Goal: Information Seeking & Learning: Learn about a topic

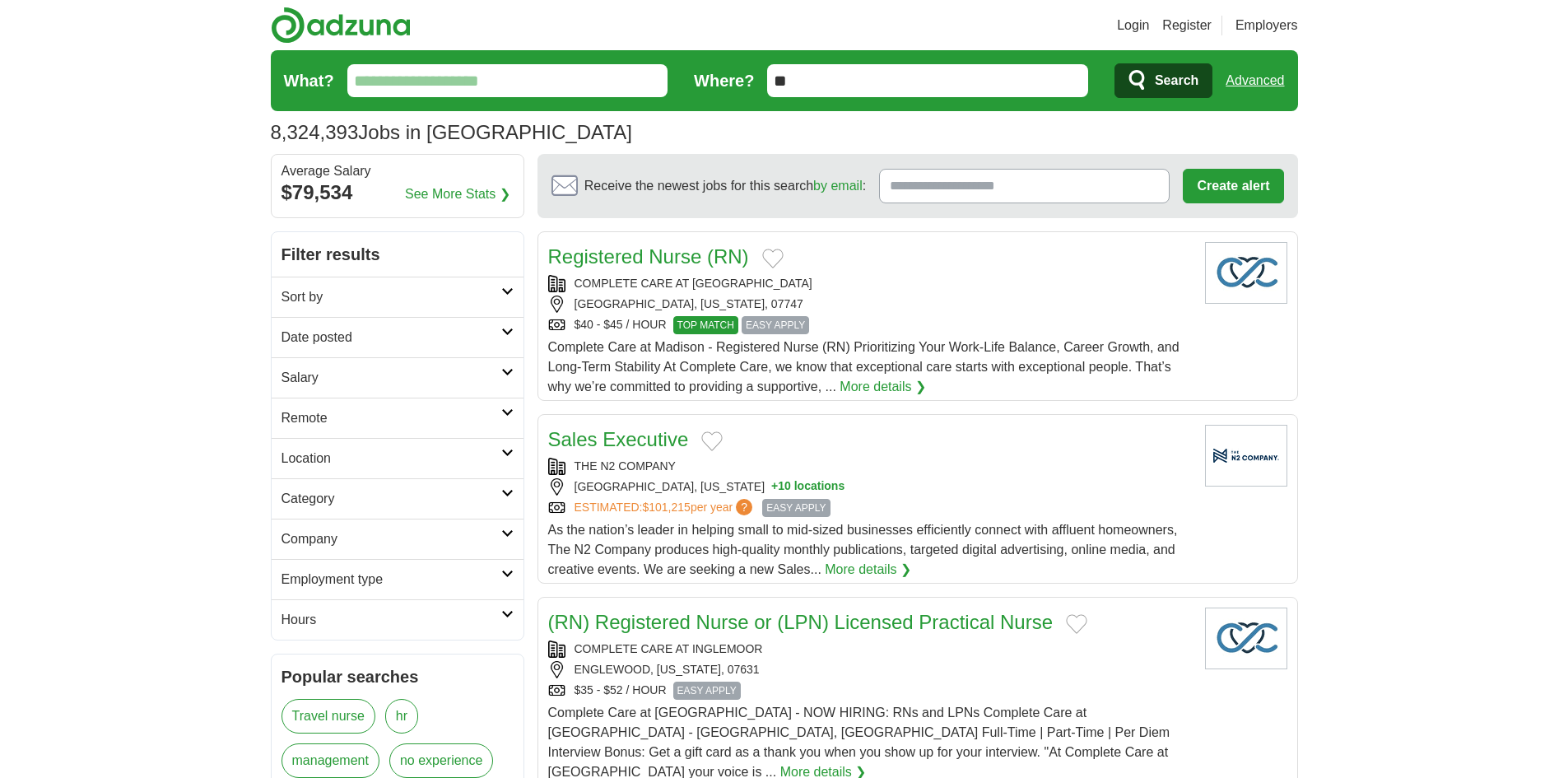
click at [544, 83] on input "What?" at bounding box center [507, 80] width 321 height 33
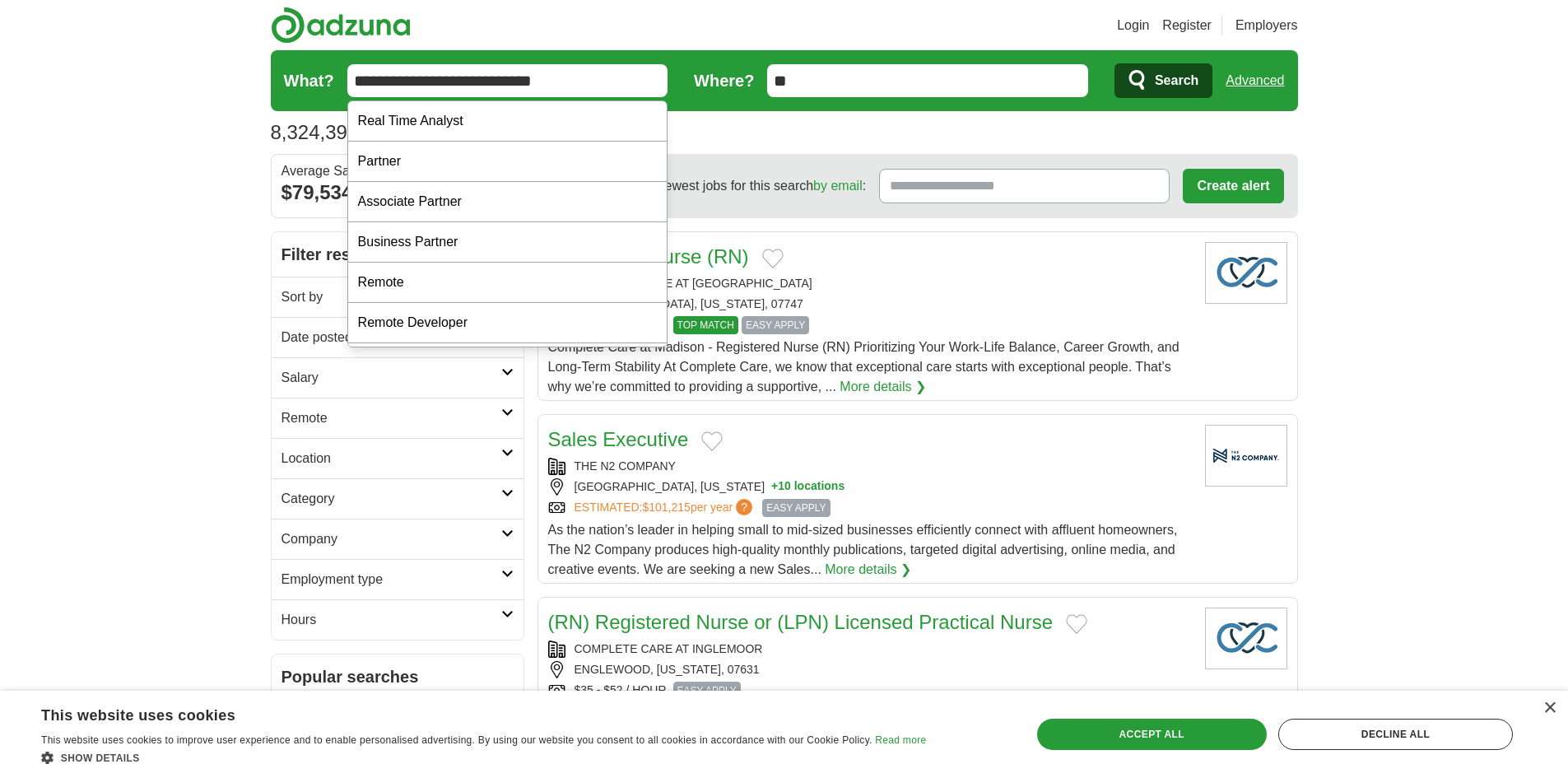
type input "**********"
click at [1253, 80] on link "Advanced" at bounding box center [1254, 80] width 58 height 33
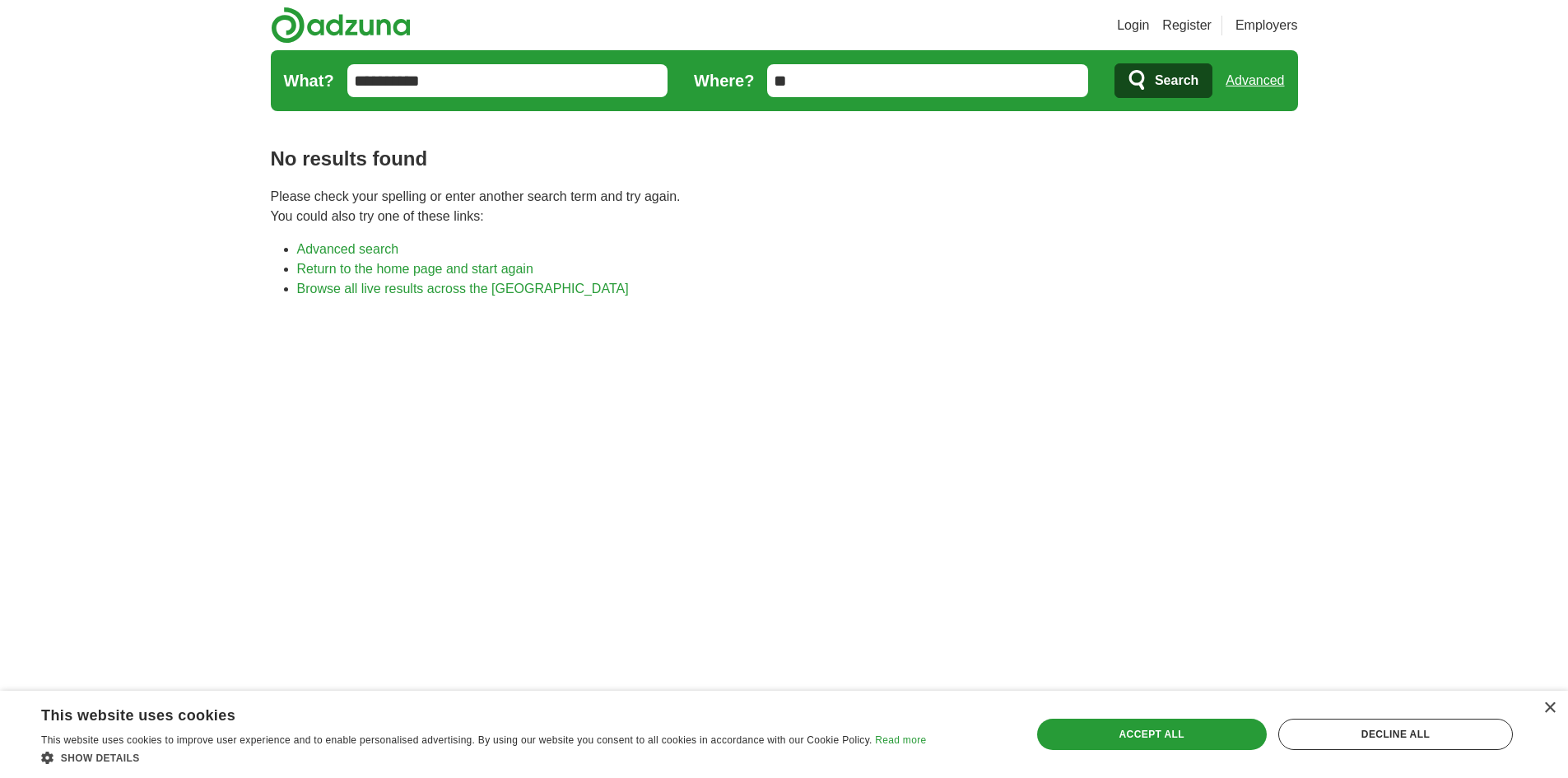
click at [1248, 80] on link "Advanced" at bounding box center [1254, 80] width 58 height 33
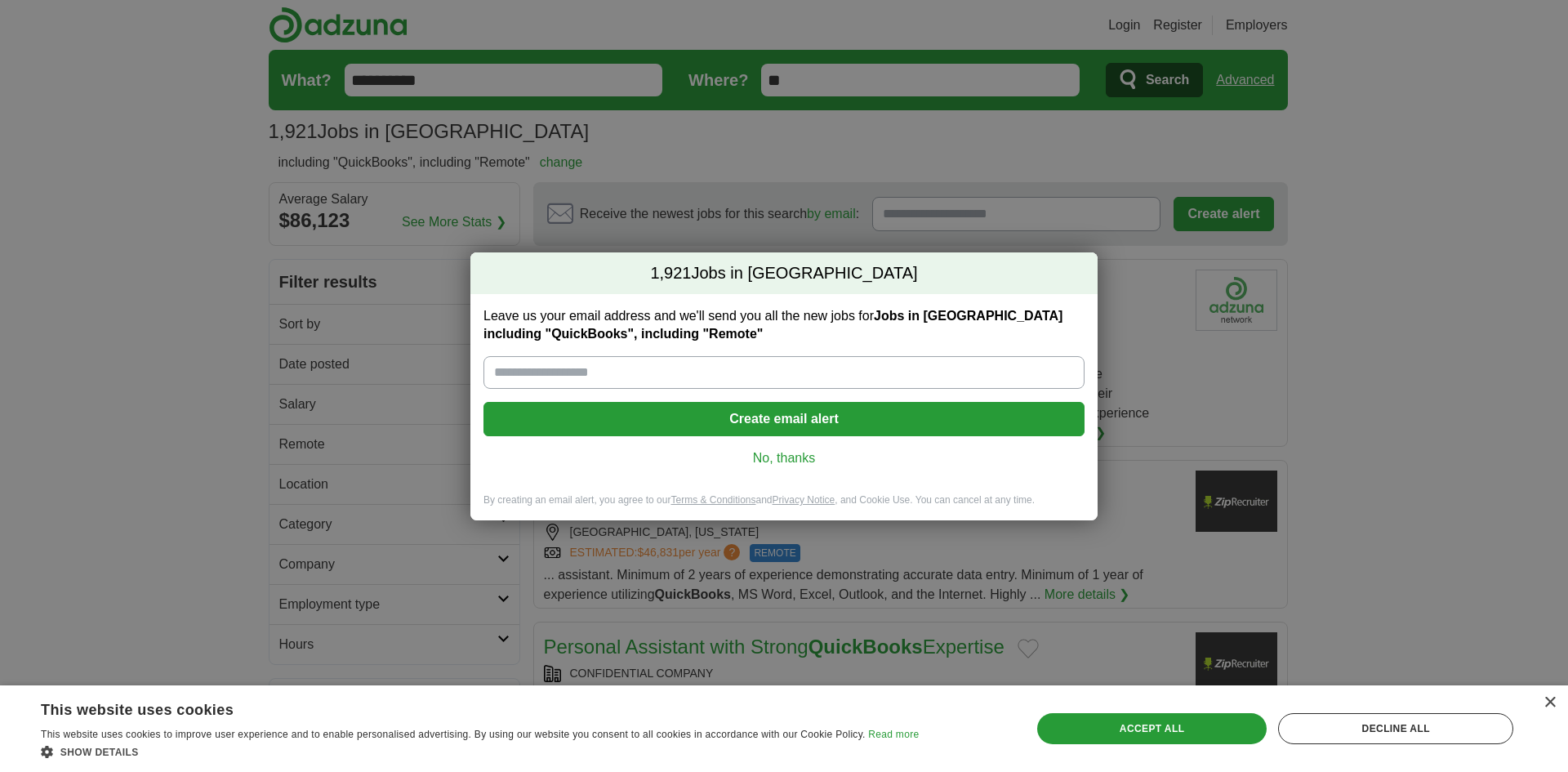
click at [805, 419] on button "Create email alert" at bounding box center [784, 419] width 601 height 35
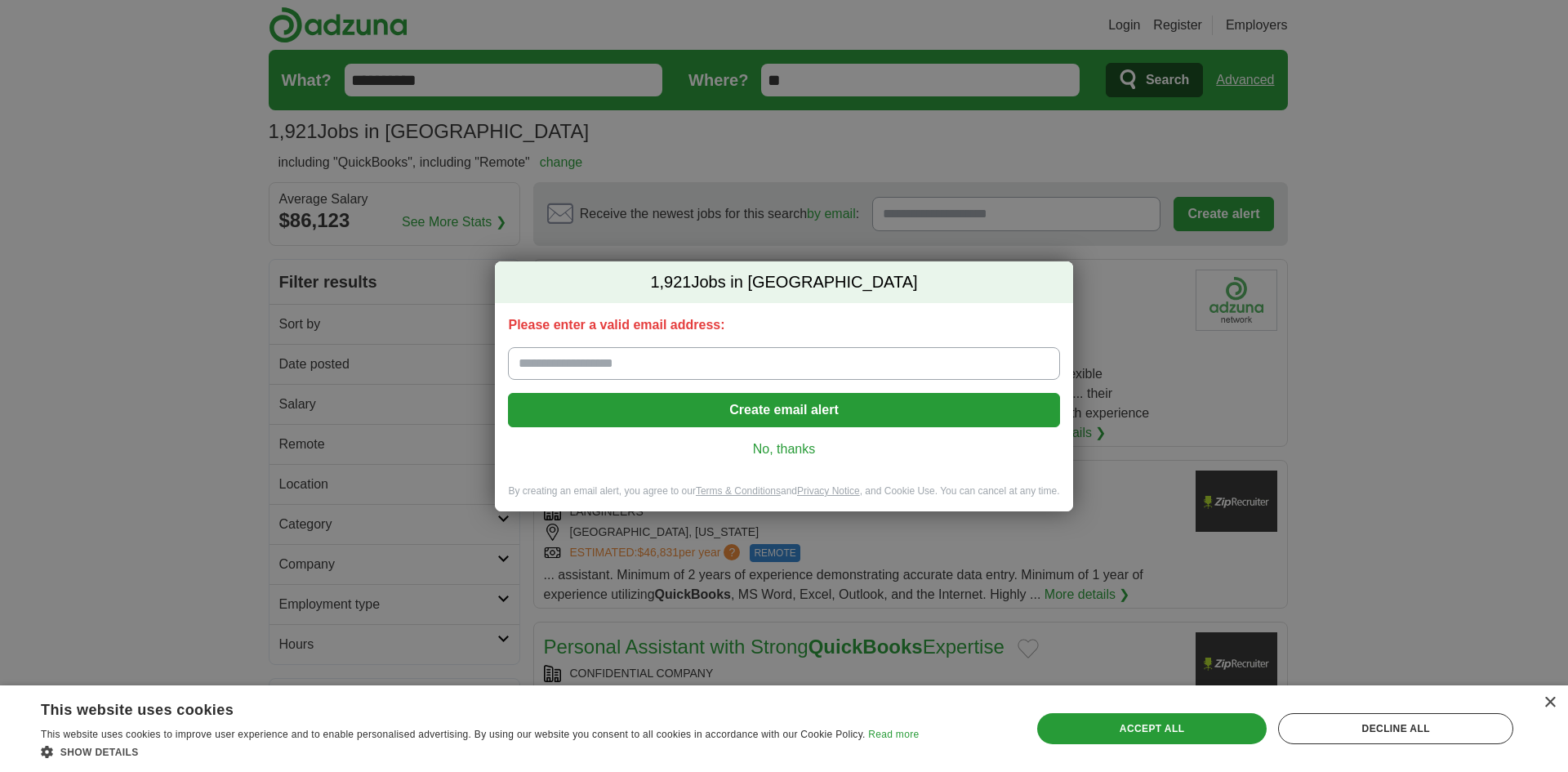
click at [741, 373] on input "Please enter a valid email address:" at bounding box center [784, 363] width 552 height 33
type input "**********"
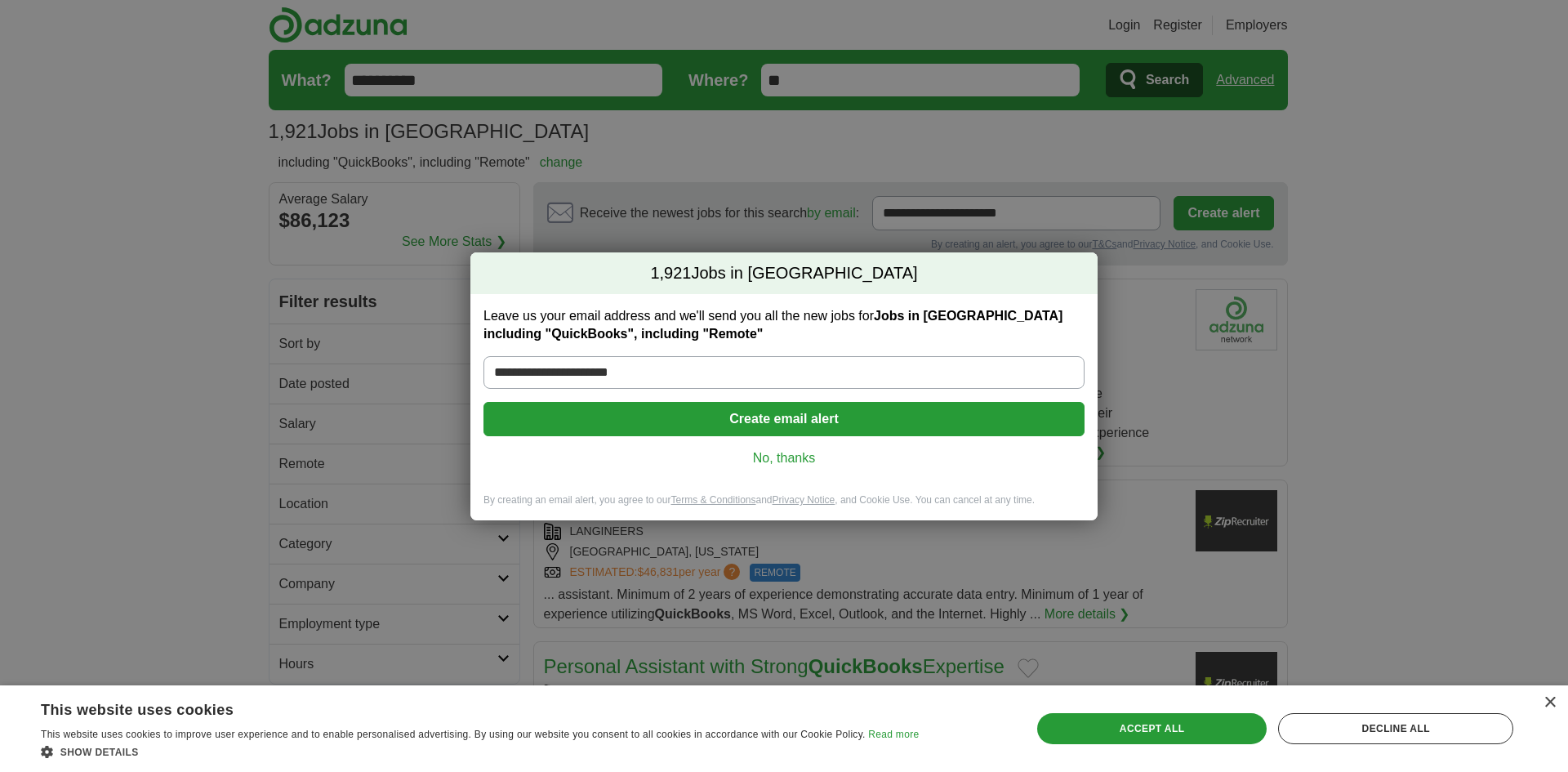
click at [793, 425] on button "Create email alert" at bounding box center [784, 419] width 601 height 35
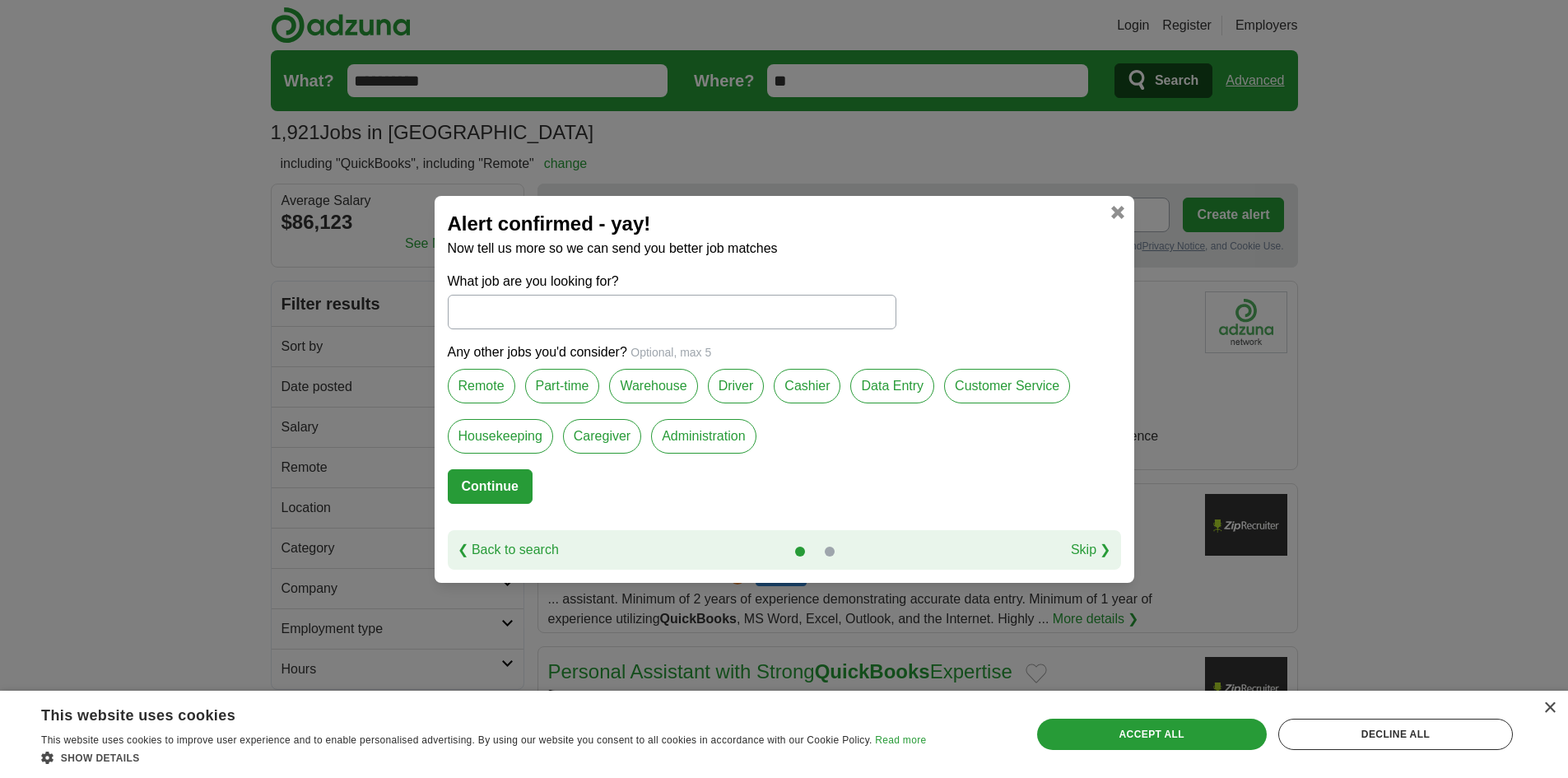
click at [558, 386] on label "Part-time" at bounding box center [562, 386] width 75 height 35
click at [591, 308] on input "What job are you looking for?" at bounding box center [672, 312] width 449 height 35
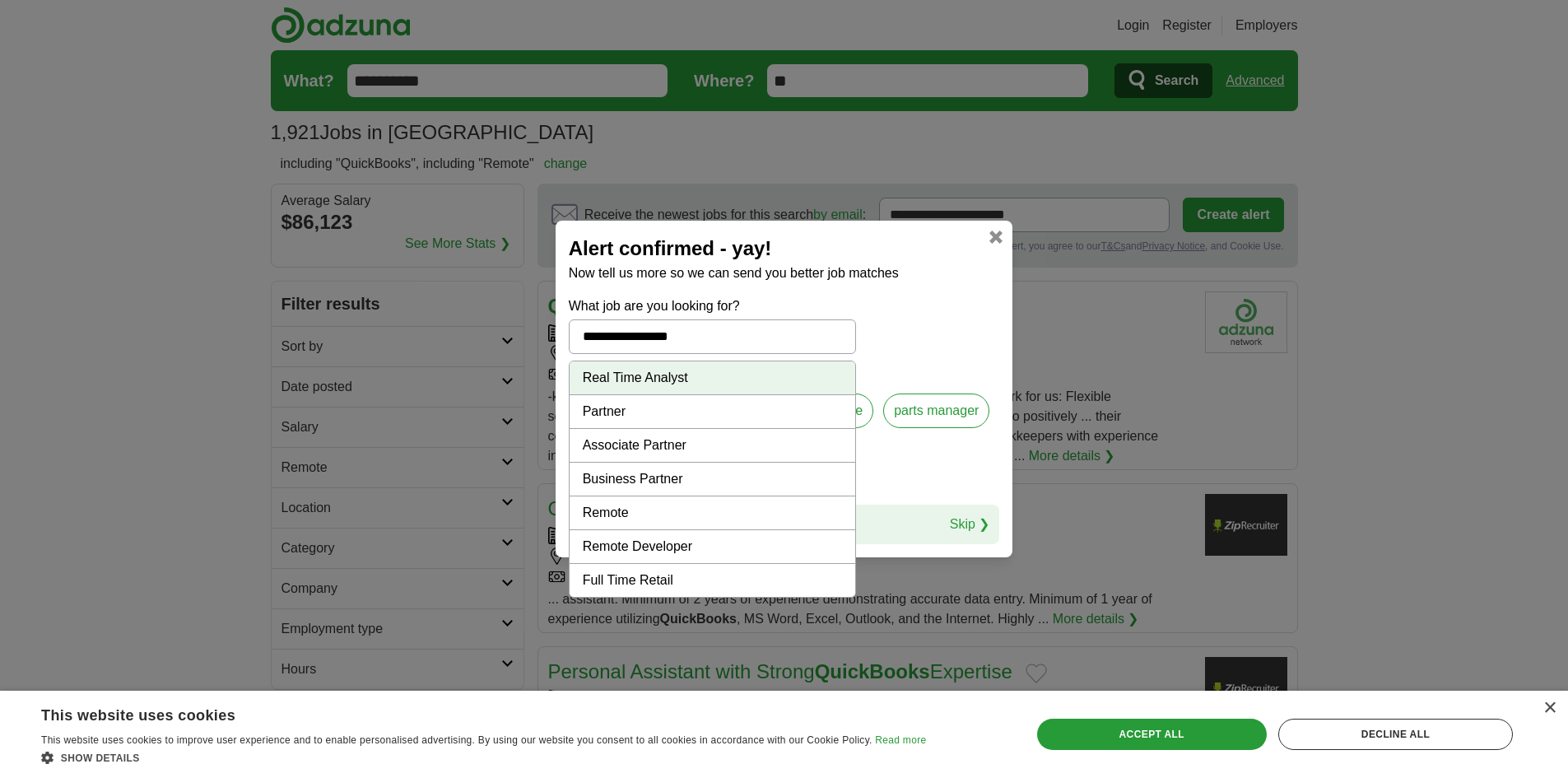
drag, startPoint x: 734, startPoint y: 333, endPoint x: 246, endPoint y: 300, distance: 489.1
click at [246, 300] on div "**********" at bounding box center [784, 389] width 1568 height 778
click at [603, 509] on li "Remote" at bounding box center [713, 513] width 286 height 34
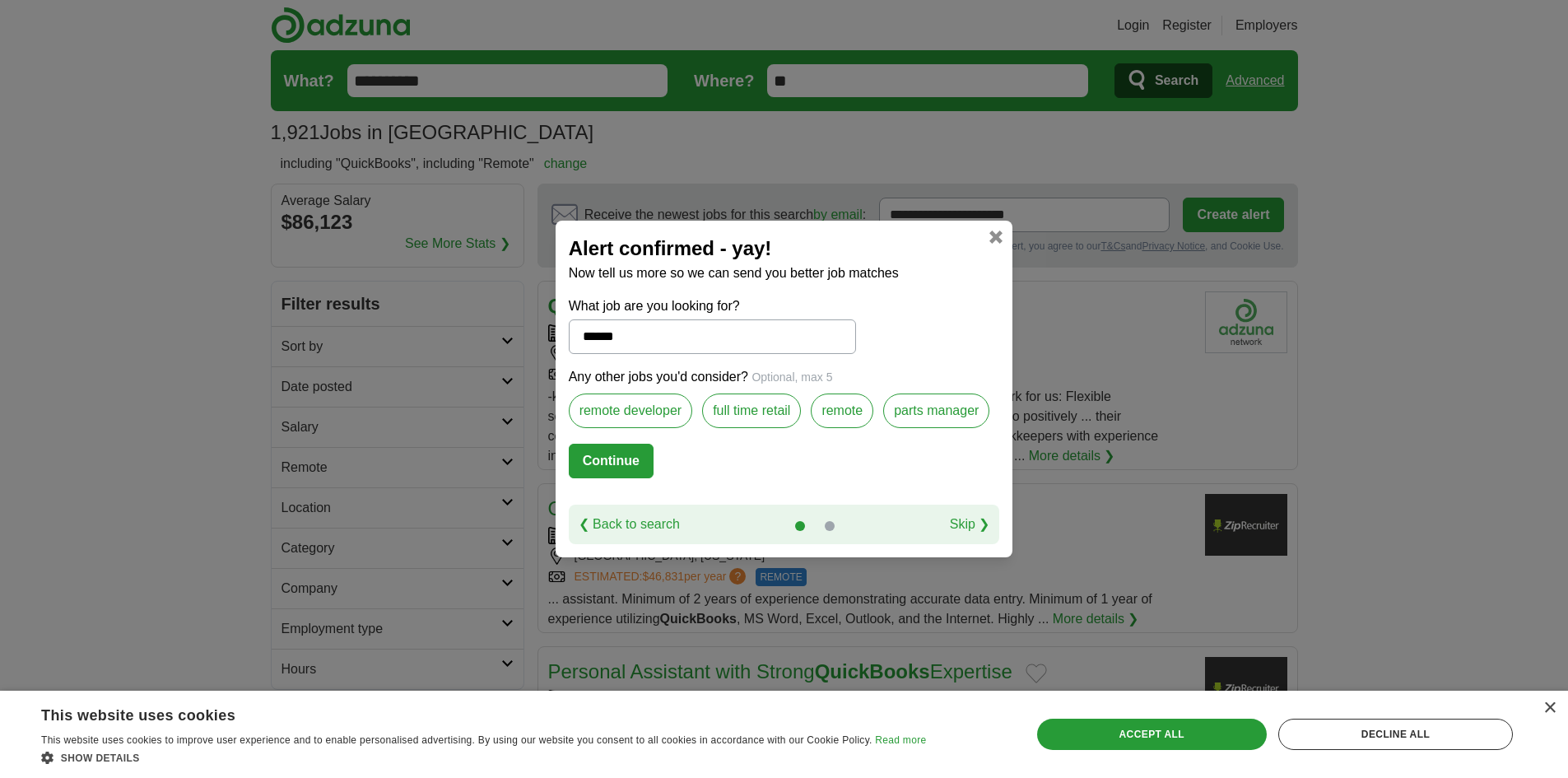
click at [914, 412] on label "parts manager" at bounding box center [936, 410] width 106 height 35
click at [839, 412] on label "remote" at bounding box center [842, 410] width 63 height 35
drag, startPoint x: 646, startPoint y: 337, endPoint x: 491, endPoint y: 341, distance: 155.6
click at [491, 341] on div "Alert confirmed - yay! Now tell us more so we can send you better job matches W…" at bounding box center [784, 389] width 1568 height 778
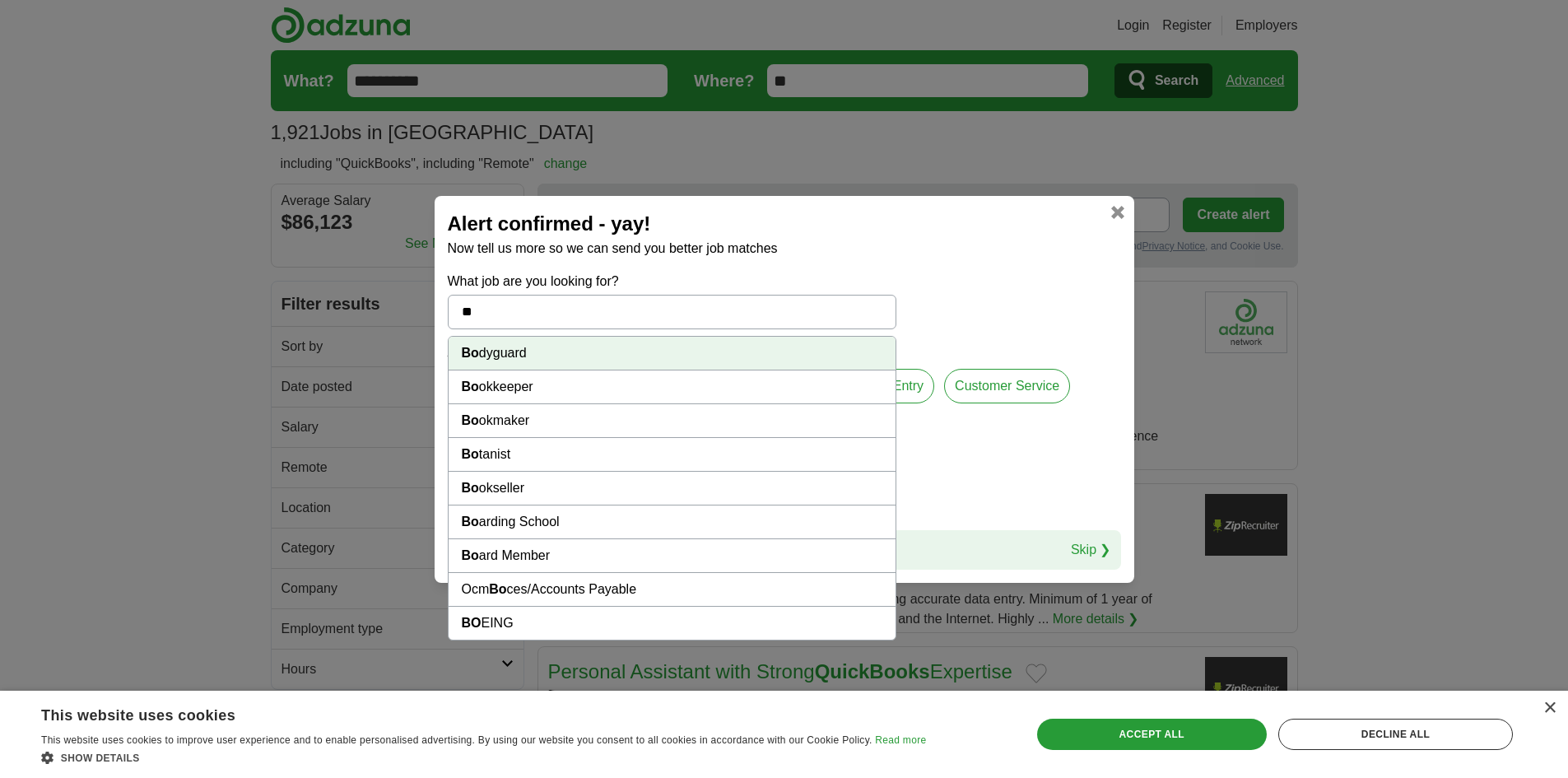
type input "*"
click at [531, 350] on li "Acc ountant" at bounding box center [672, 354] width 447 height 34
type input "**********"
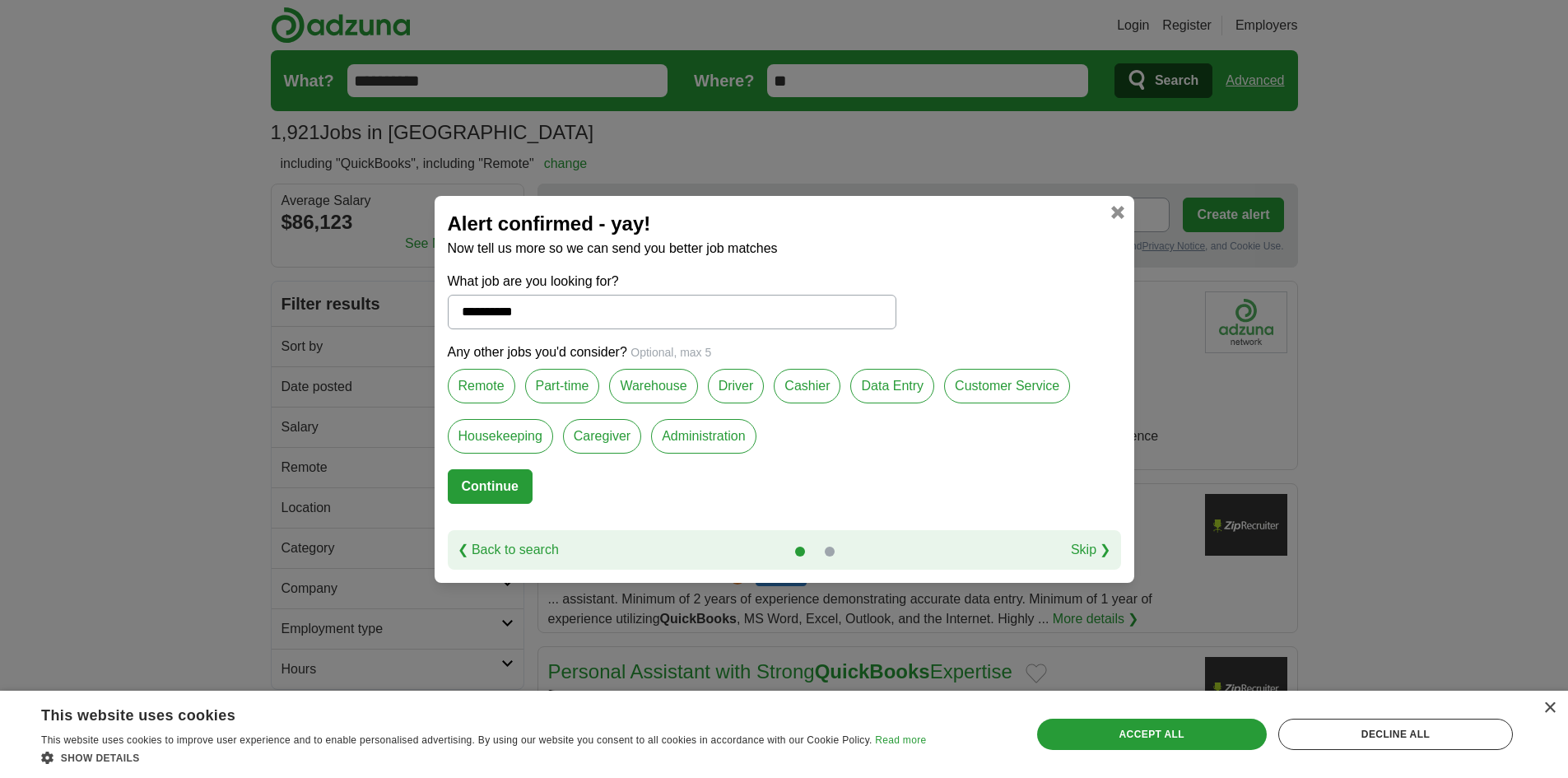
click at [486, 385] on label "Remote" at bounding box center [481, 386] width 67 height 35
click at [568, 391] on label "Part-time" at bounding box center [562, 386] width 75 height 35
click at [506, 487] on button "Continue" at bounding box center [490, 486] width 85 height 35
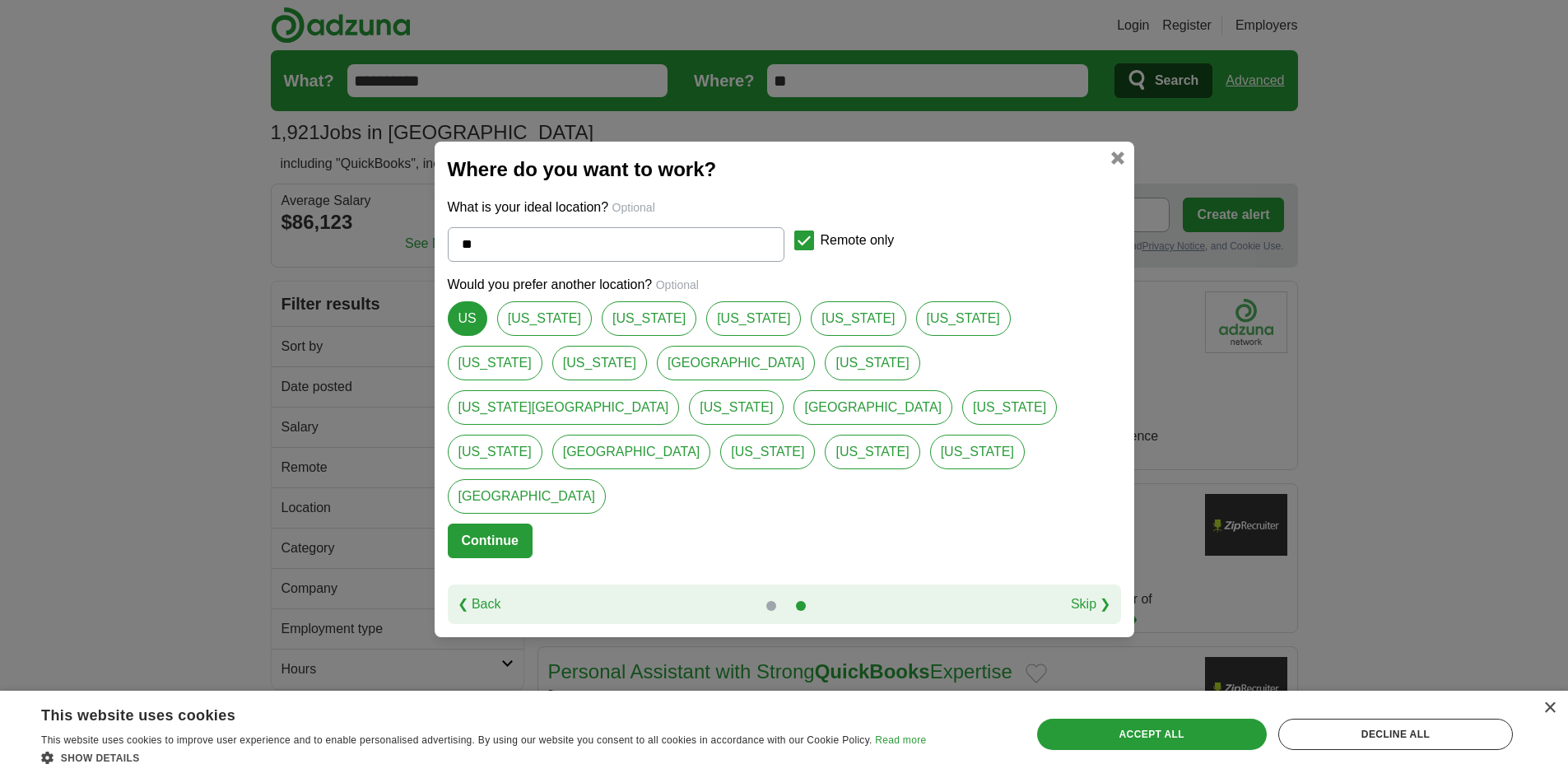
click at [500, 523] on button "Continue" at bounding box center [490, 540] width 85 height 35
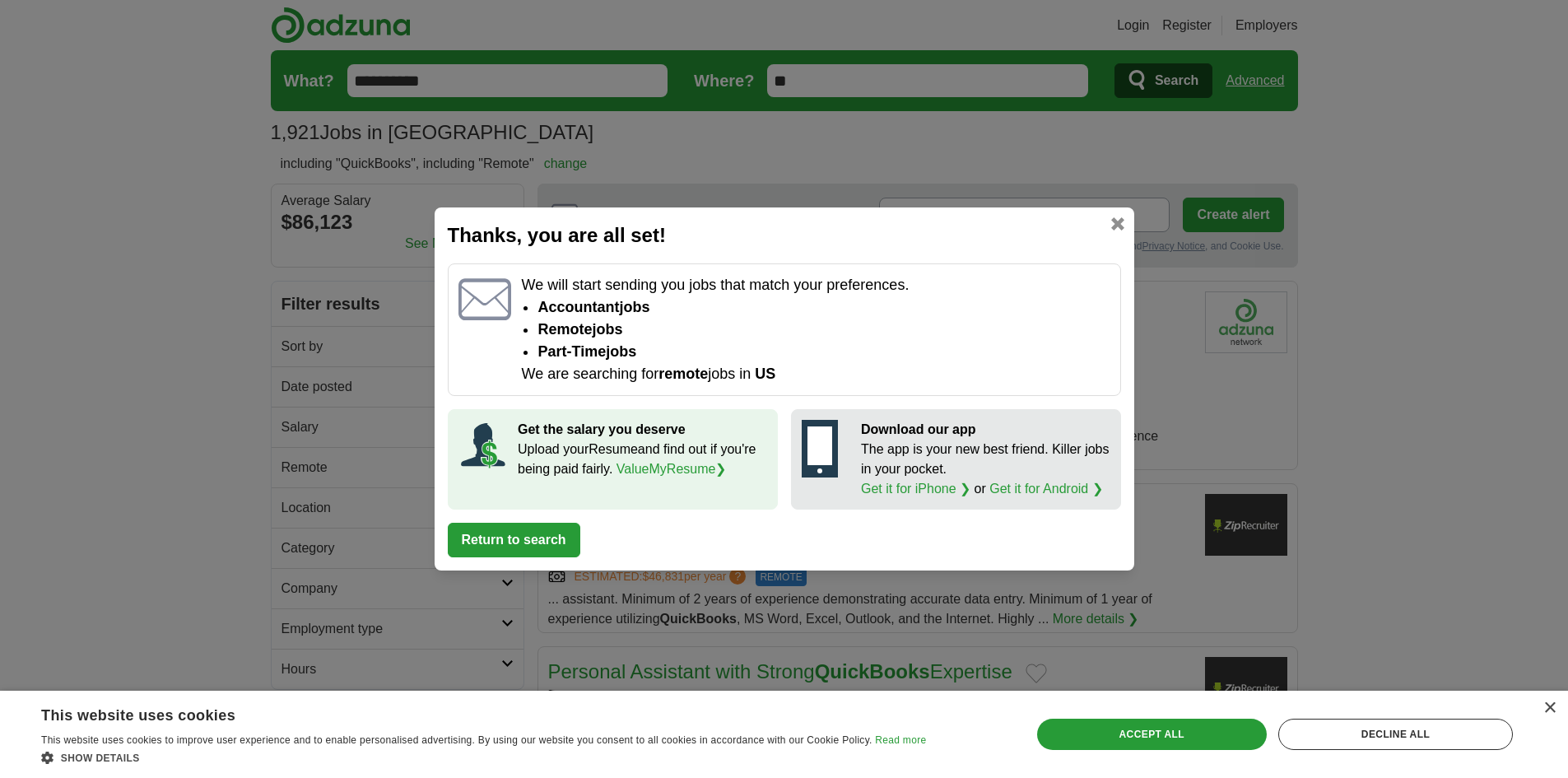
click at [523, 545] on button "Return to search" at bounding box center [514, 540] width 133 height 35
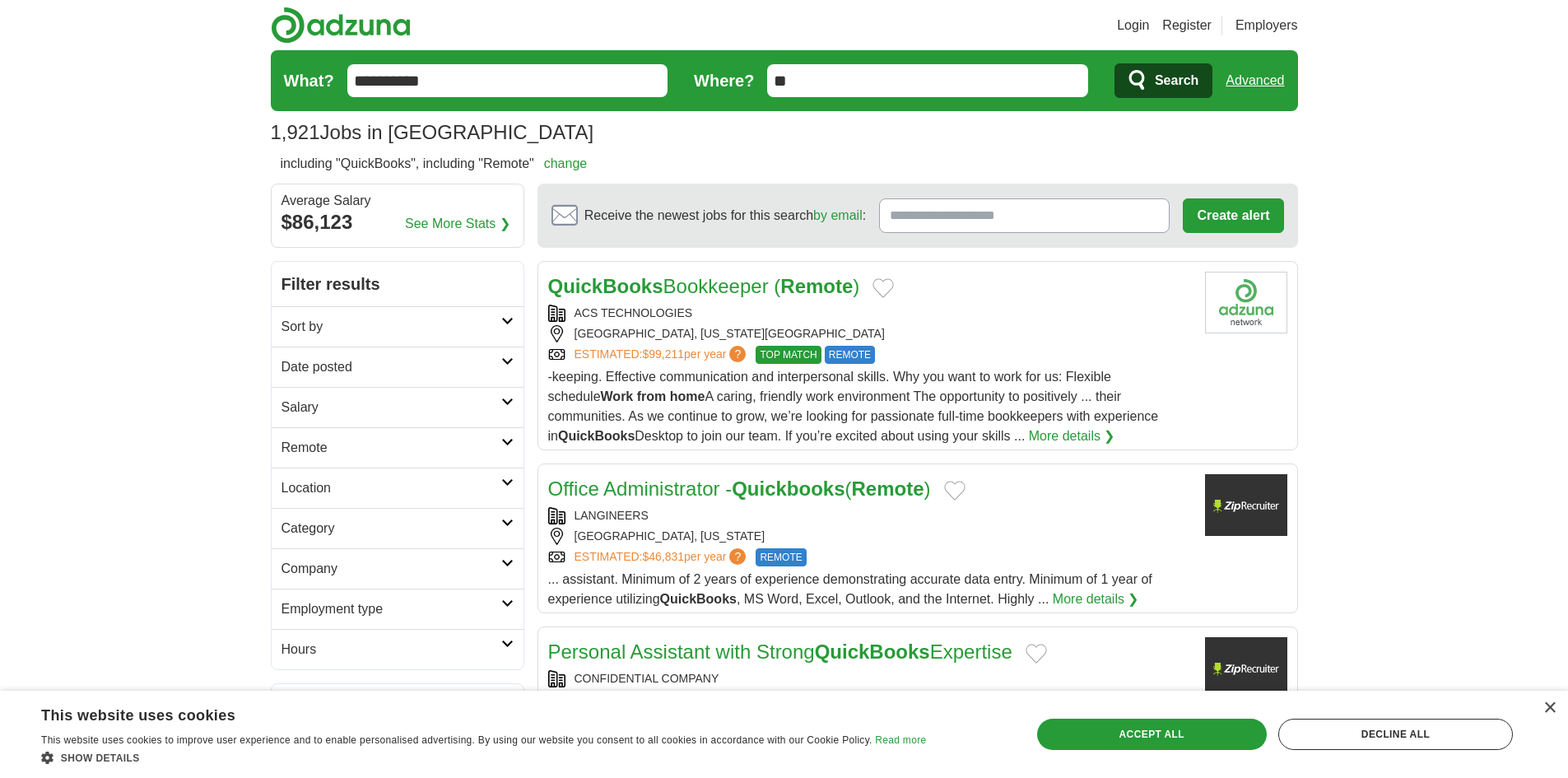
click at [504, 401] on icon at bounding box center [507, 402] width 12 height 8
click at [422, 447] on select "**********" at bounding box center [397, 454] width 232 height 35
select select "*****"
click at [500, 502] on select "**********" at bounding box center [397, 498] width 232 height 35
select select "******"
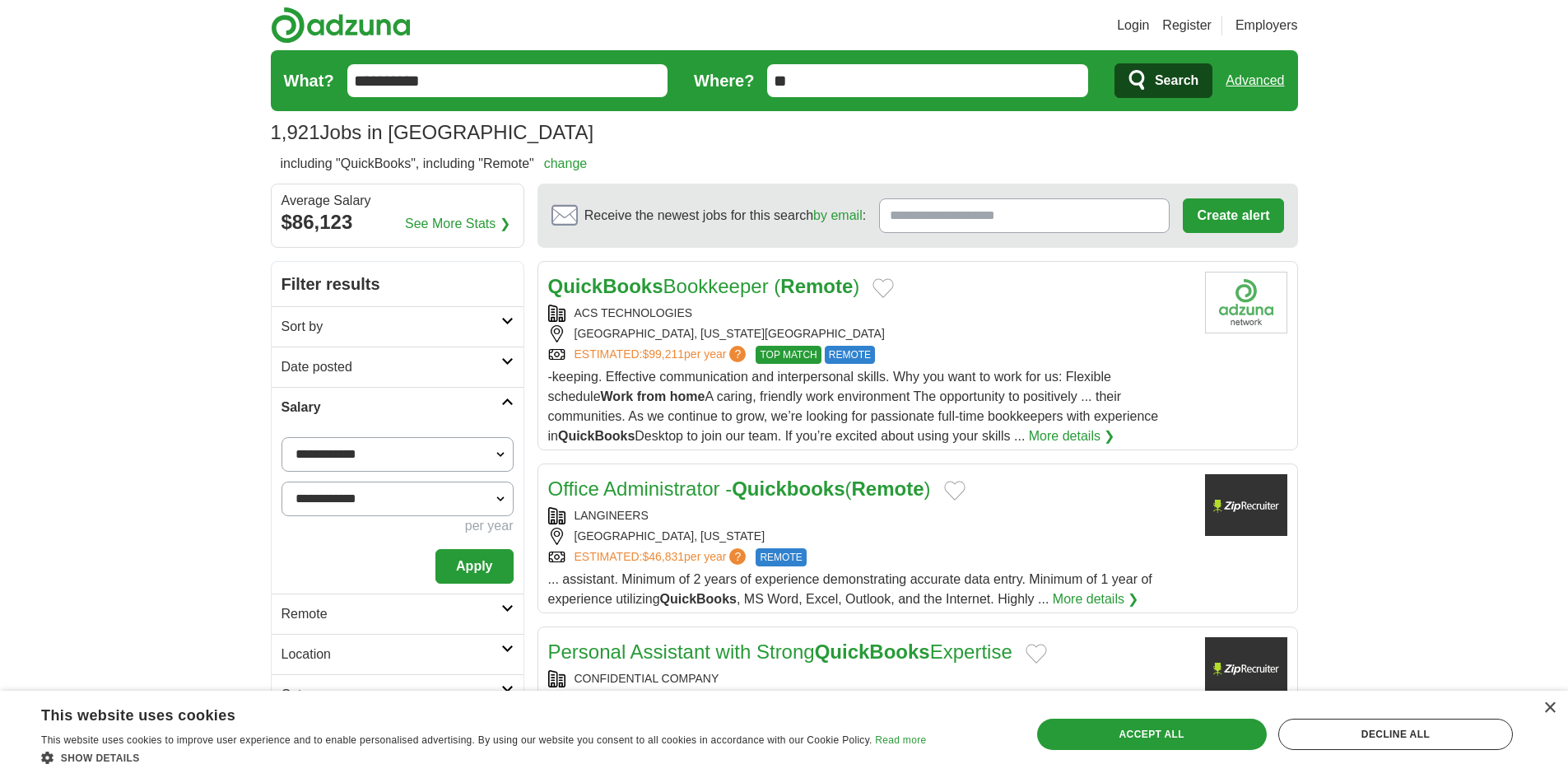
click at [281, 481] on select "**********" at bounding box center [397, 498] width 232 height 35
click at [503, 505] on select "**********" at bounding box center [397, 498] width 232 height 35
click at [468, 486] on select "**********" at bounding box center [397, 498] width 232 height 35
click at [478, 567] on button "Apply" at bounding box center [473, 566] width 77 height 35
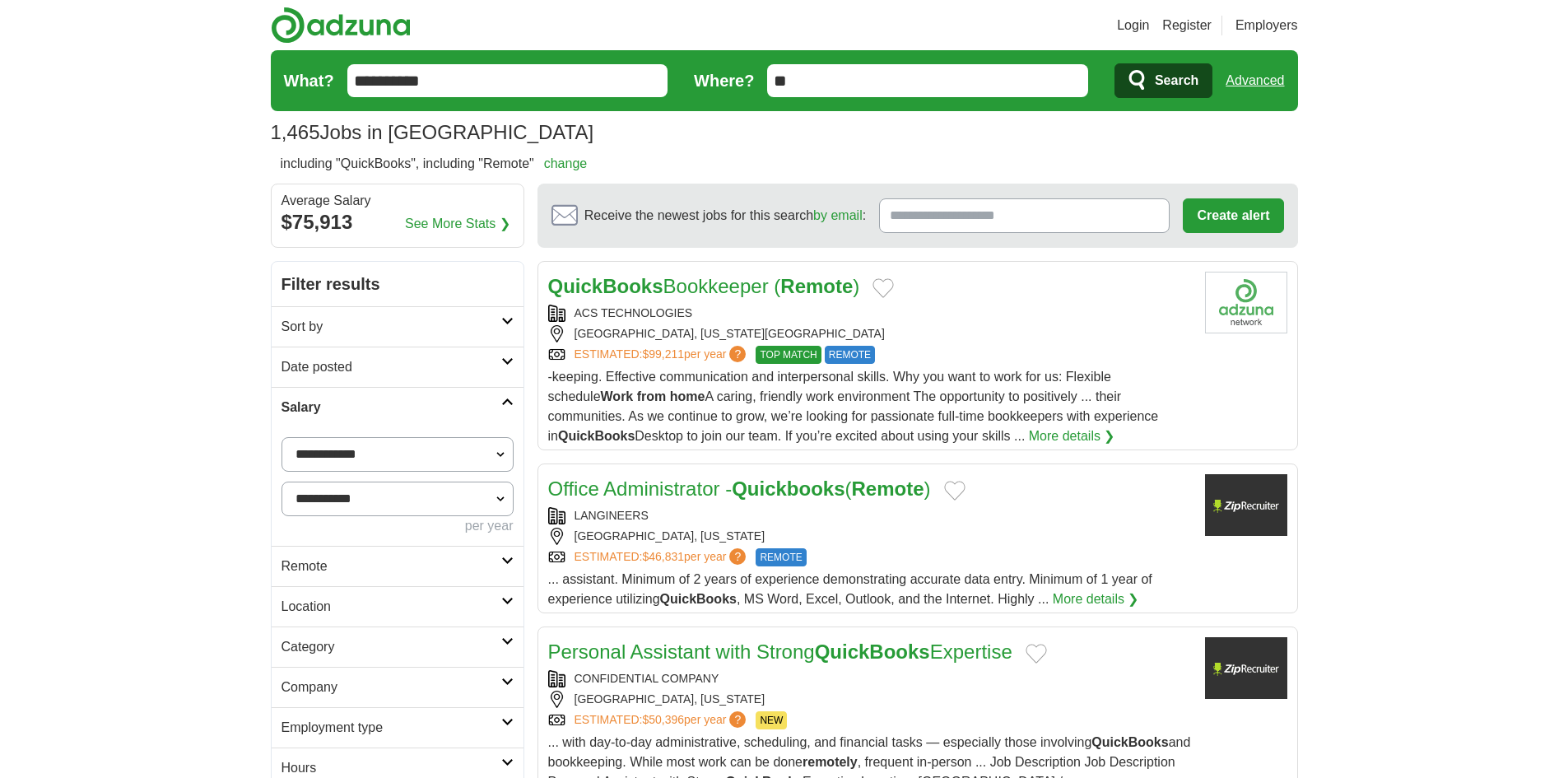
click at [480, 459] on select "**********" at bounding box center [397, 454] width 232 height 35
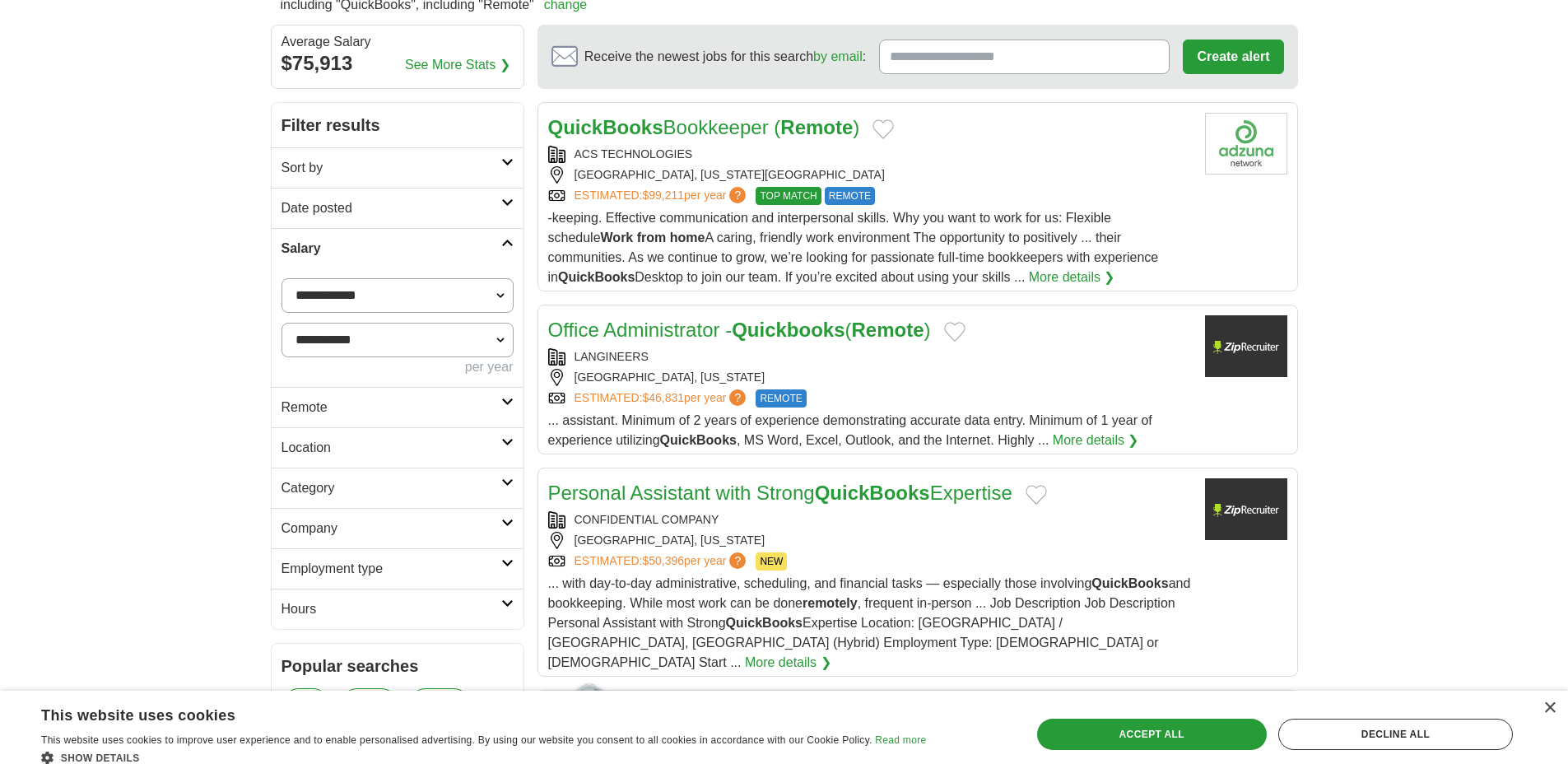
scroll to position [165, 0]
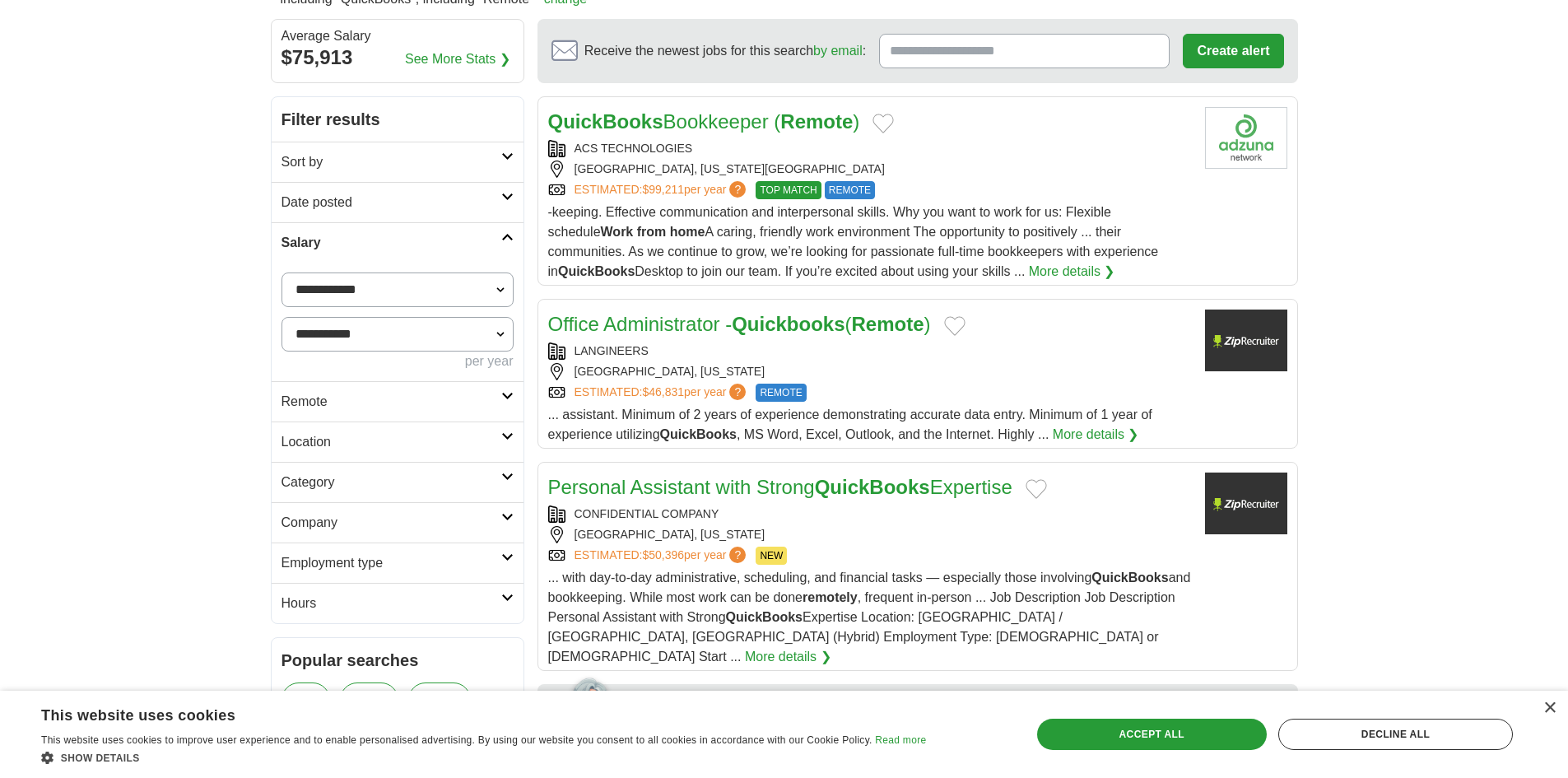
click at [467, 562] on h2 "Employment type" at bounding box center [391, 563] width 220 height 20
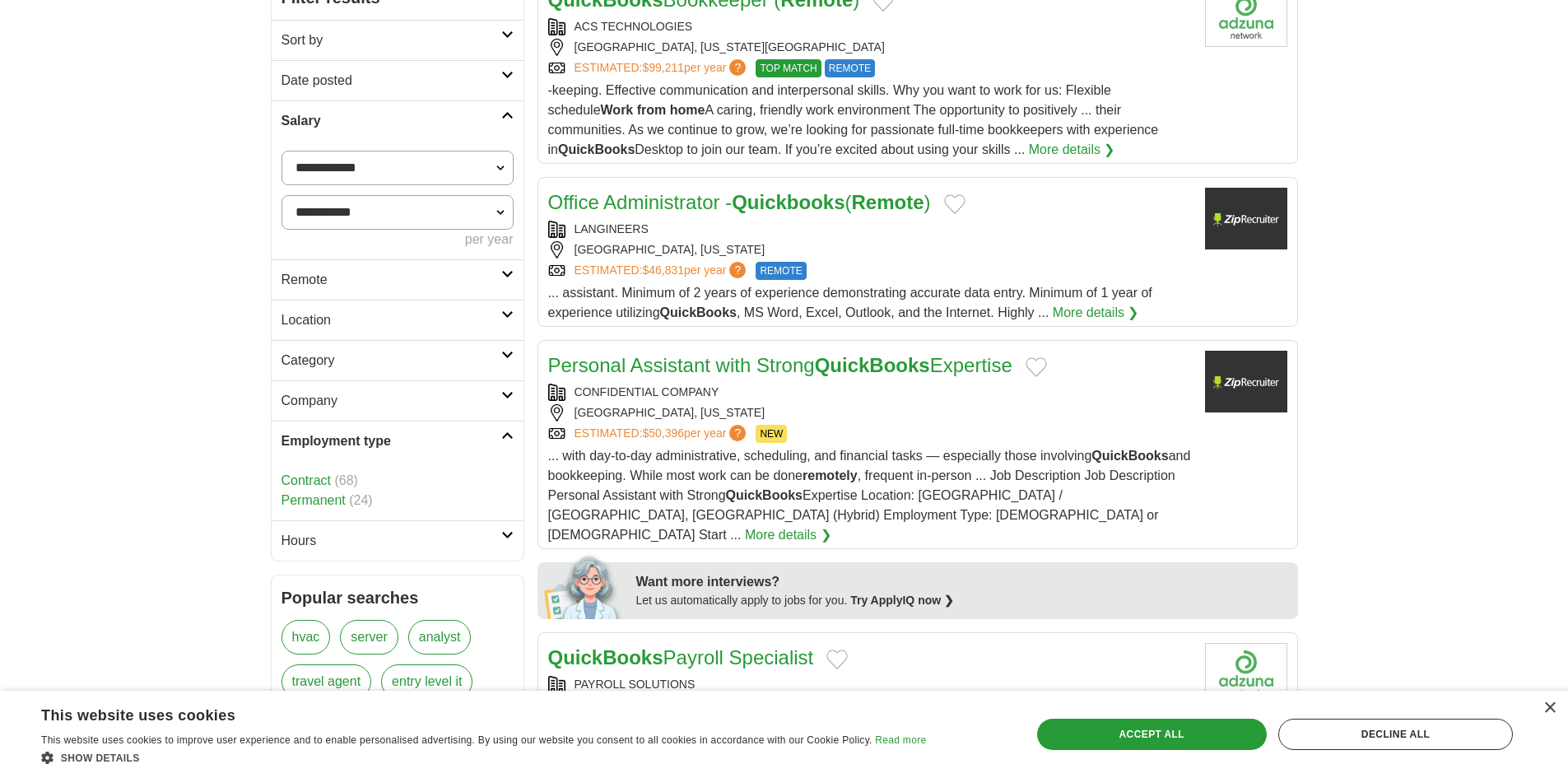
scroll to position [329, 0]
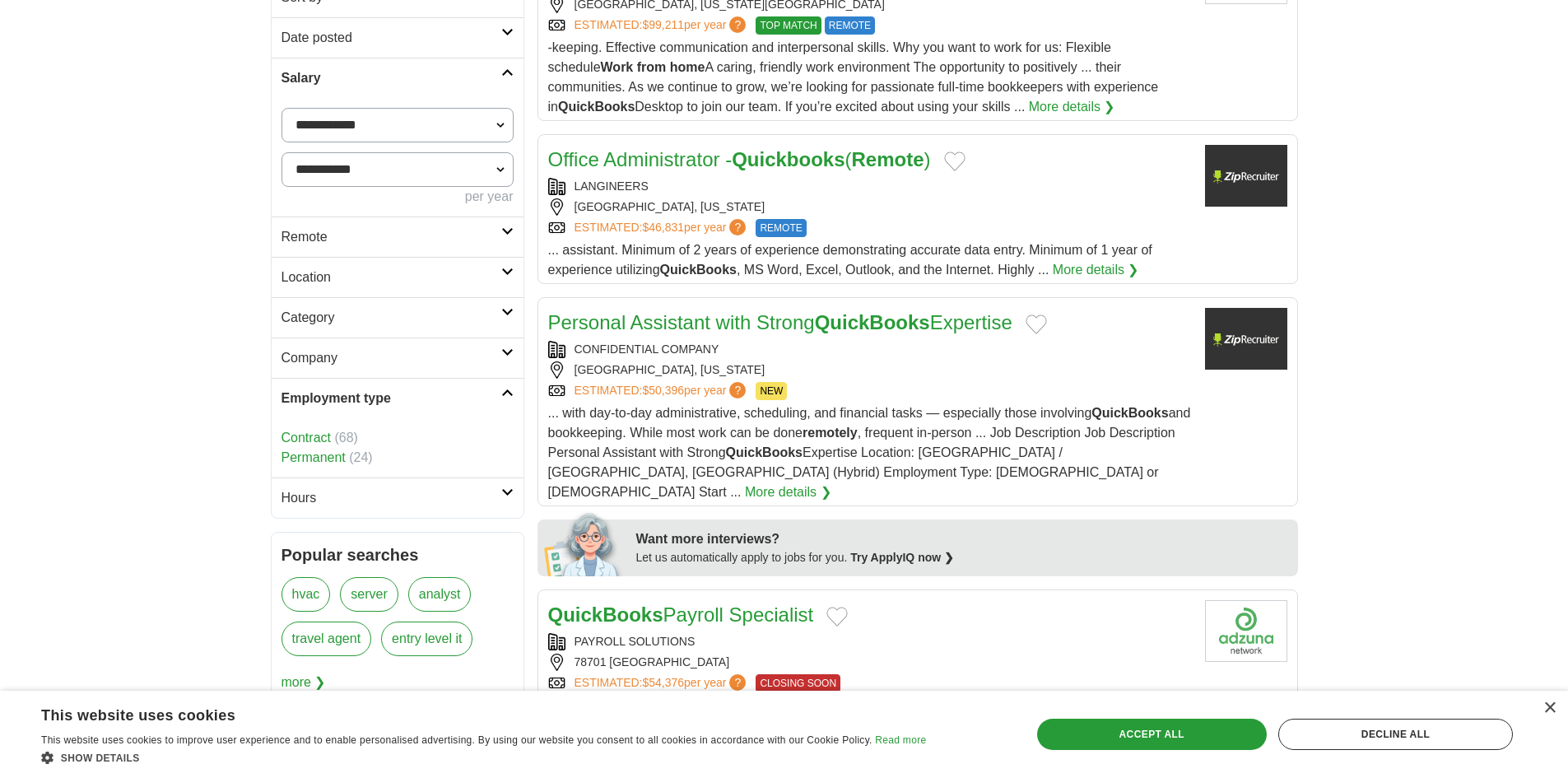
click at [505, 502] on link "Hours" at bounding box center [398, 497] width 252 height 40
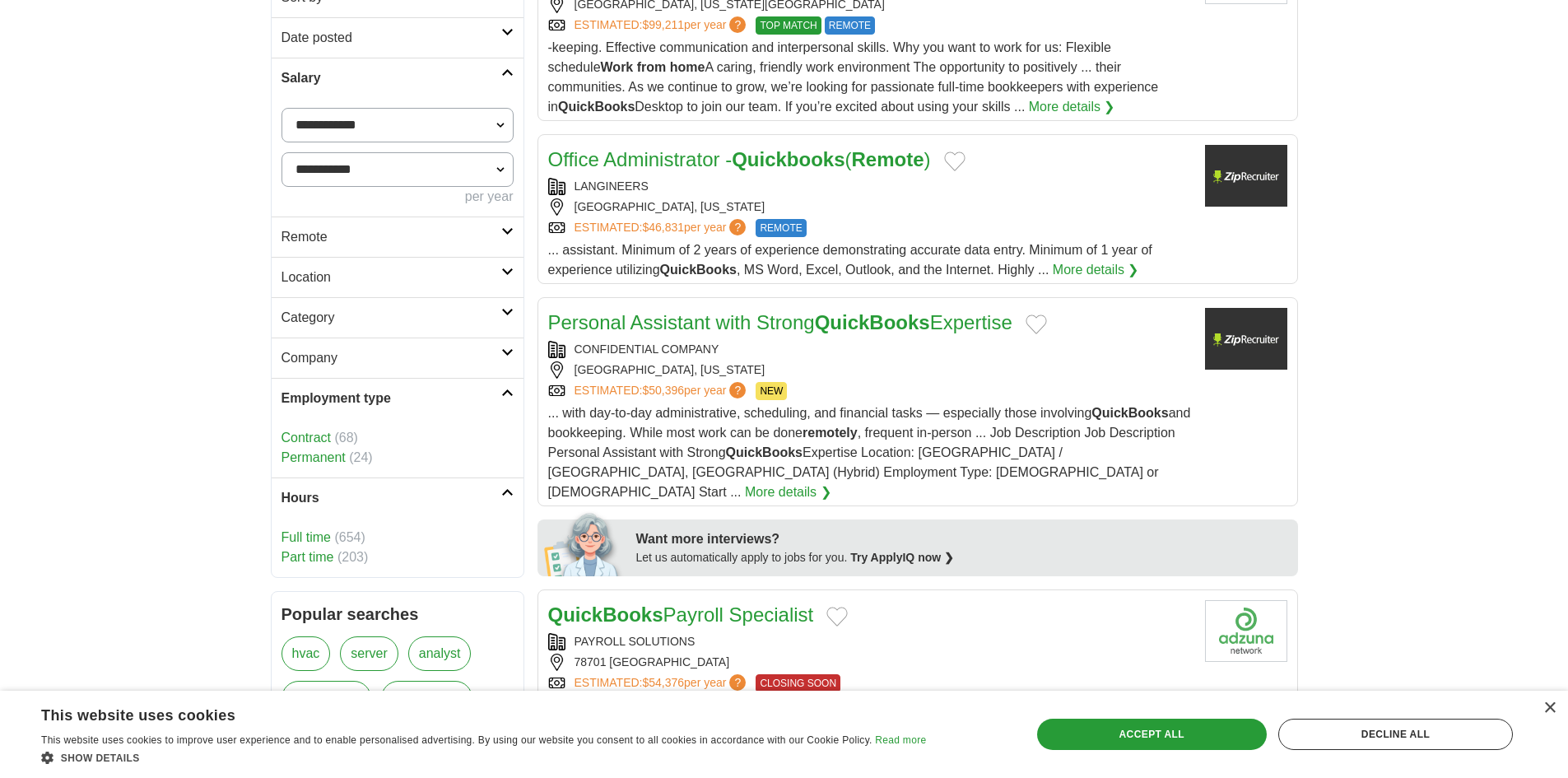
click at [311, 556] on link "Part time" at bounding box center [307, 557] width 53 height 14
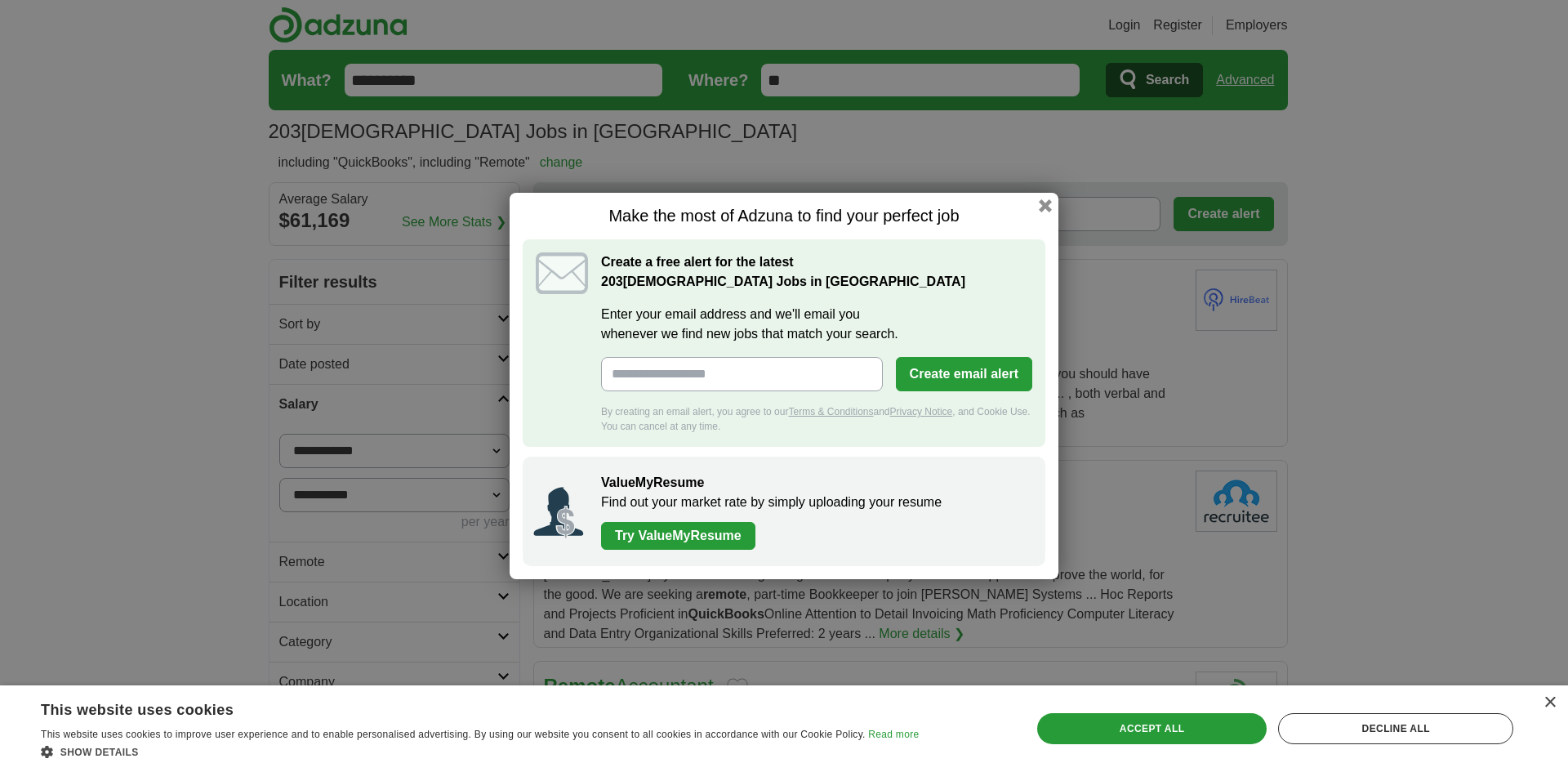
click at [802, 371] on input "Enter your email address and we'll email you whenever we find new jobs that mat…" at bounding box center [742, 374] width 282 height 35
type input "**********"
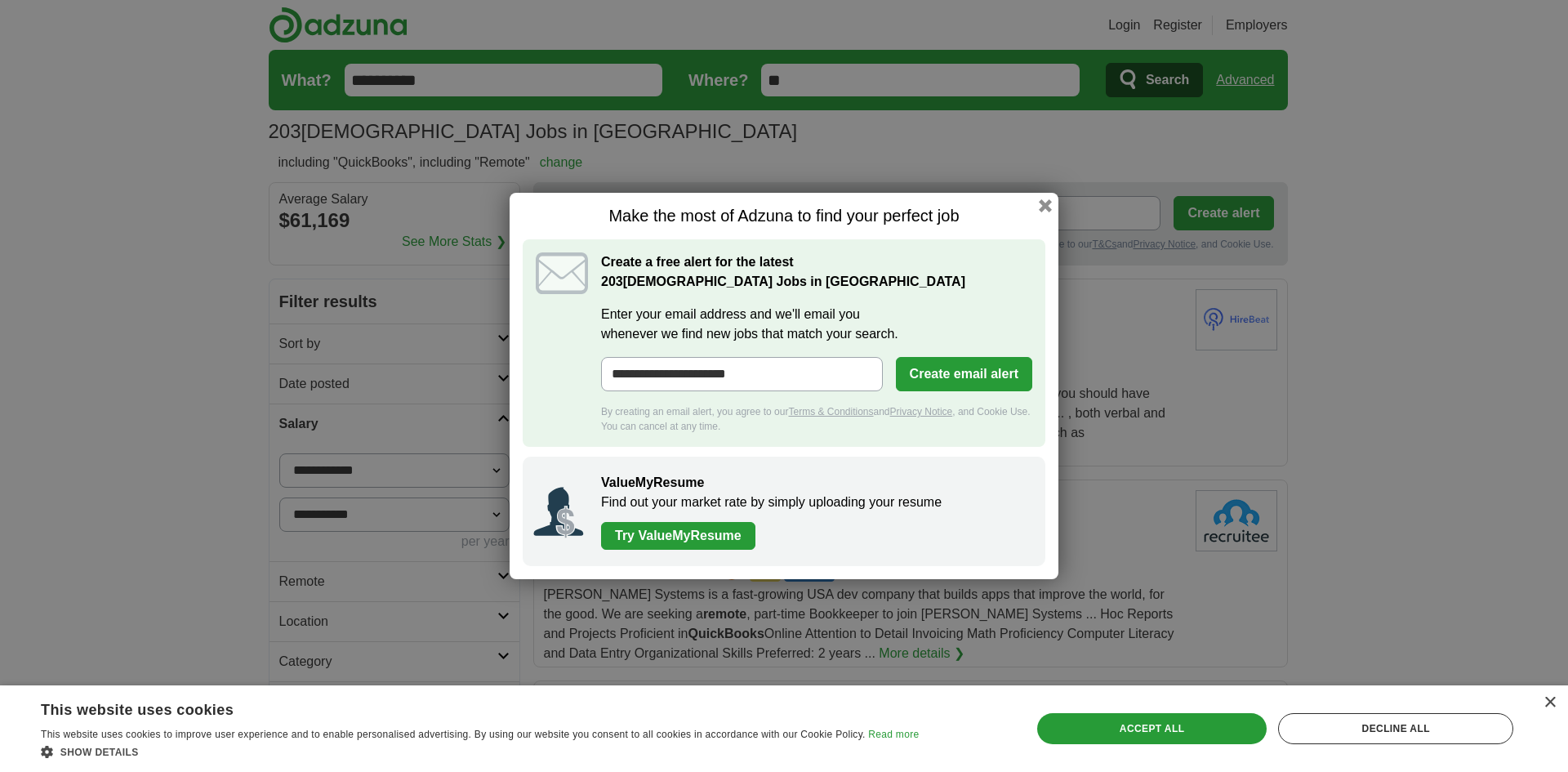
click at [966, 378] on button "Create email alert" at bounding box center [964, 374] width 136 height 35
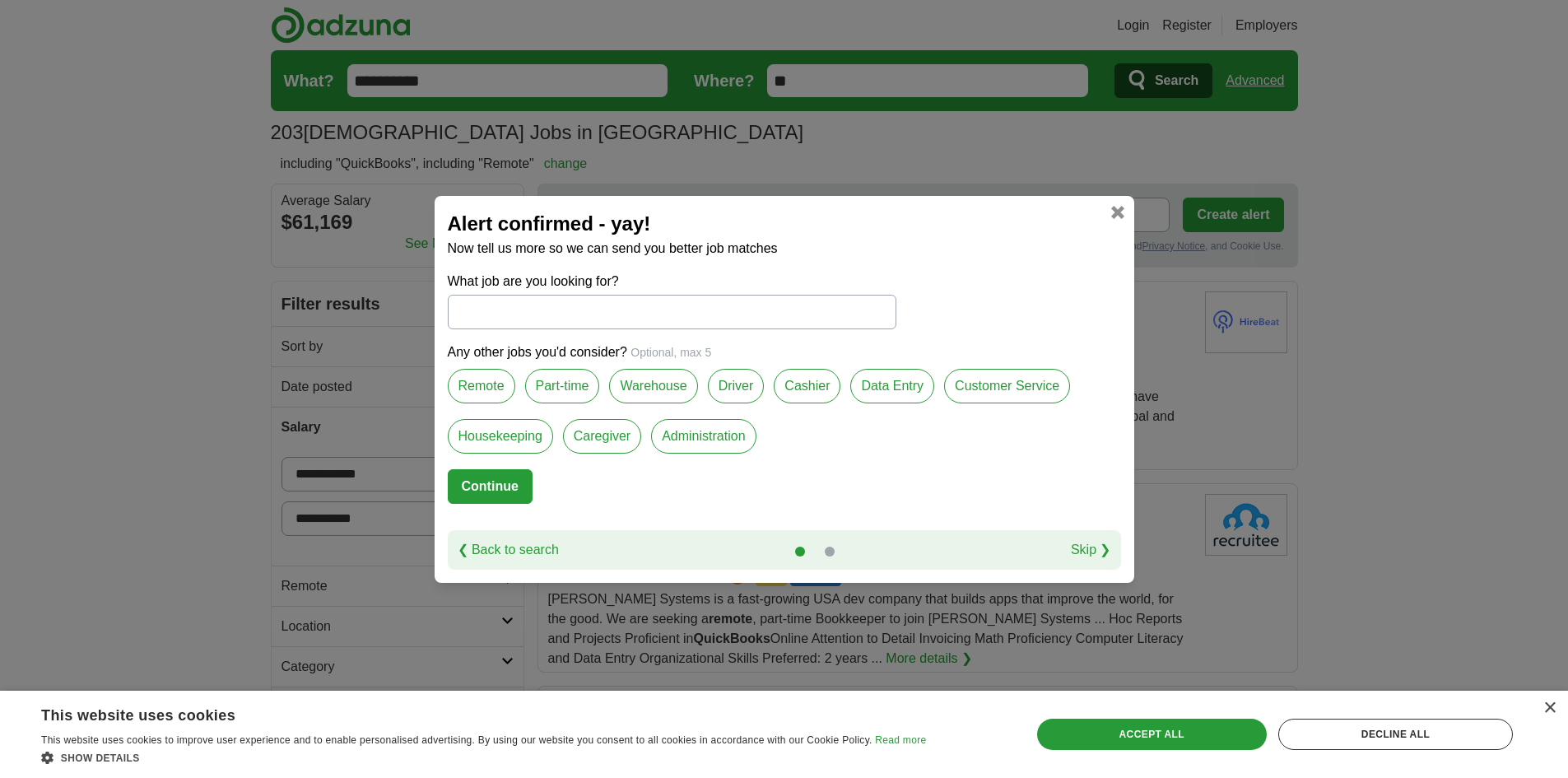
click at [1111, 215] on link at bounding box center [1117, 212] width 13 height 13
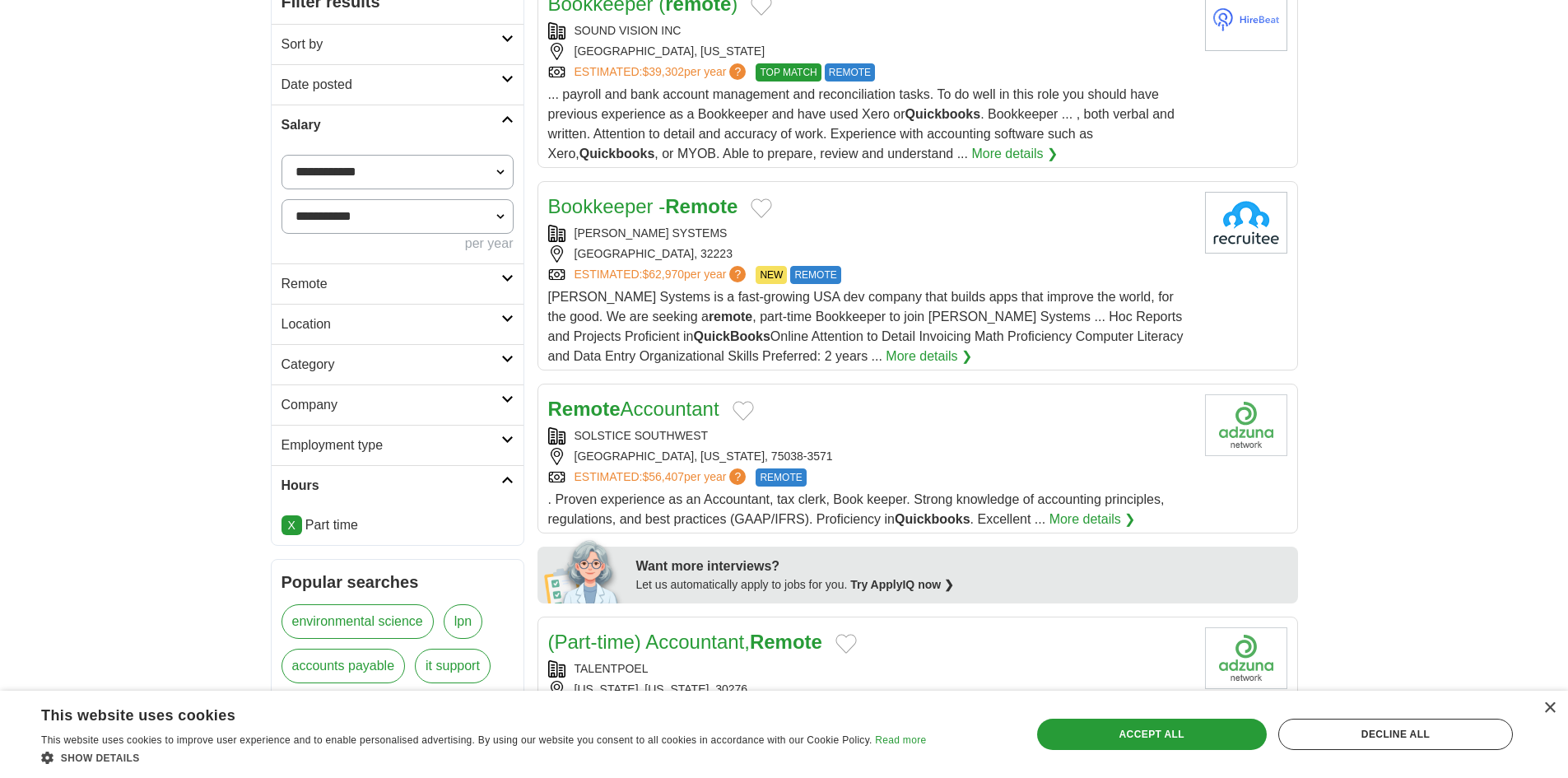
scroll to position [329, 0]
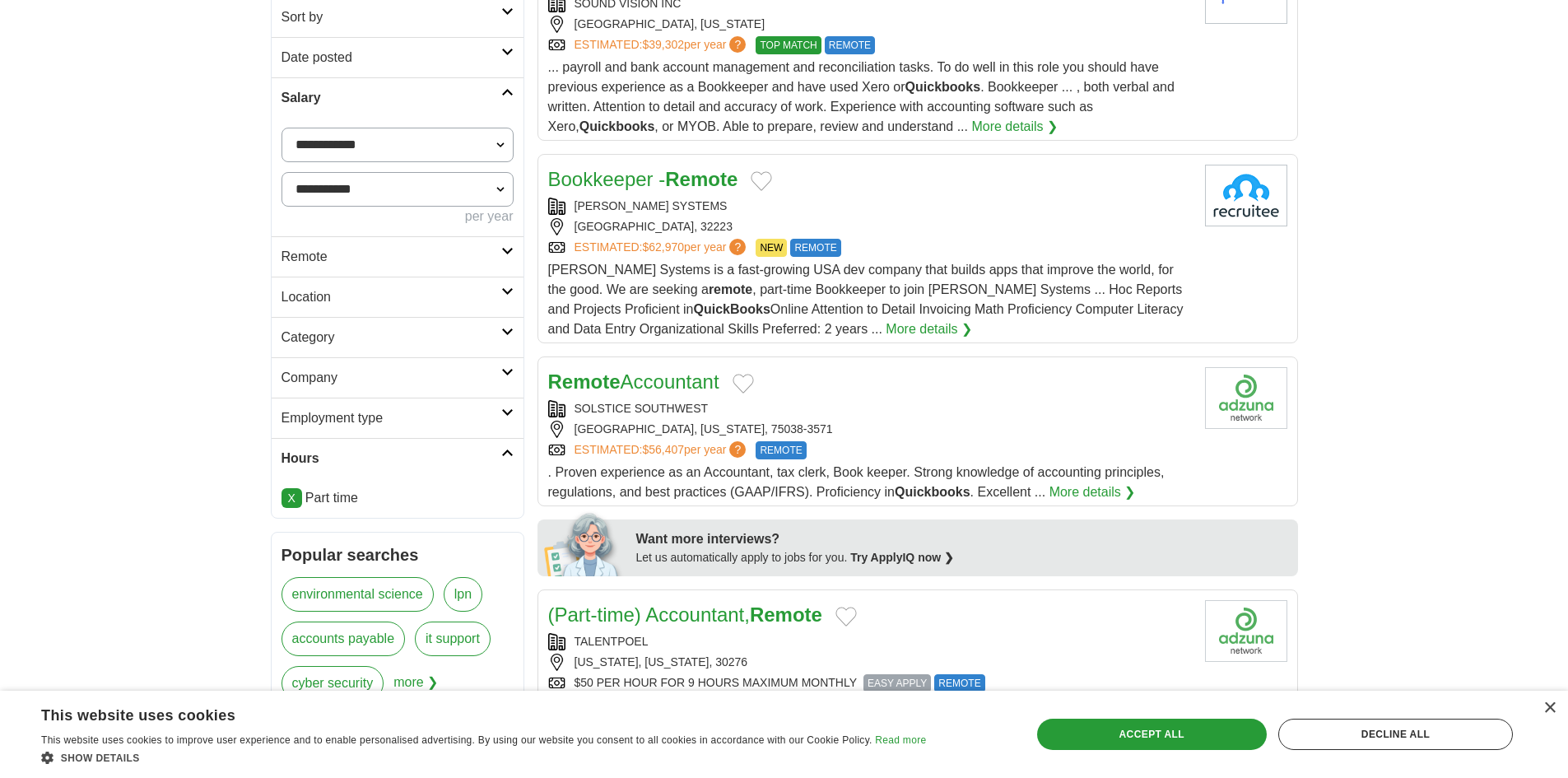
click at [497, 409] on h2 "Employment type" at bounding box center [391, 418] width 220 height 20
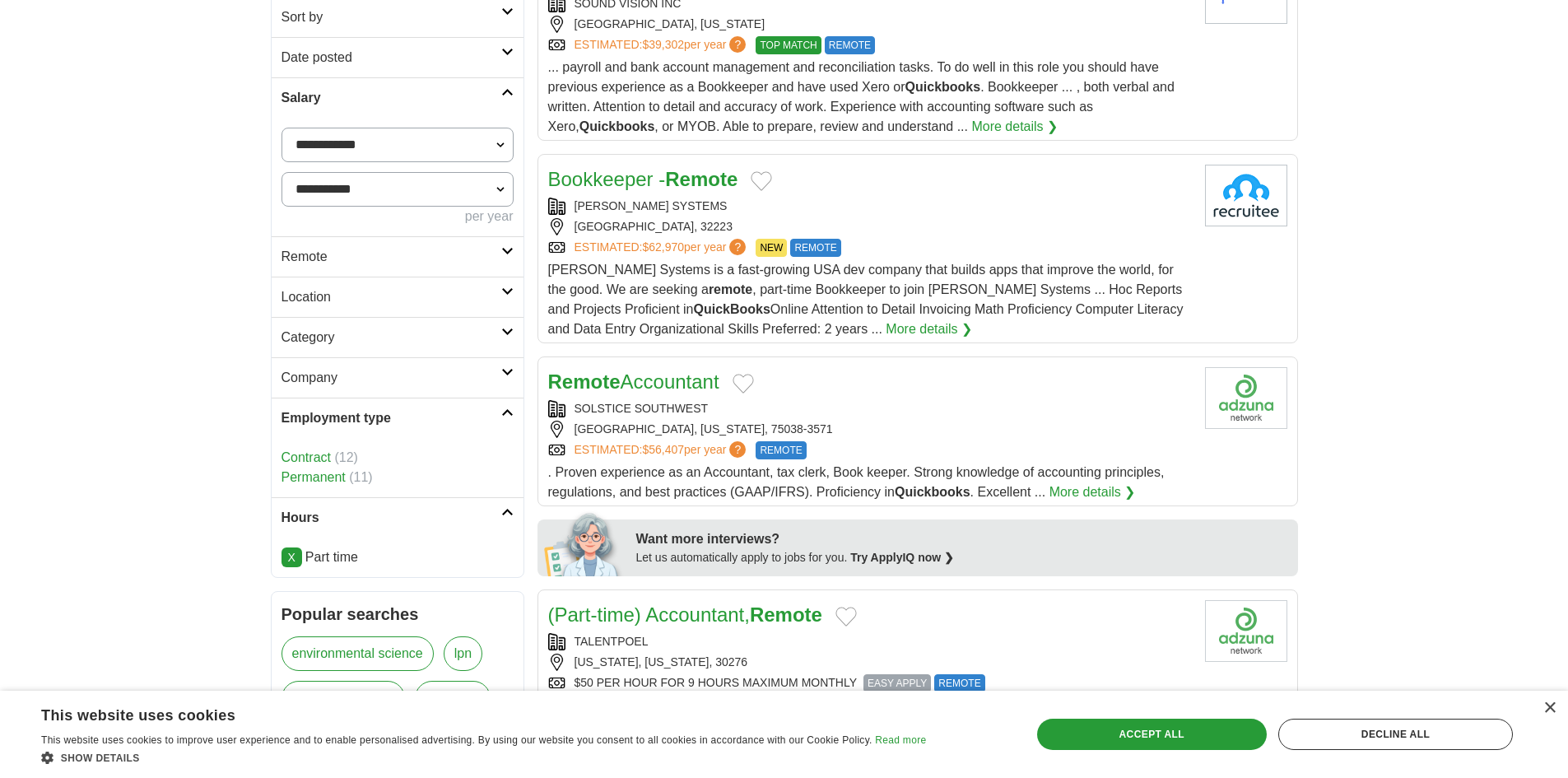
click at [511, 339] on link "Category" at bounding box center [398, 337] width 252 height 40
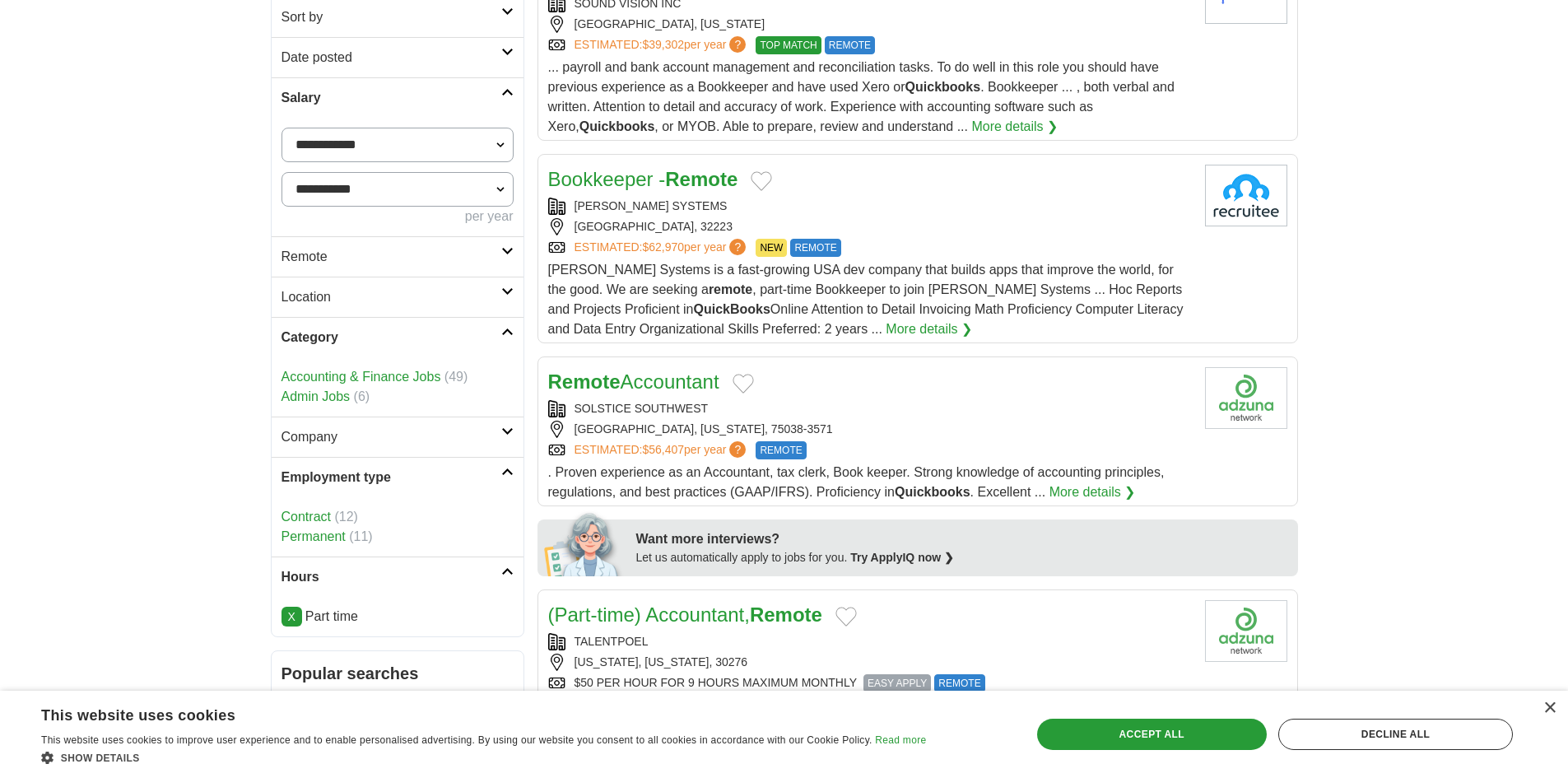
click at [391, 375] on link "Accounting & Finance Jobs" at bounding box center [361, 377] width 160 height 14
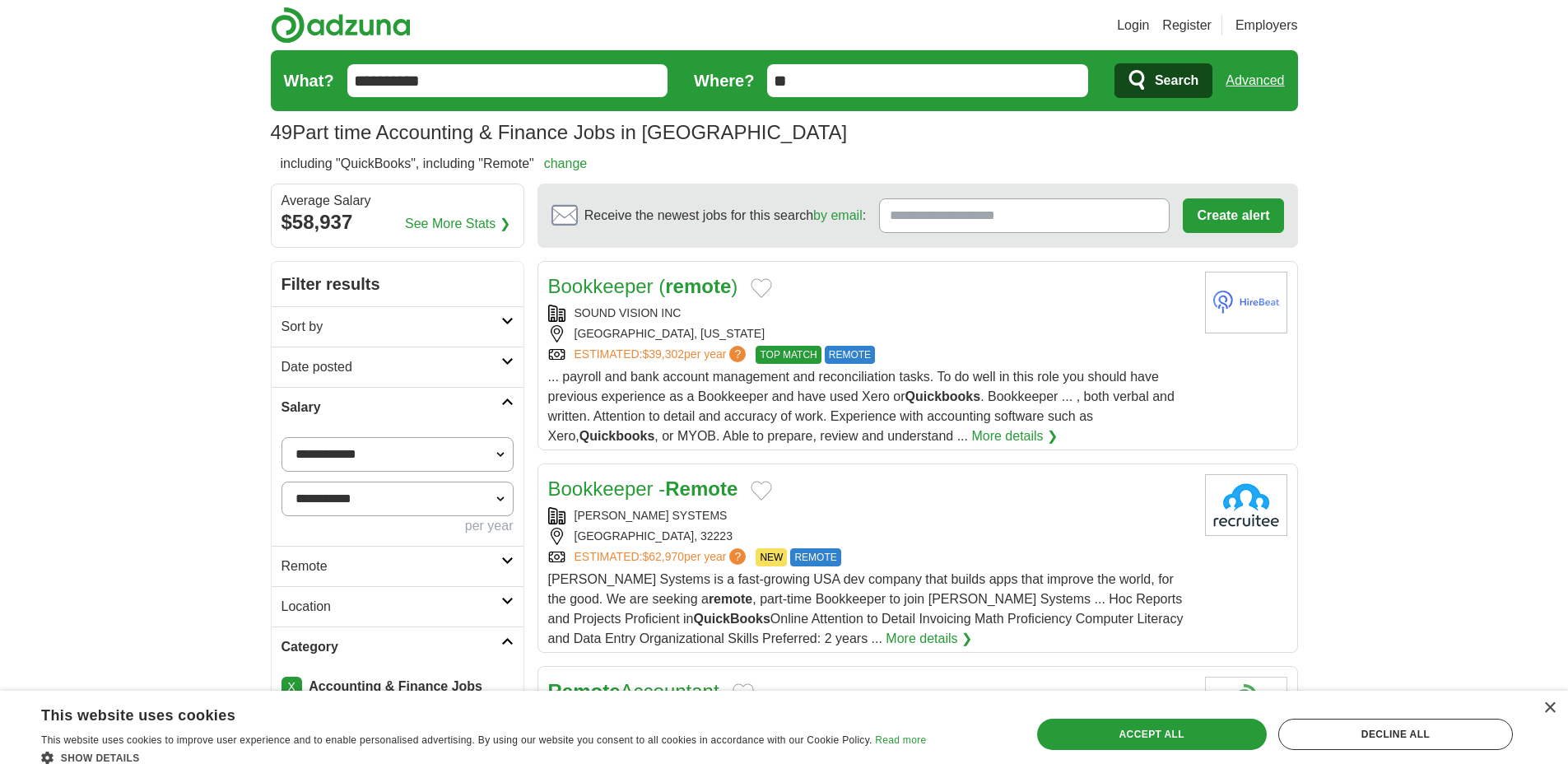
click at [809, 351] on span "TOP MATCH" at bounding box center [788, 355] width 65 height 18
click at [816, 351] on span "TOP MATCH" at bounding box center [788, 355] width 65 height 18
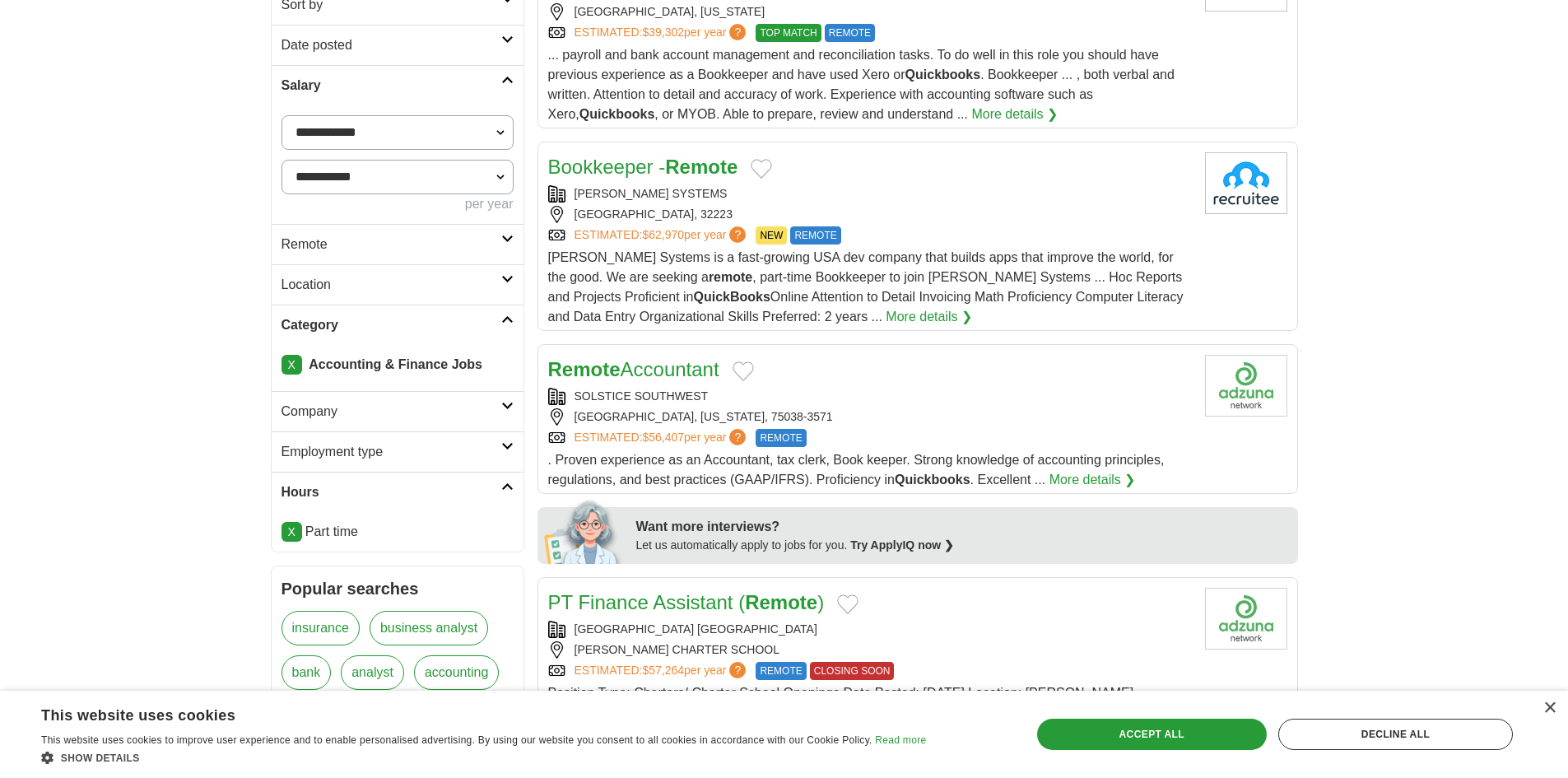
scroll to position [329, 0]
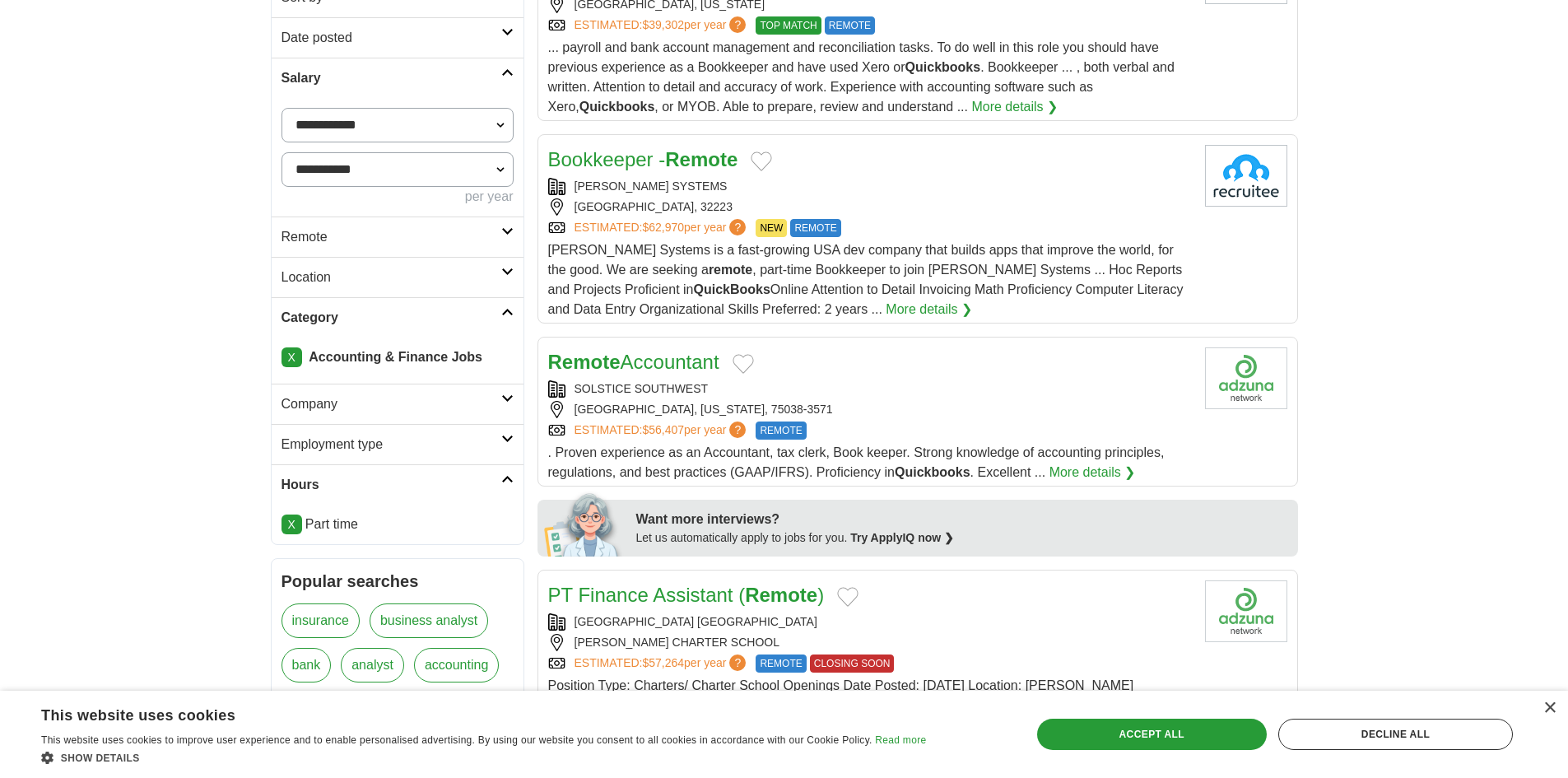
click at [824, 230] on span "REMOTE" at bounding box center [815, 228] width 50 height 18
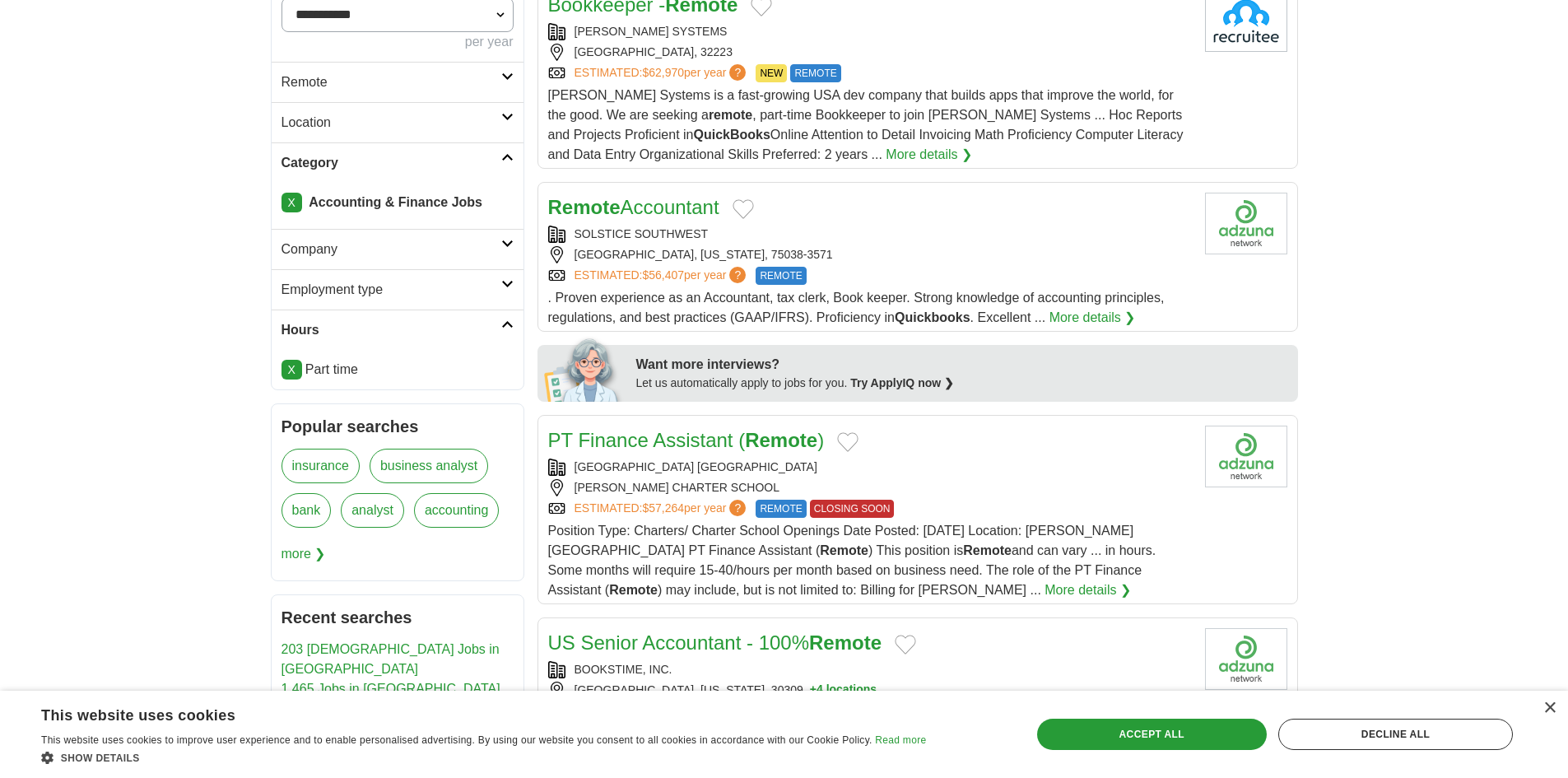
scroll to position [494, 0]
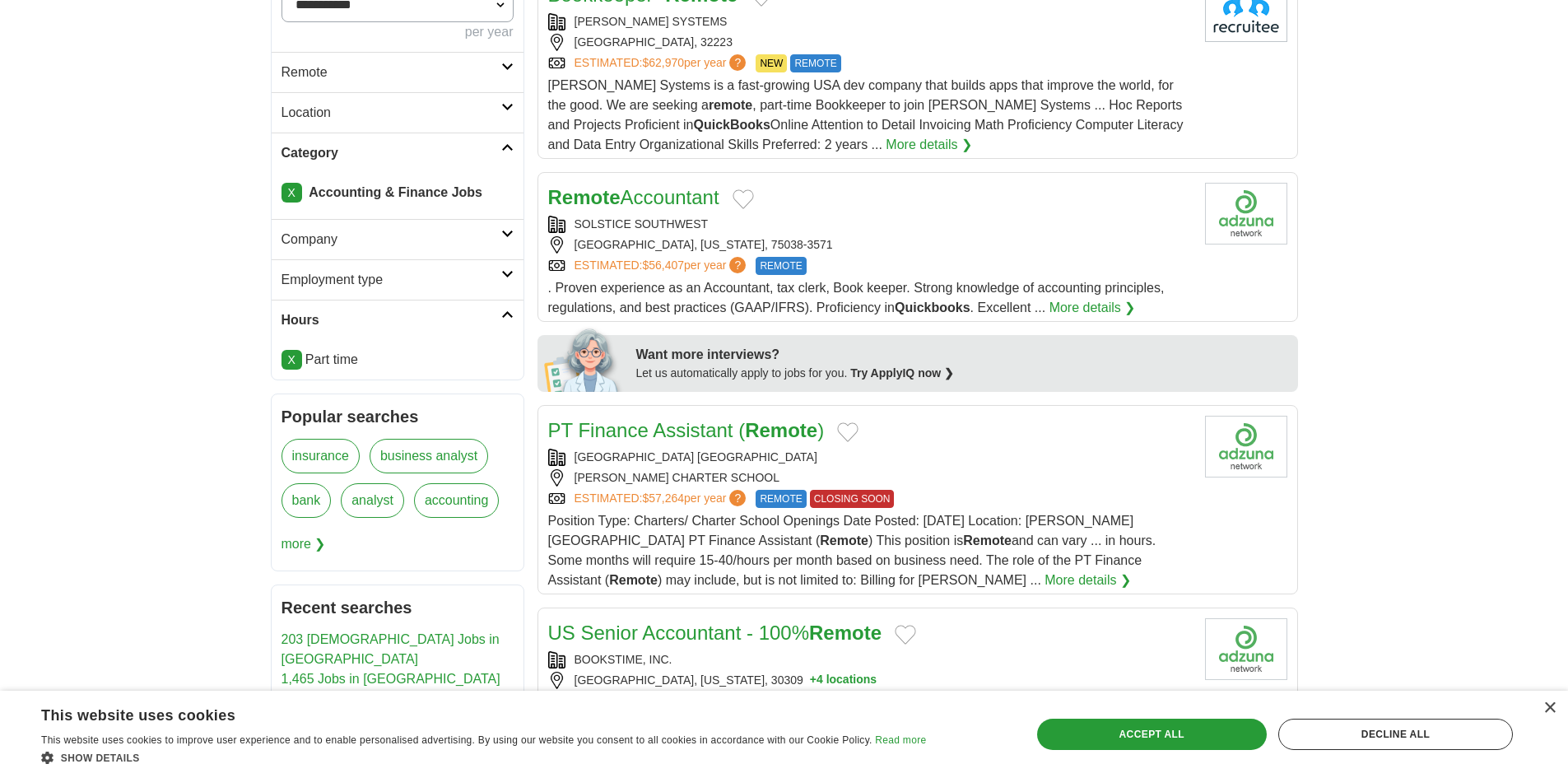
click at [666, 198] on link "Remote Accountant" at bounding box center [633, 197] width 171 height 22
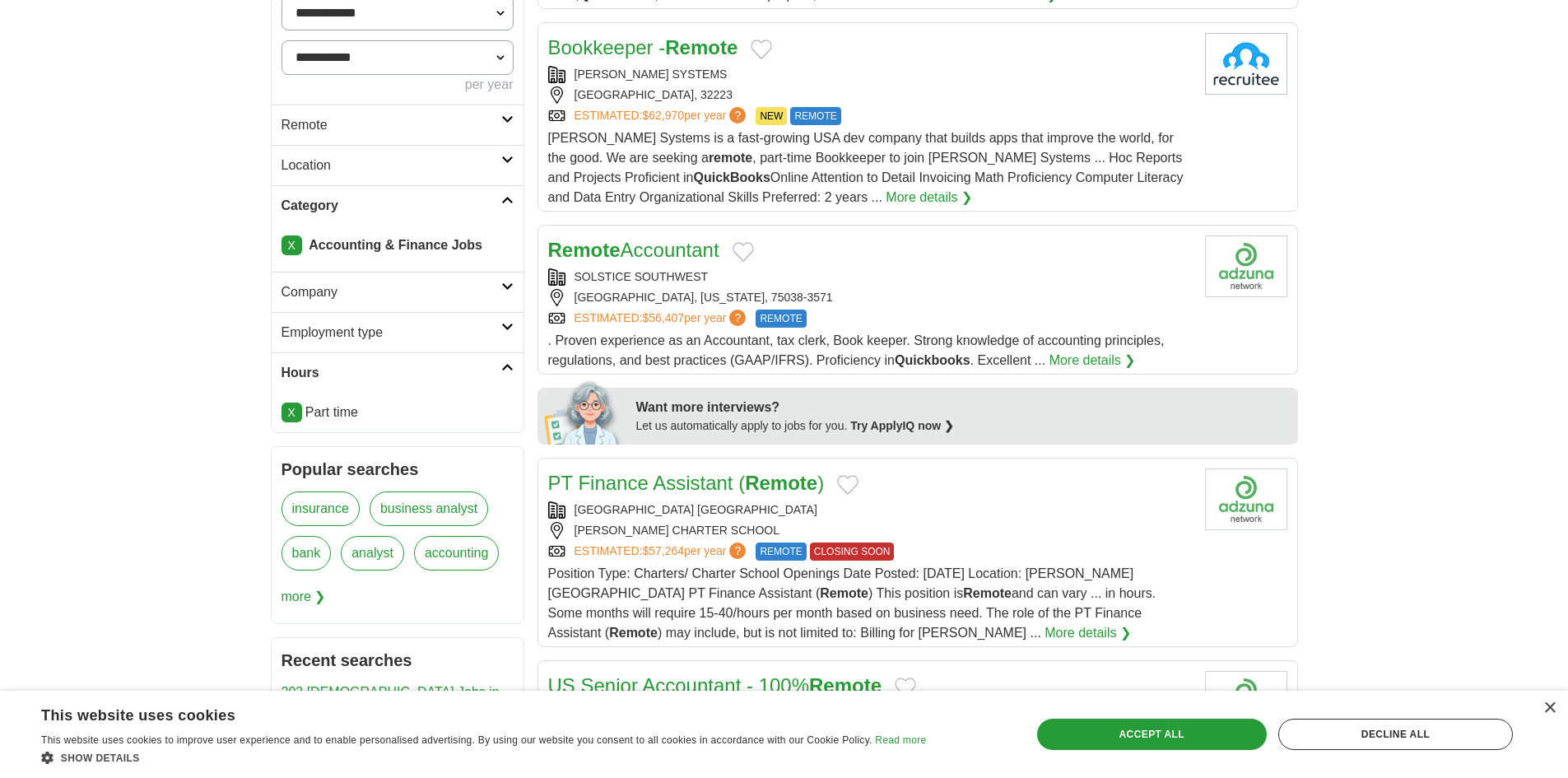
scroll to position [411, 0]
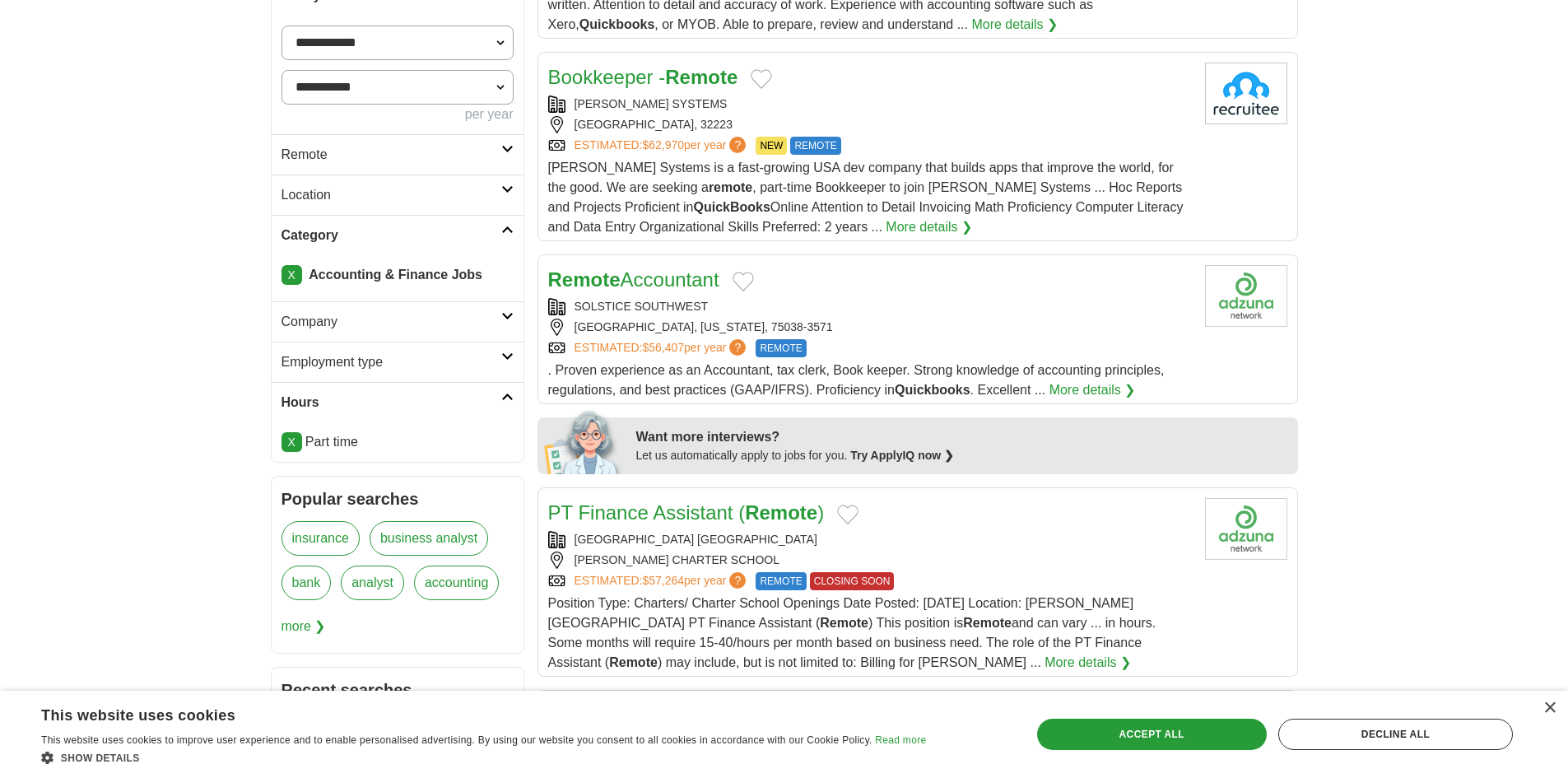
click at [706, 283] on link "Remote Accountant" at bounding box center [633, 279] width 171 height 22
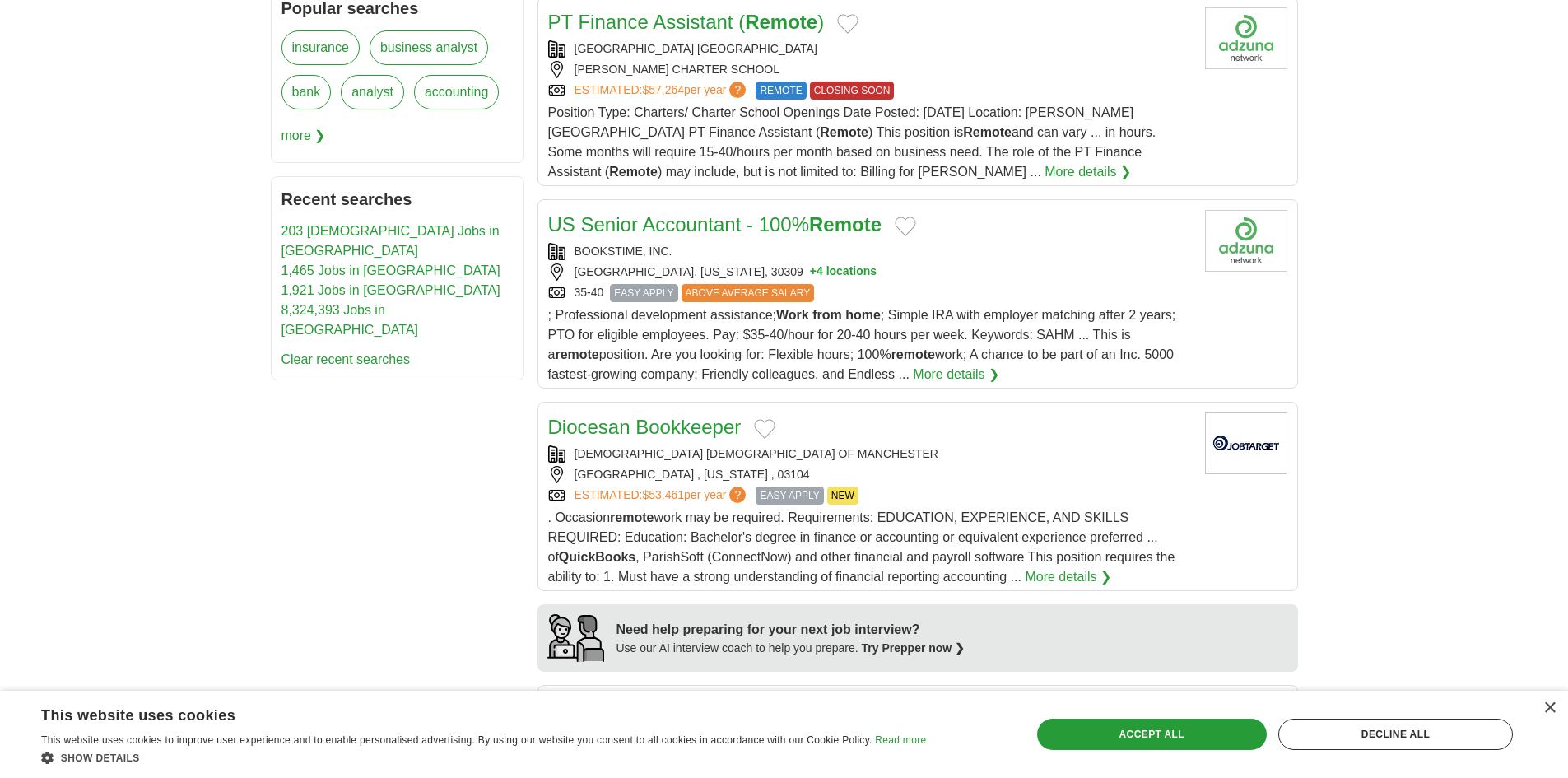
scroll to position [905, 0]
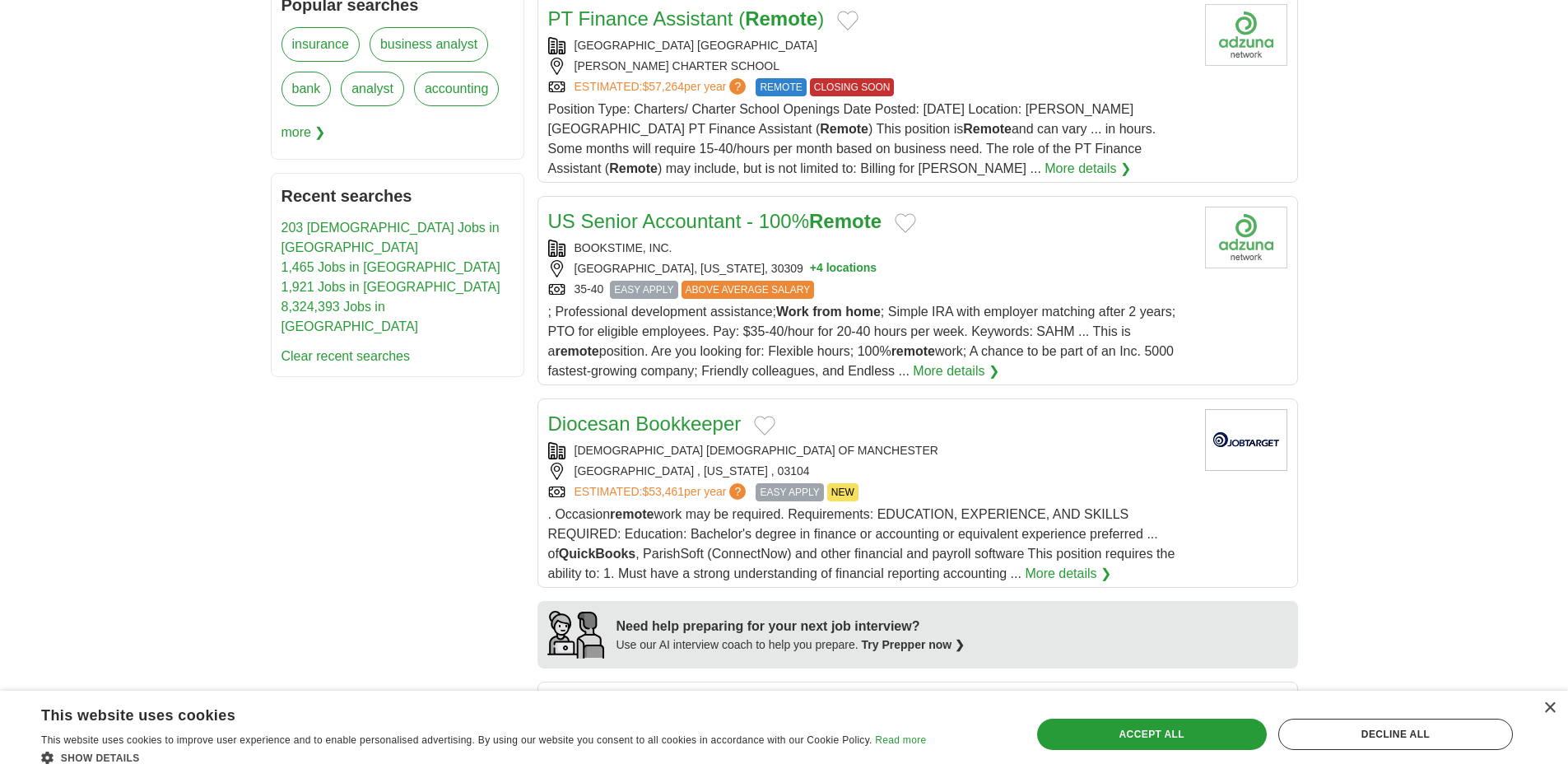
click at [788, 82] on span "REMOTE" at bounding box center [781, 87] width 50 height 18
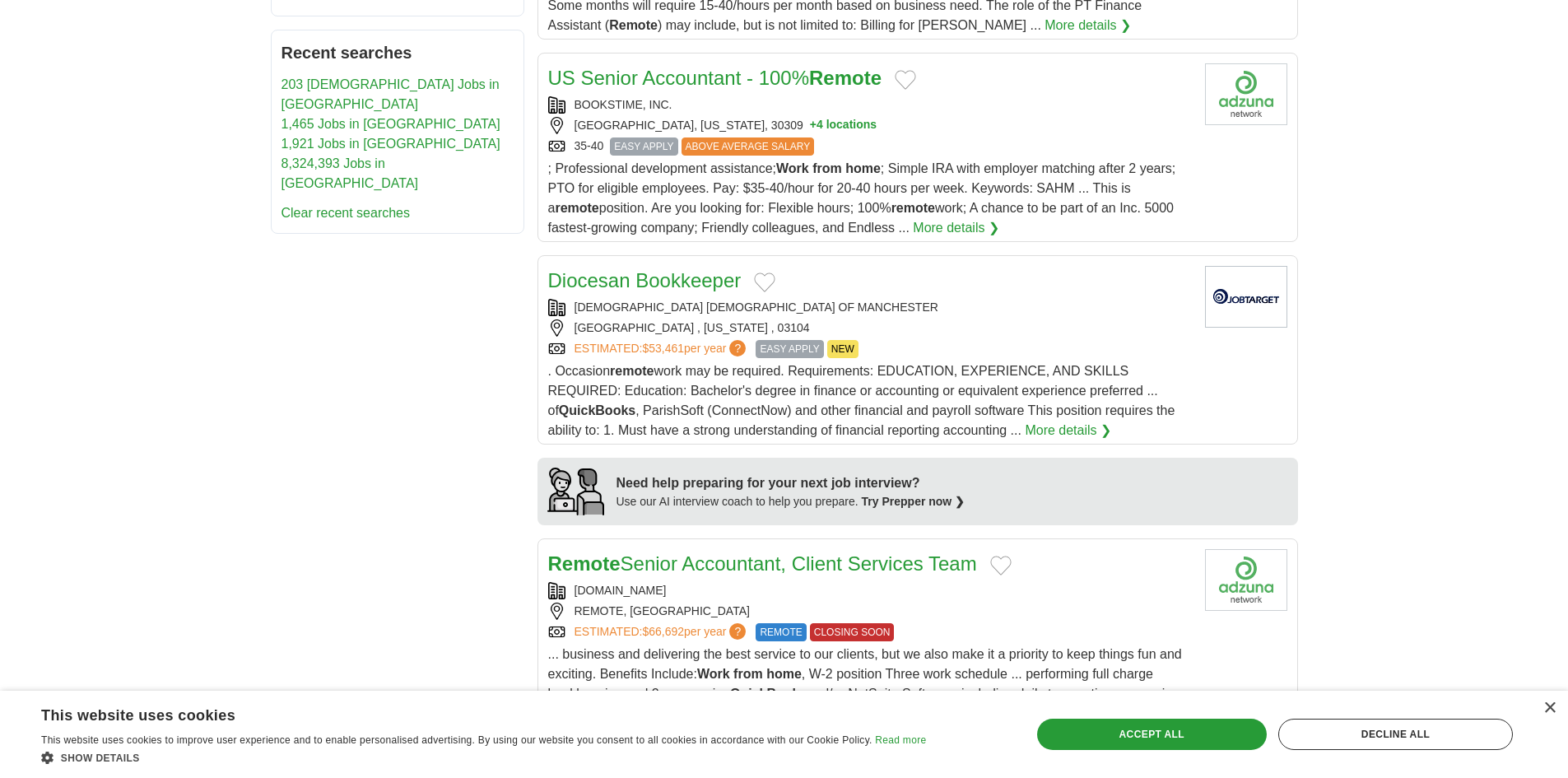
scroll to position [1070, 0]
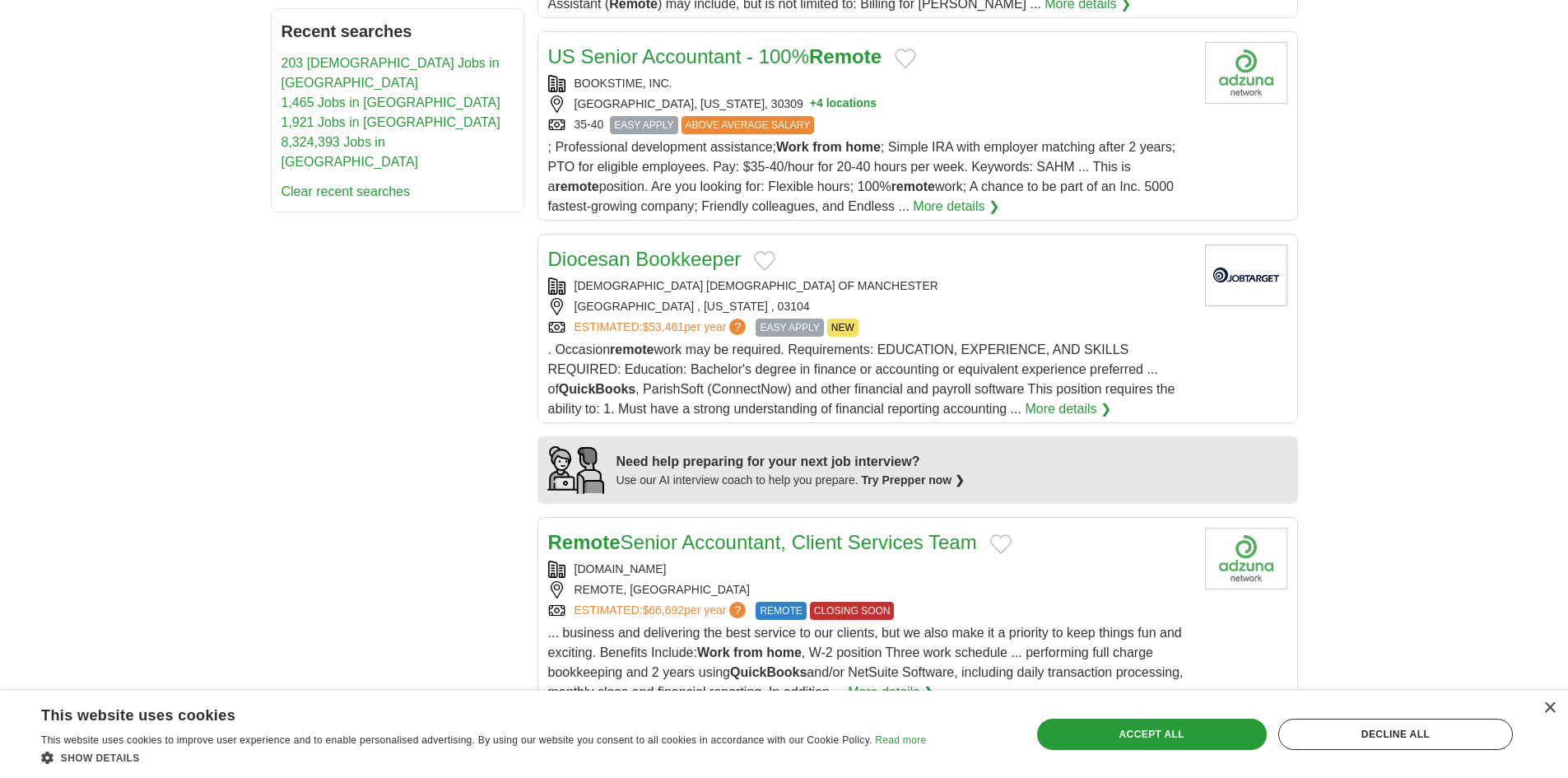
click at [749, 58] on link "US Senior Accountant - 100% Remote" at bounding box center [715, 56] width 334 height 22
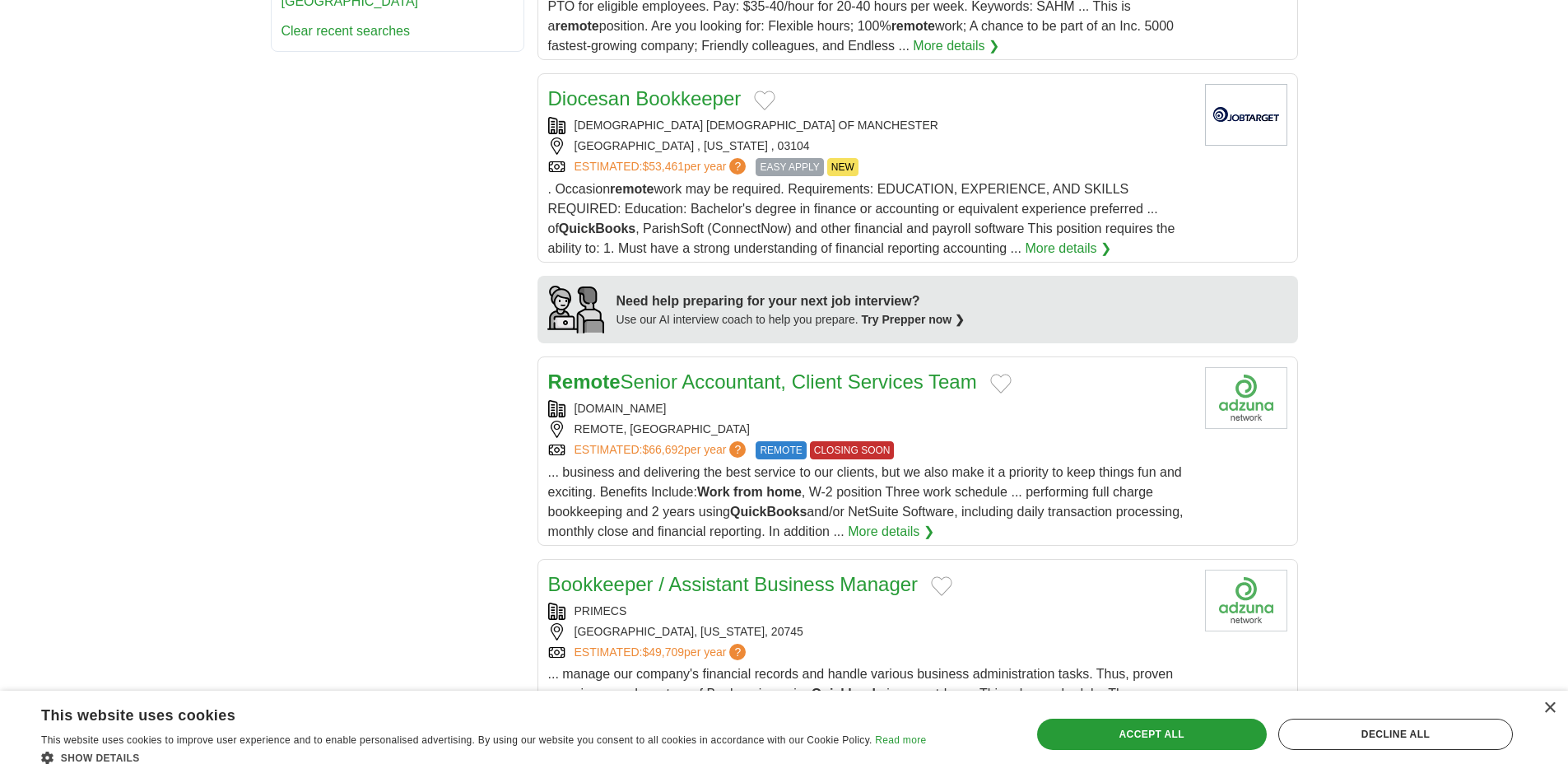
scroll to position [1234, 0]
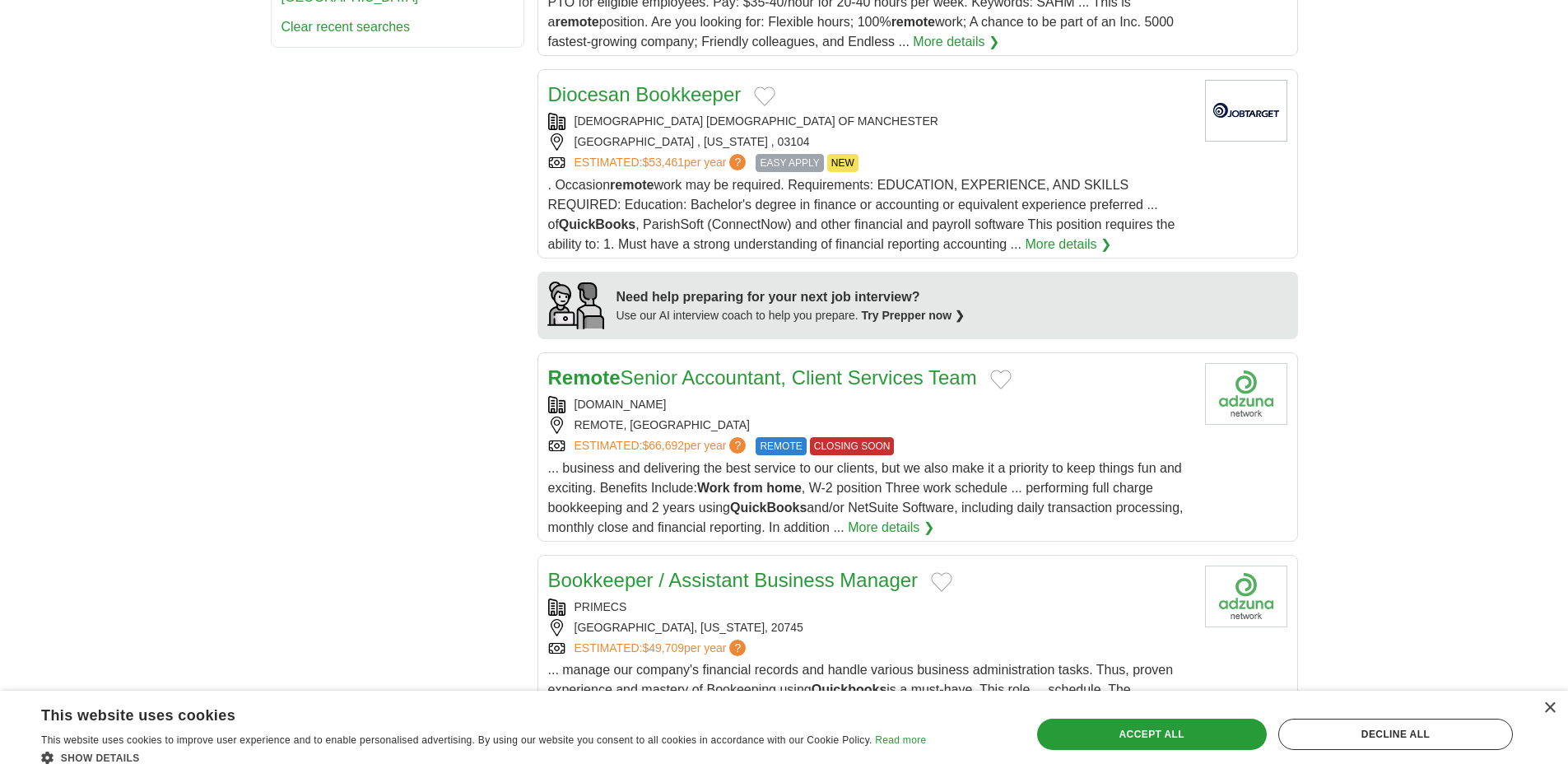
click at [1064, 244] on link "More details ❯" at bounding box center [1068, 245] width 86 height 20
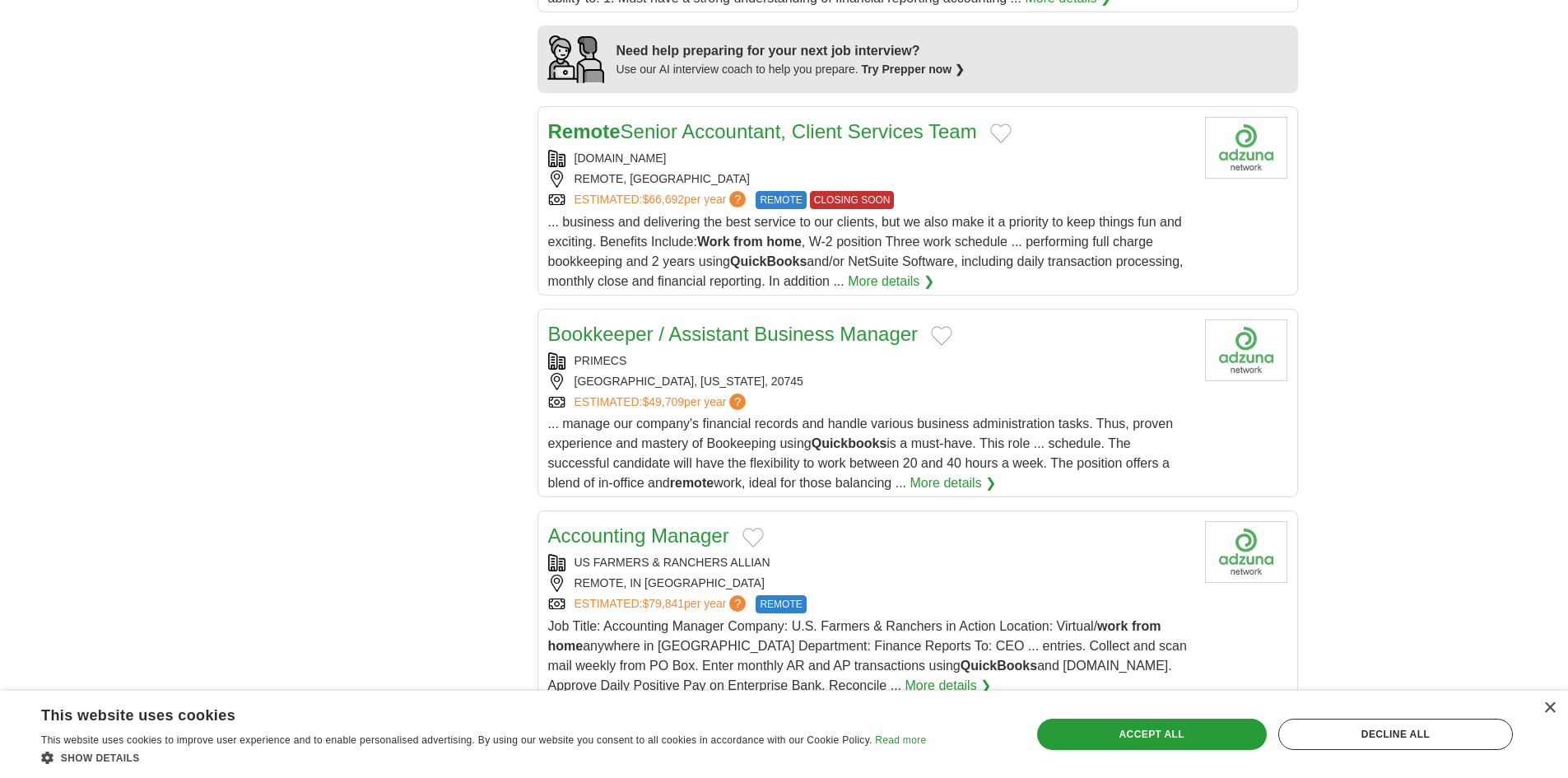
scroll to position [1481, 0]
click at [676, 128] on link "Remote Senior Accountant, Client Services Team" at bounding box center [762, 130] width 429 height 22
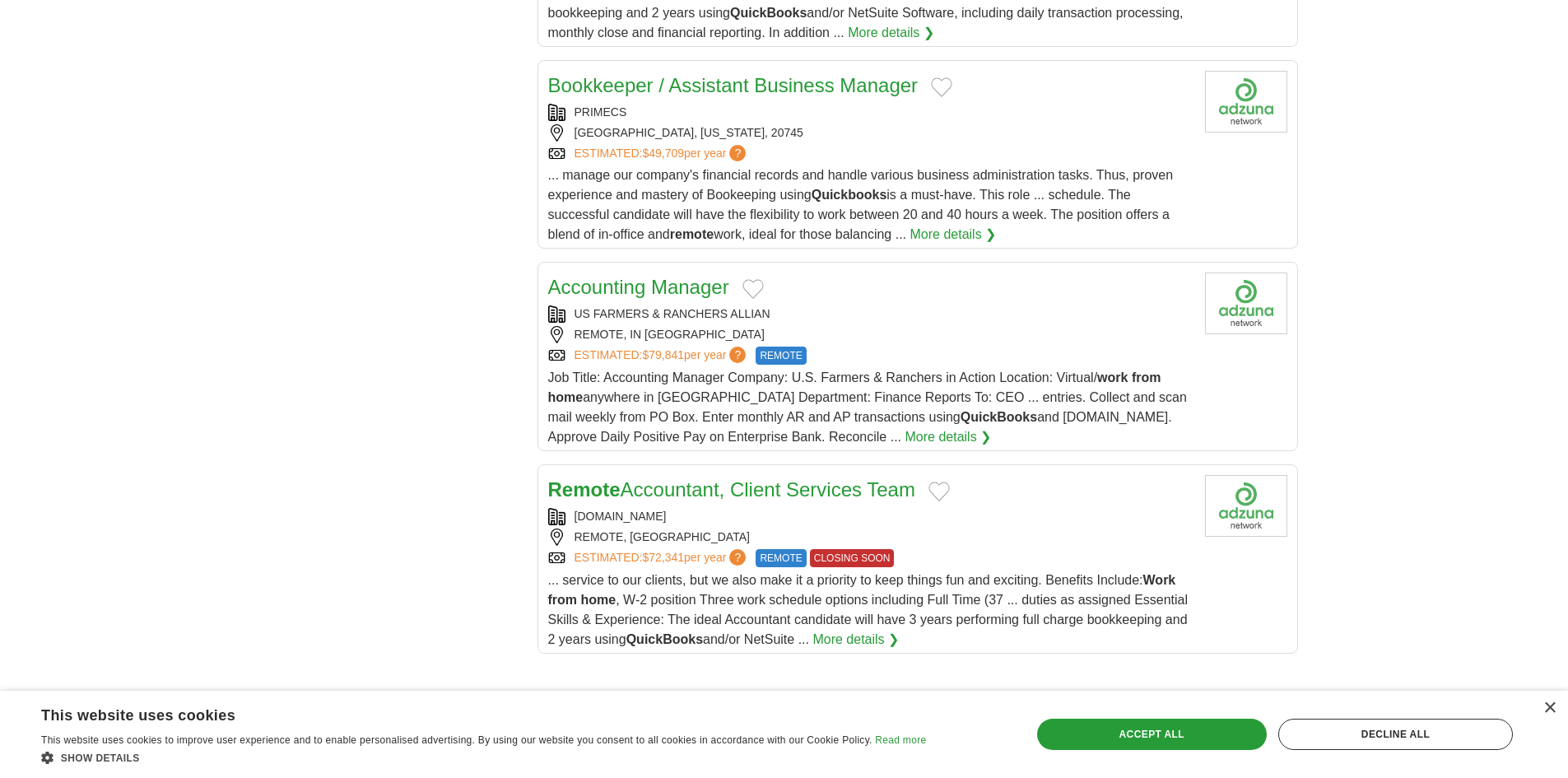
scroll to position [1728, 0]
click at [750, 83] on link "Bookkeeper / Assistant Business Manager" at bounding box center [733, 86] width 370 height 22
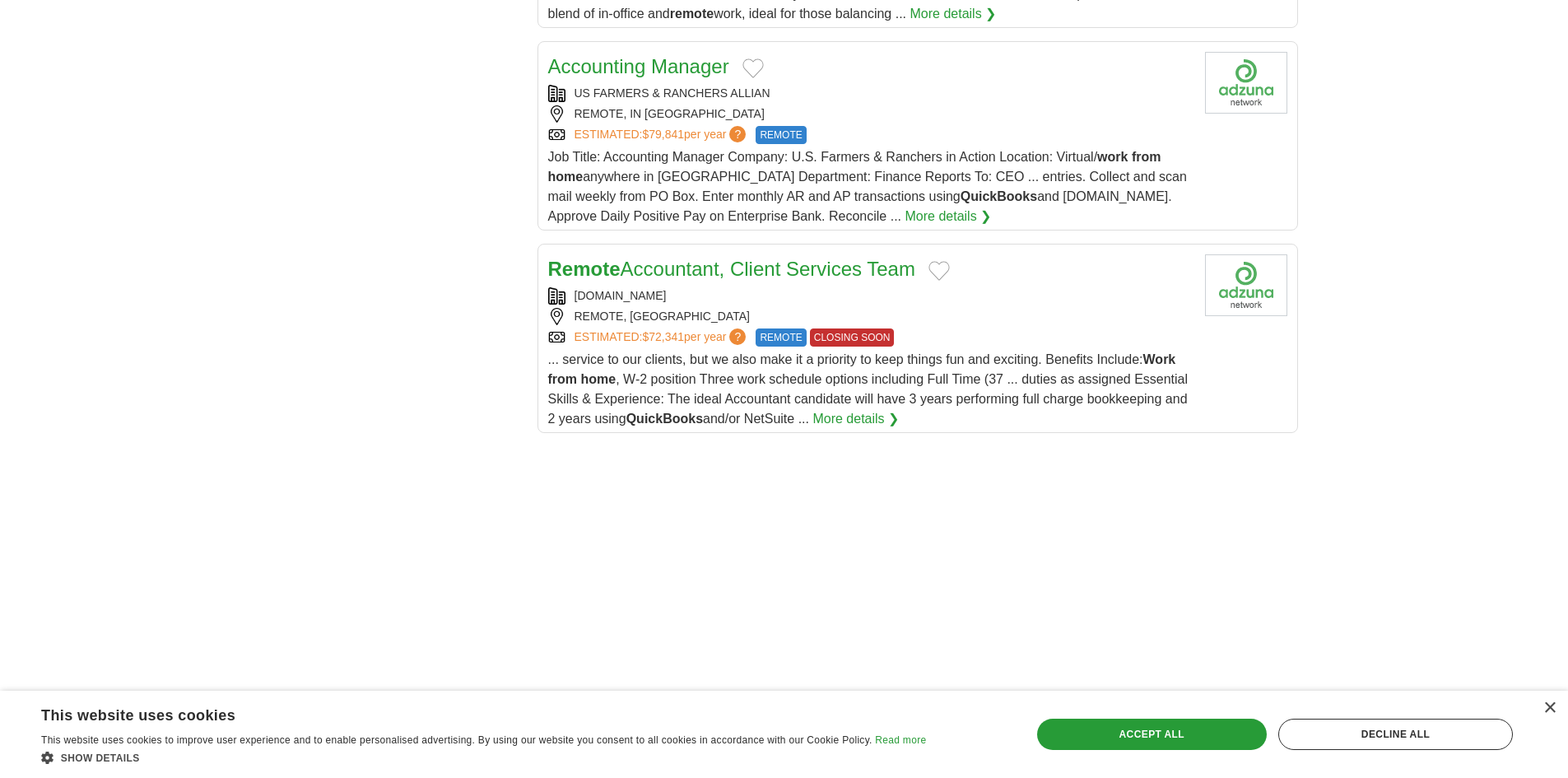
scroll to position [1975, 0]
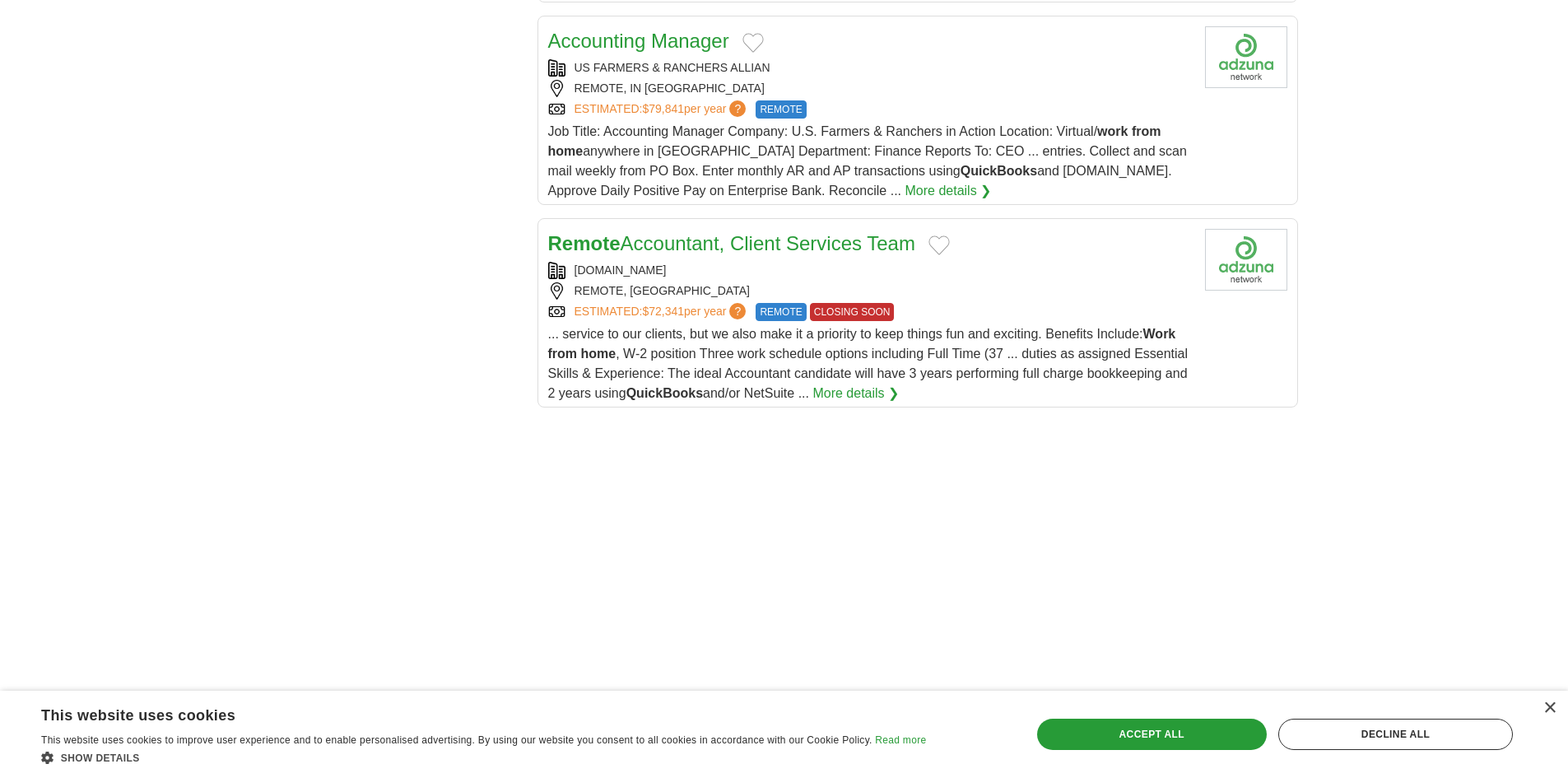
click at [644, 38] on link "Accounting Manager" at bounding box center [638, 41] width 181 height 22
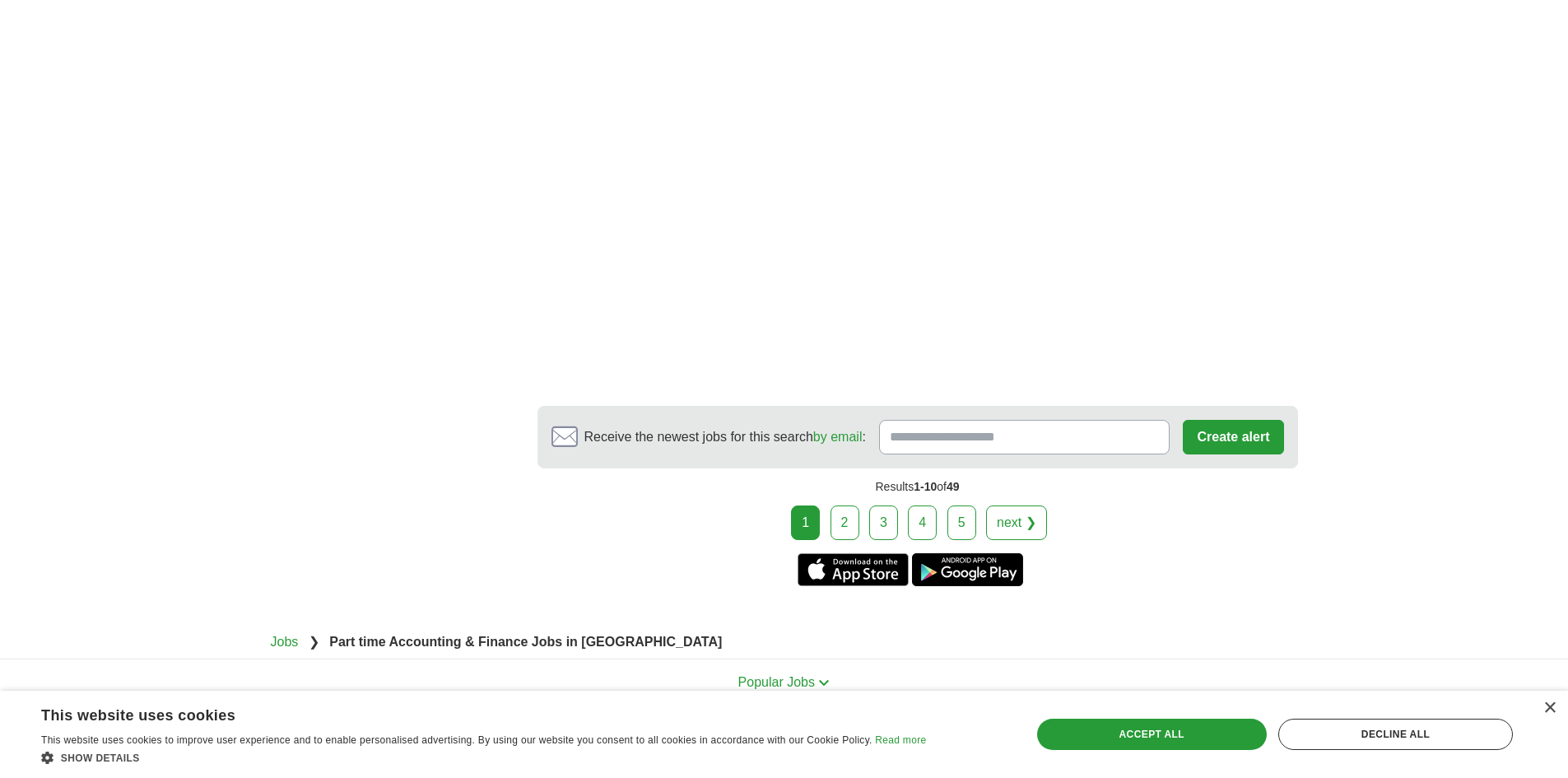
scroll to position [2716, 0]
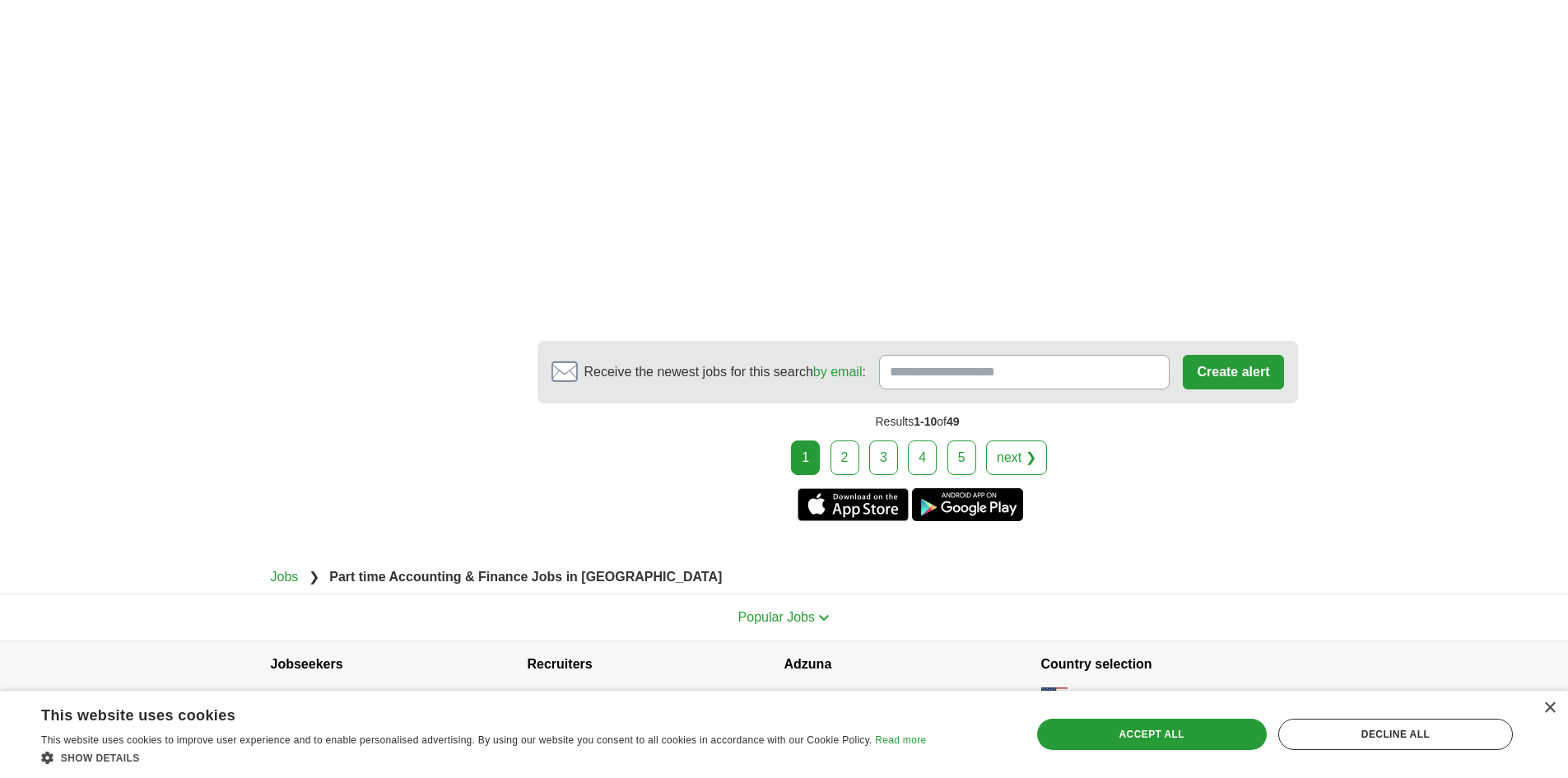
click at [853, 461] on link "2" at bounding box center [844, 457] width 29 height 35
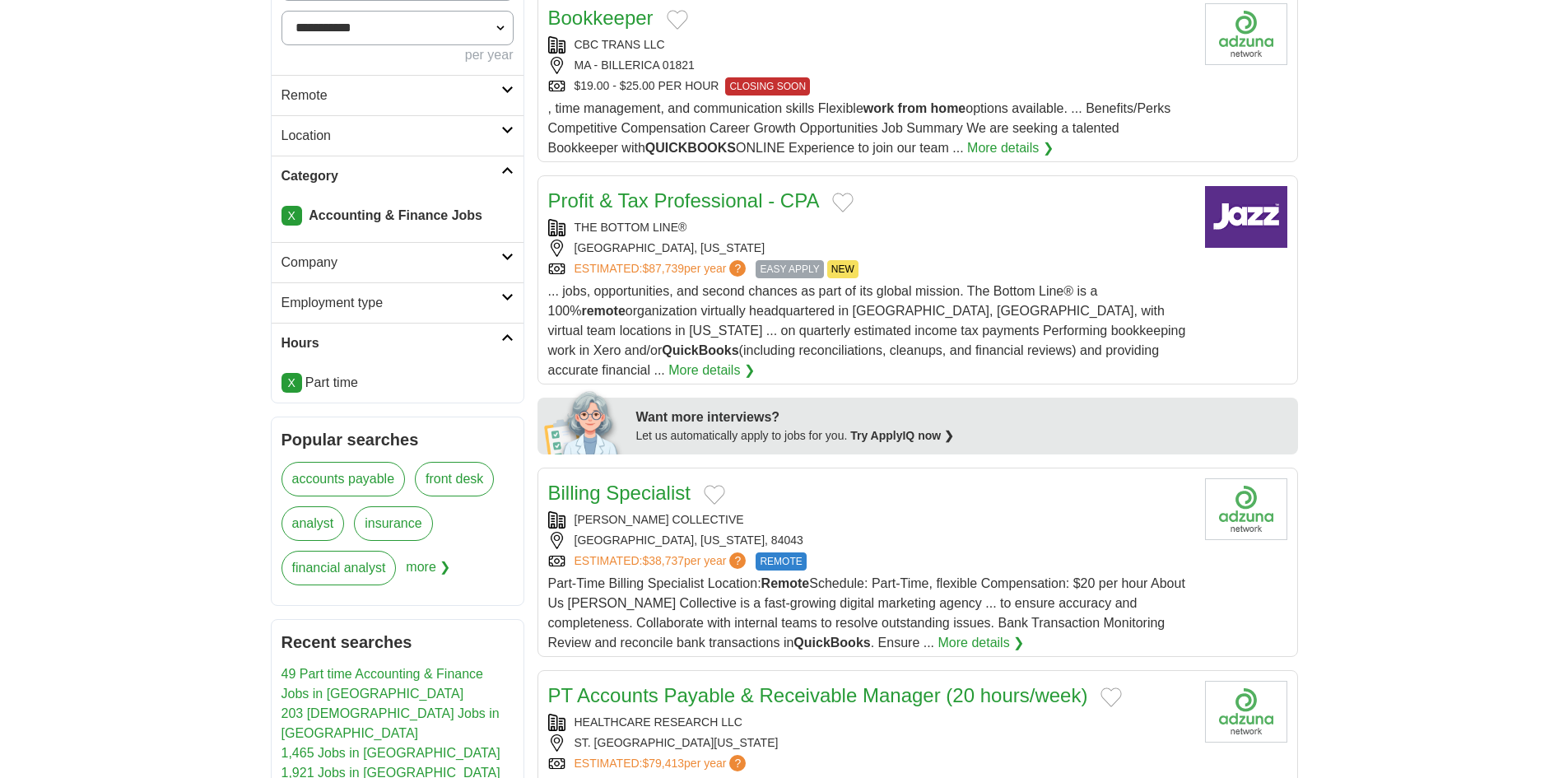
scroll to position [517, 0]
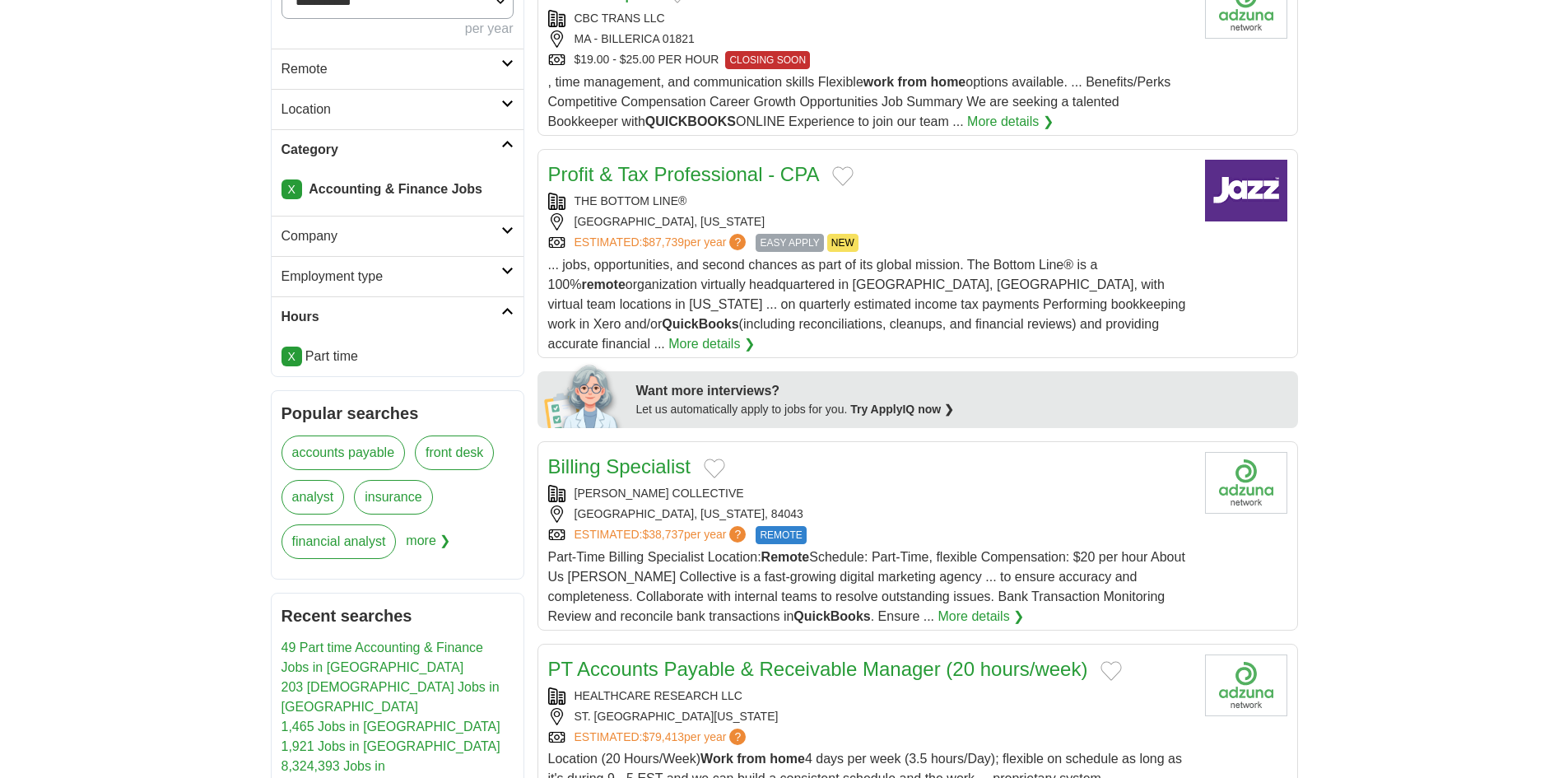
click at [680, 174] on link "Profit & Tax Professional - CPA" at bounding box center [684, 174] width 272 height 22
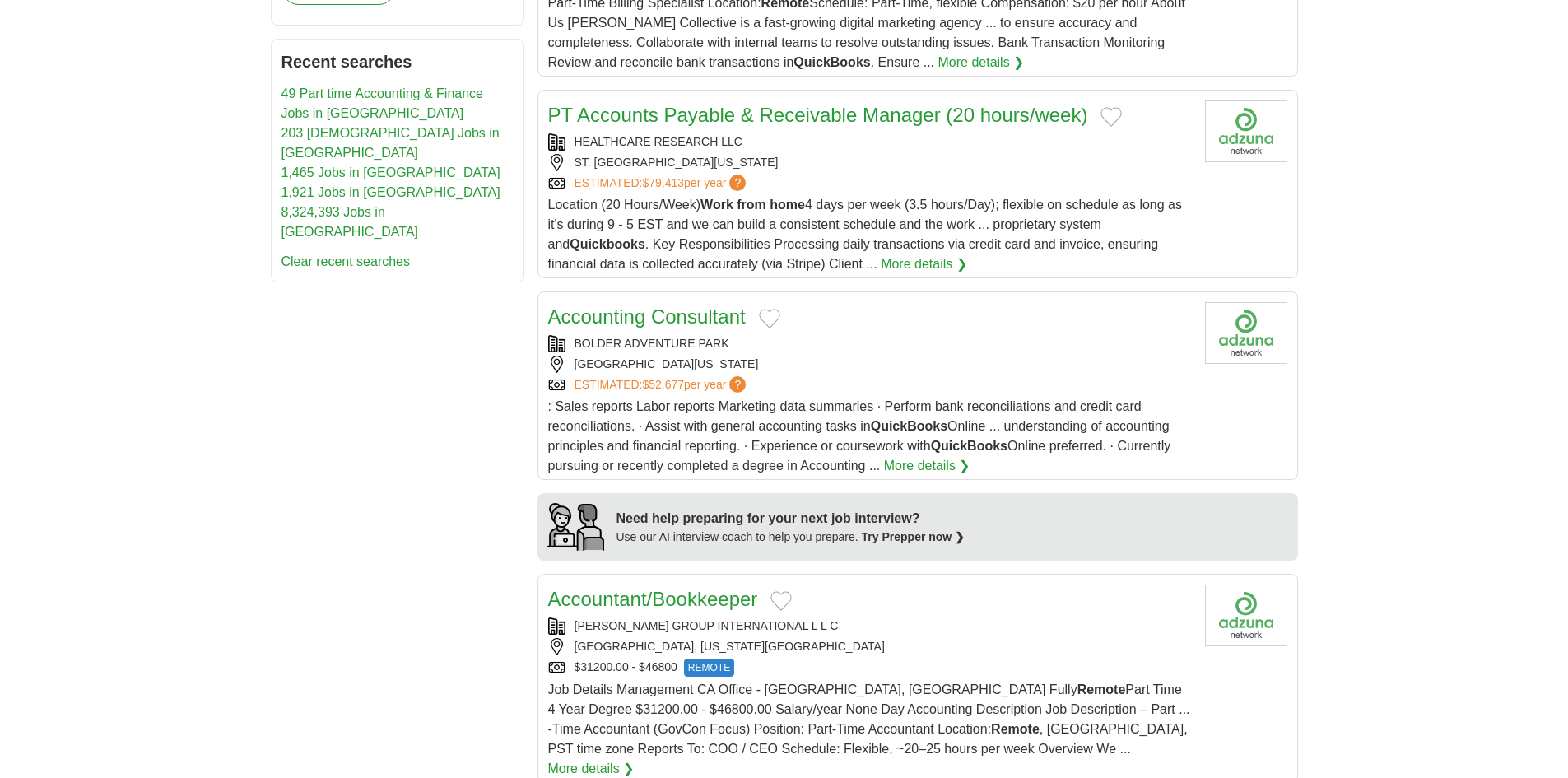
scroll to position [1093, 0]
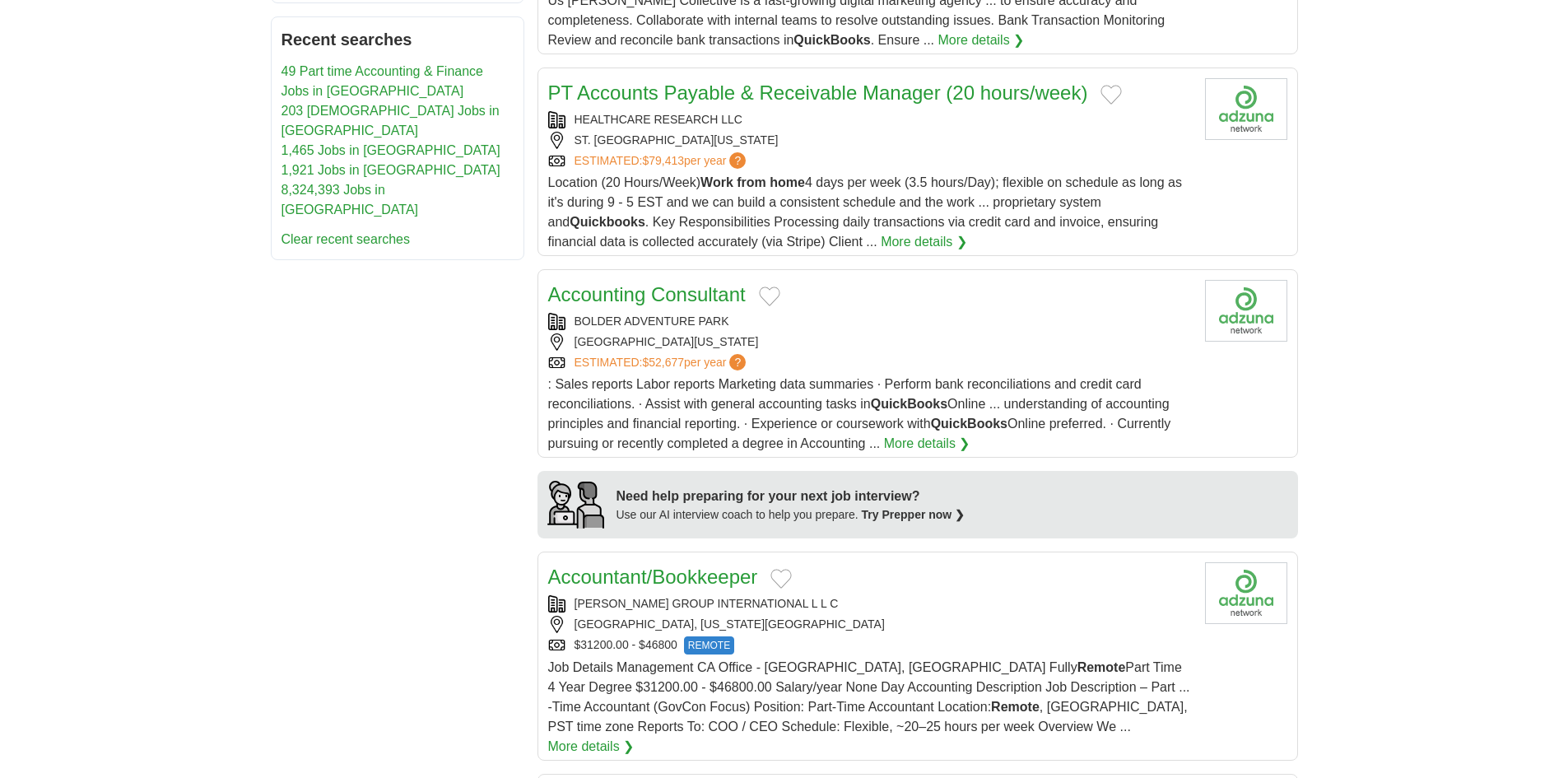
click at [706, 283] on link "Accounting Consultant" at bounding box center [647, 294] width 198 height 22
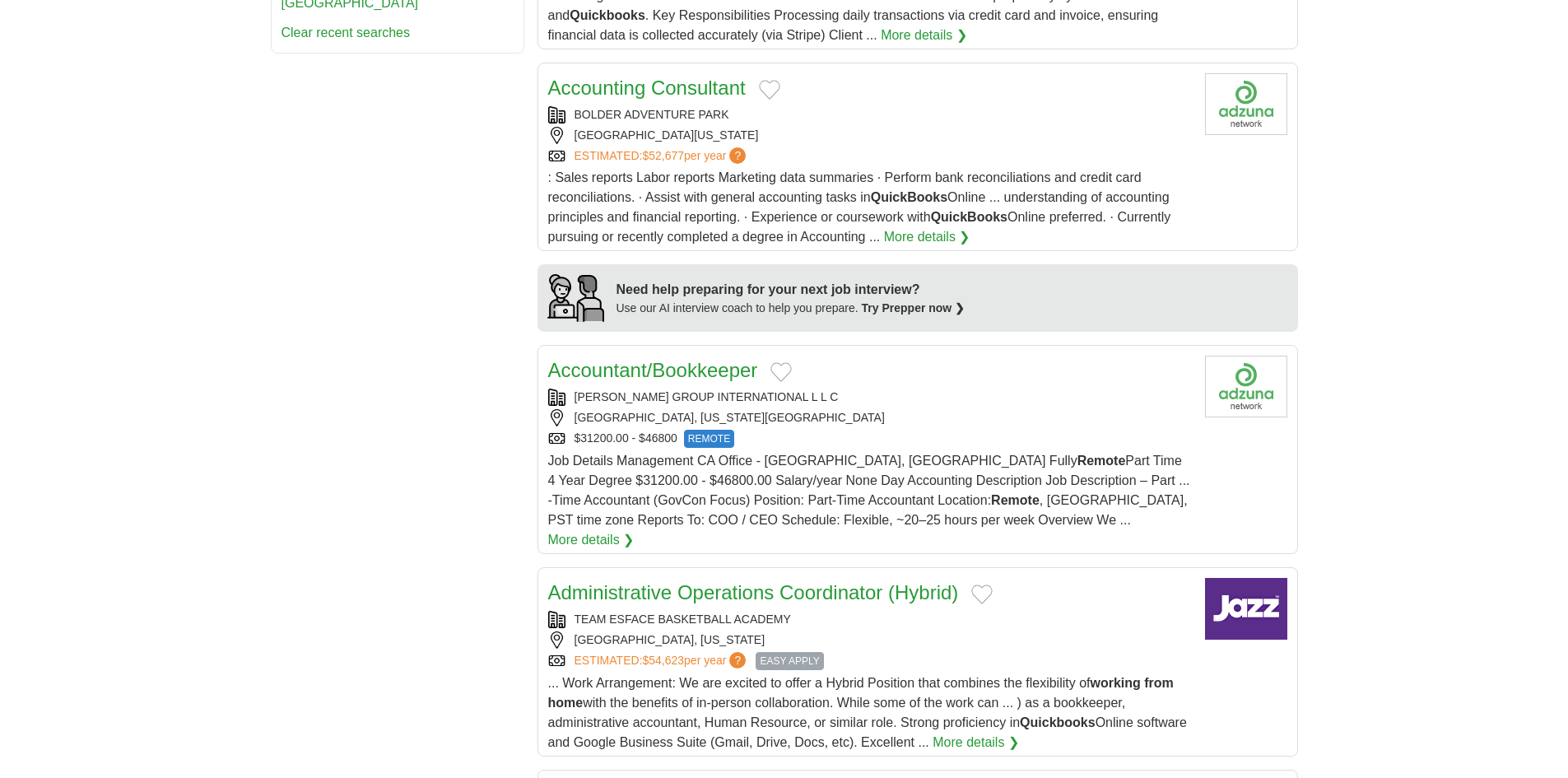
scroll to position [1340, 0]
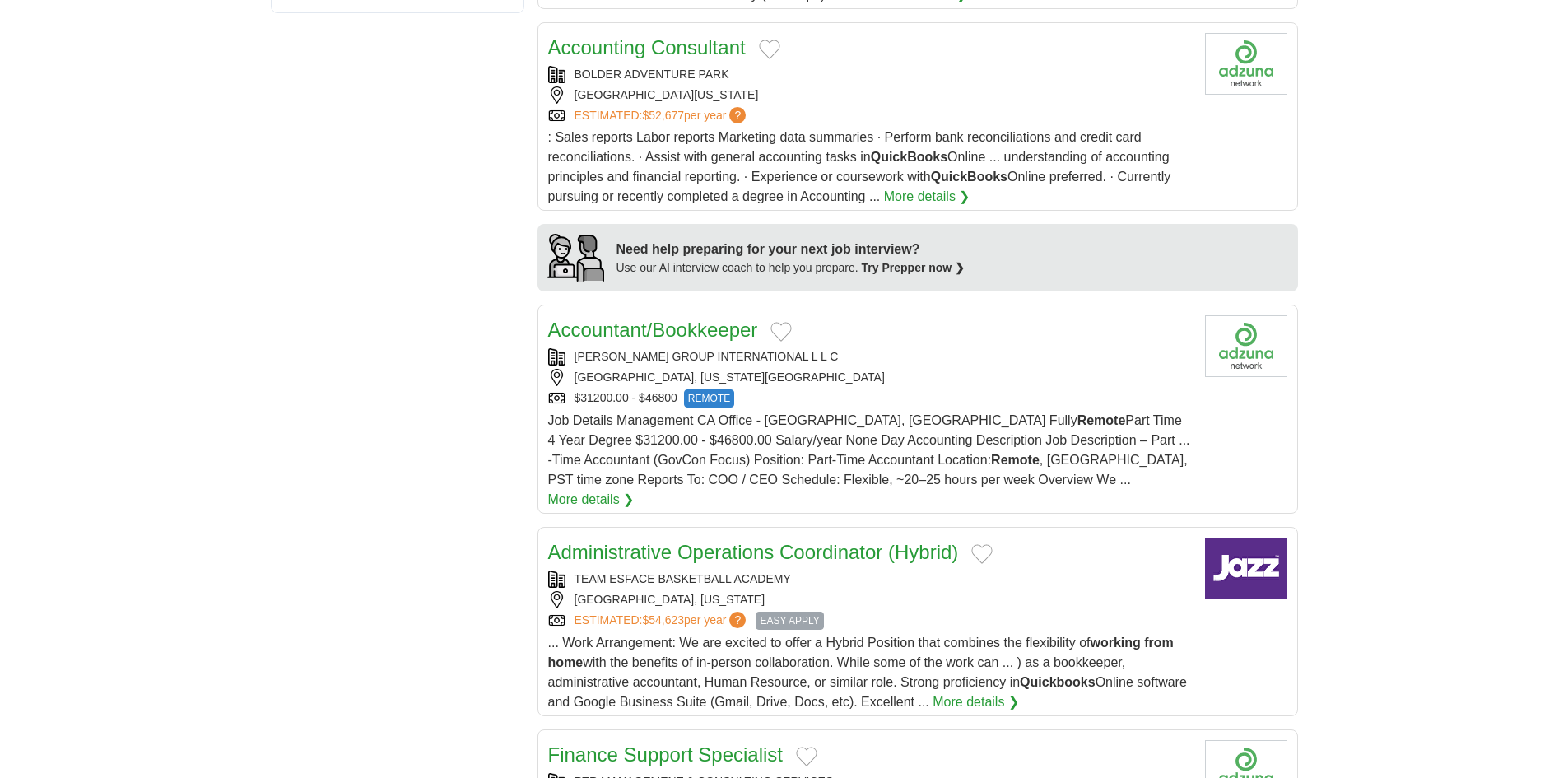
click at [719, 318] on link "Accountant/Bookkeeper" at bounding box center [653, 329] width 210 height 22
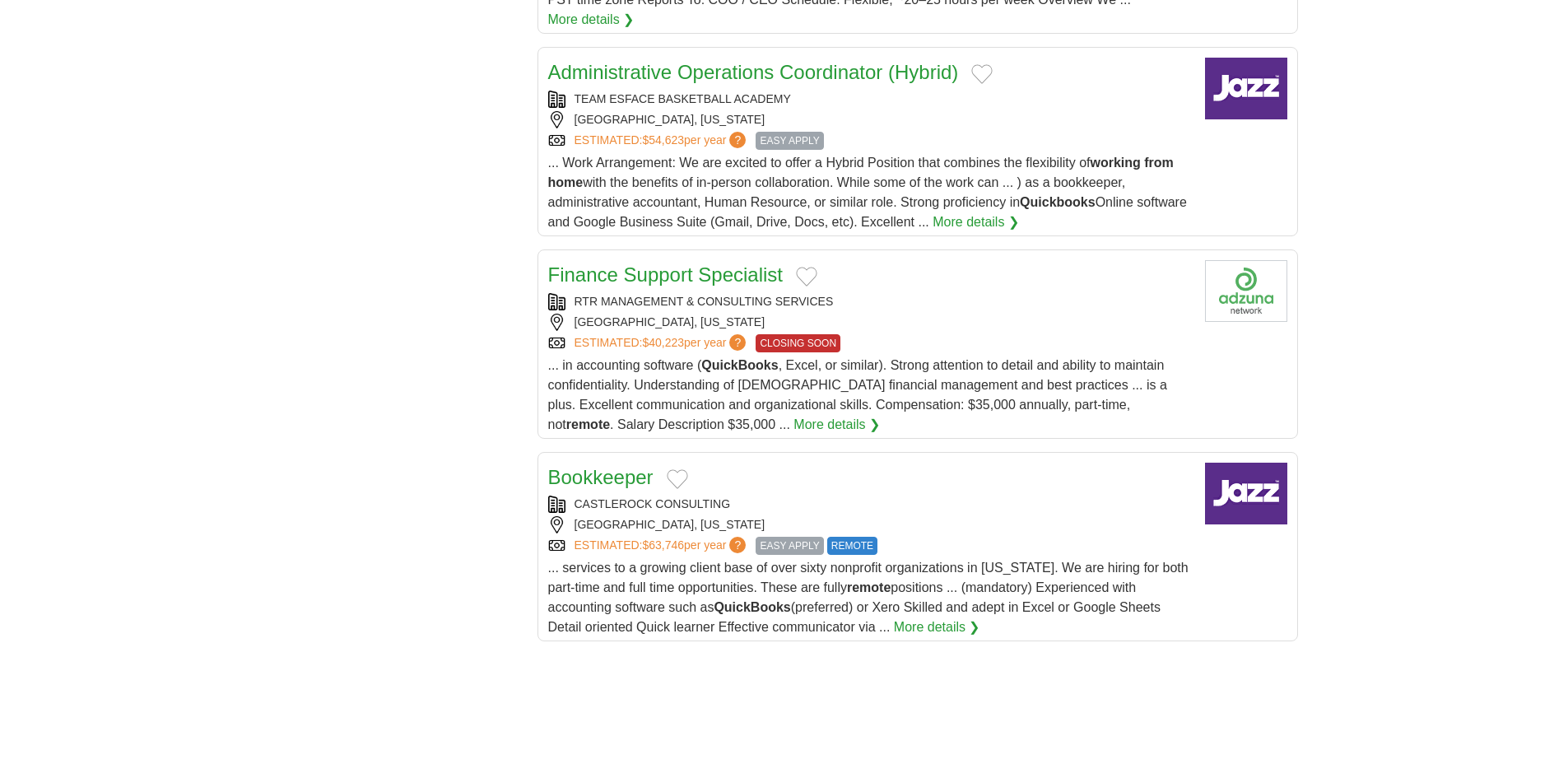
scroll to position [1834, 0]
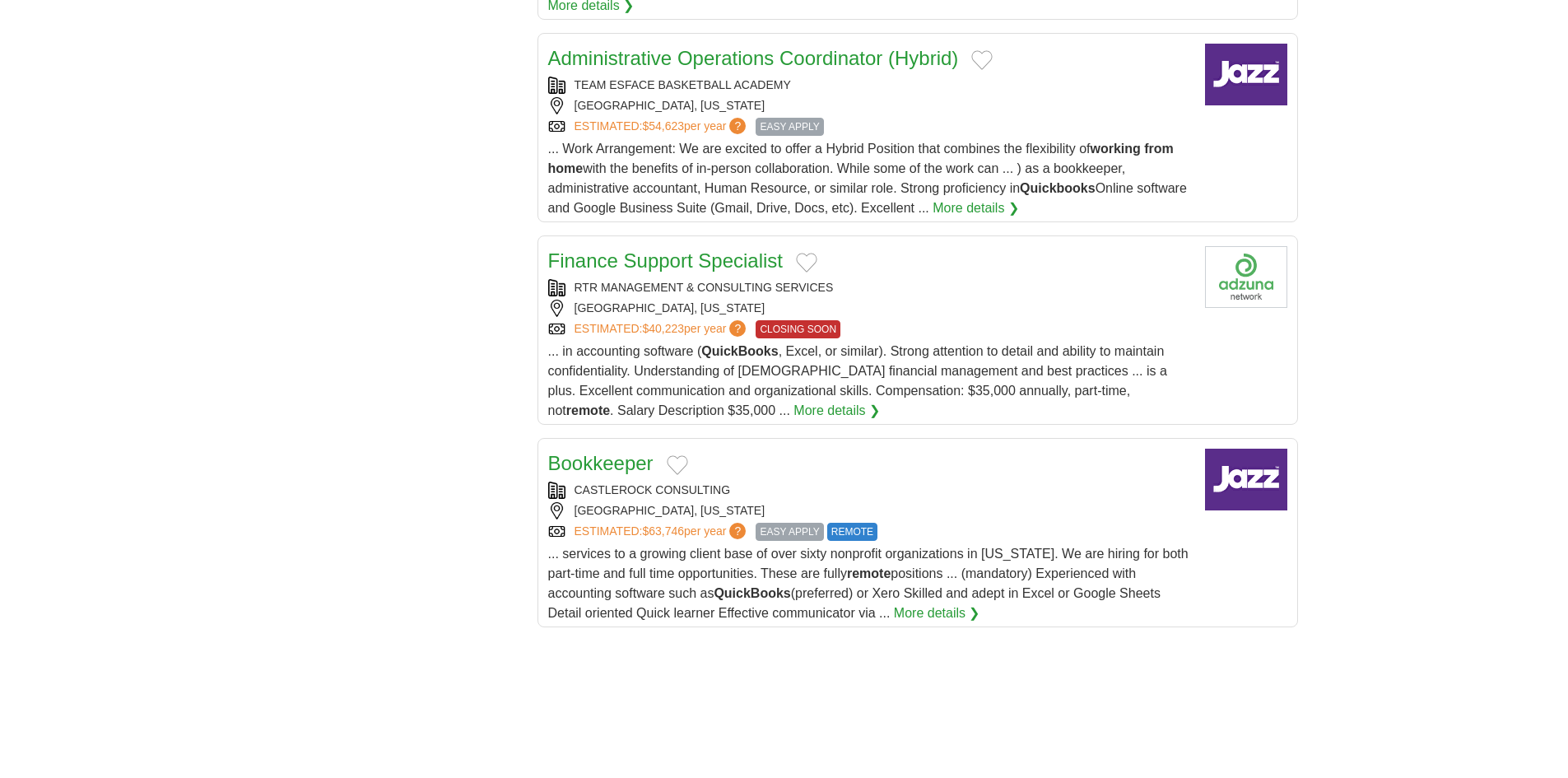
click at [752, 249] on link "Finance Support Specialist" at bounding box center [665, 260] width 235 height 22
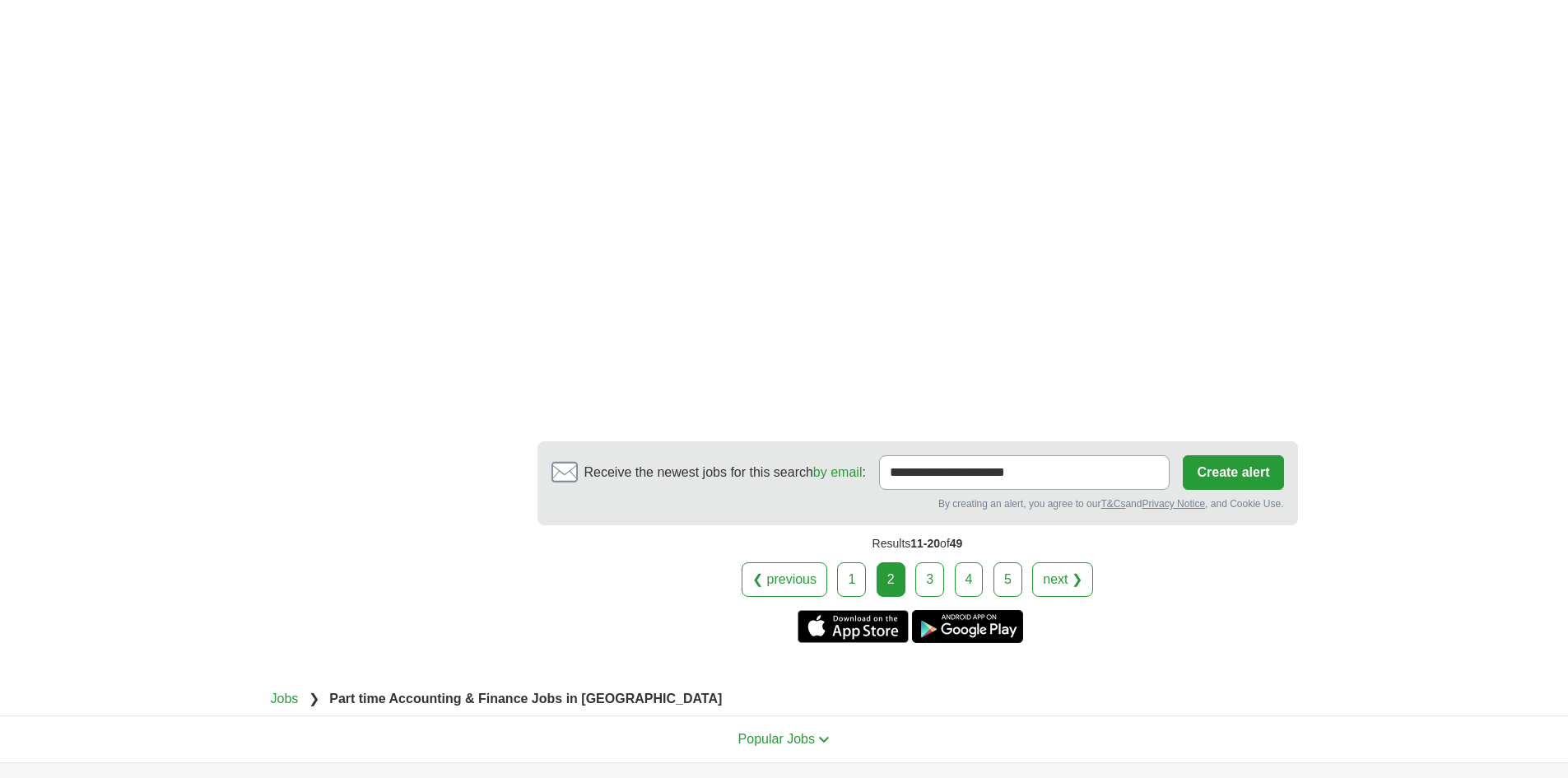
scroll to position [2739, 0]
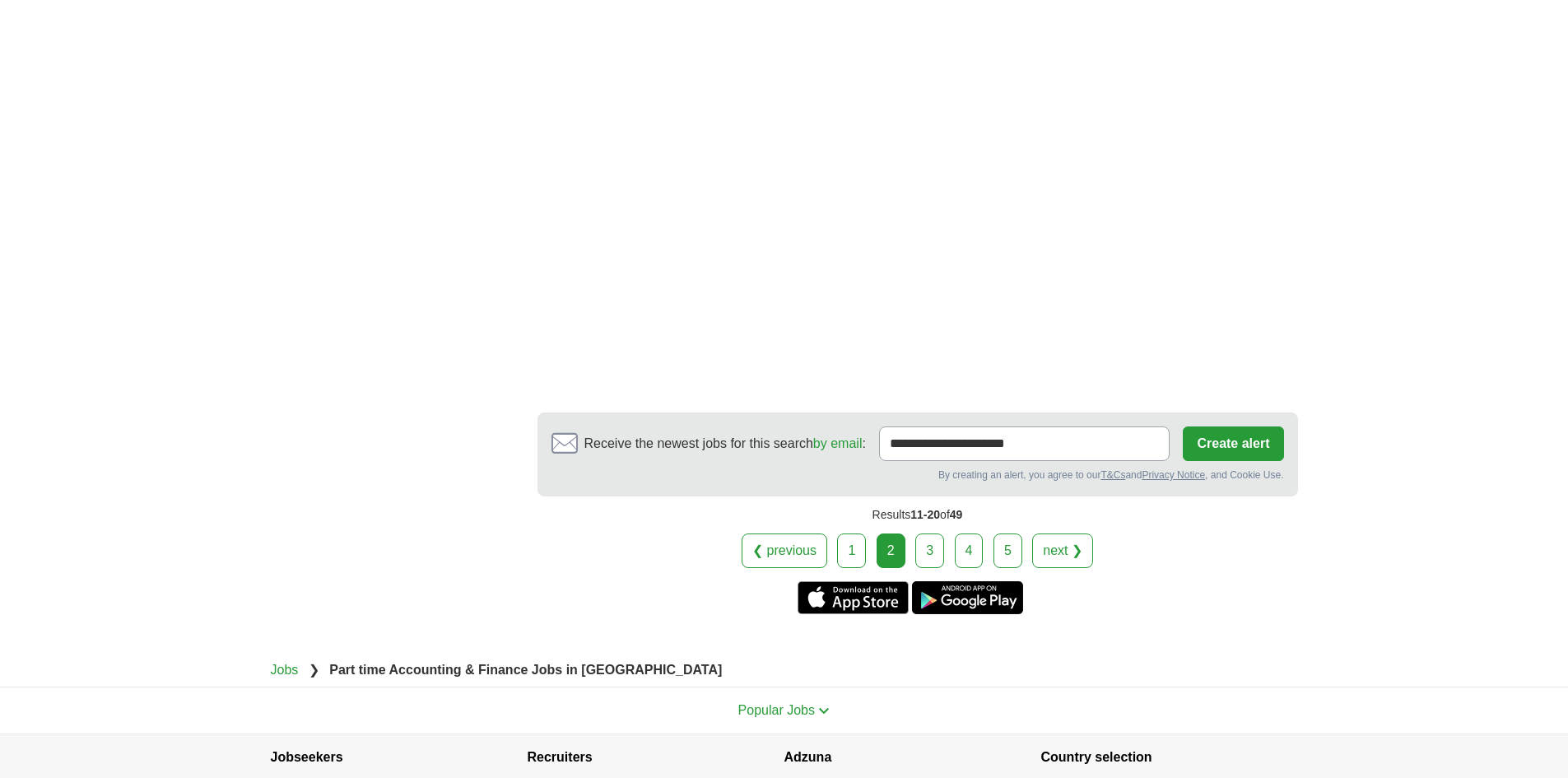
click at [932, 533] on link "3" at bounding box center [929, 550] width 29 height 35
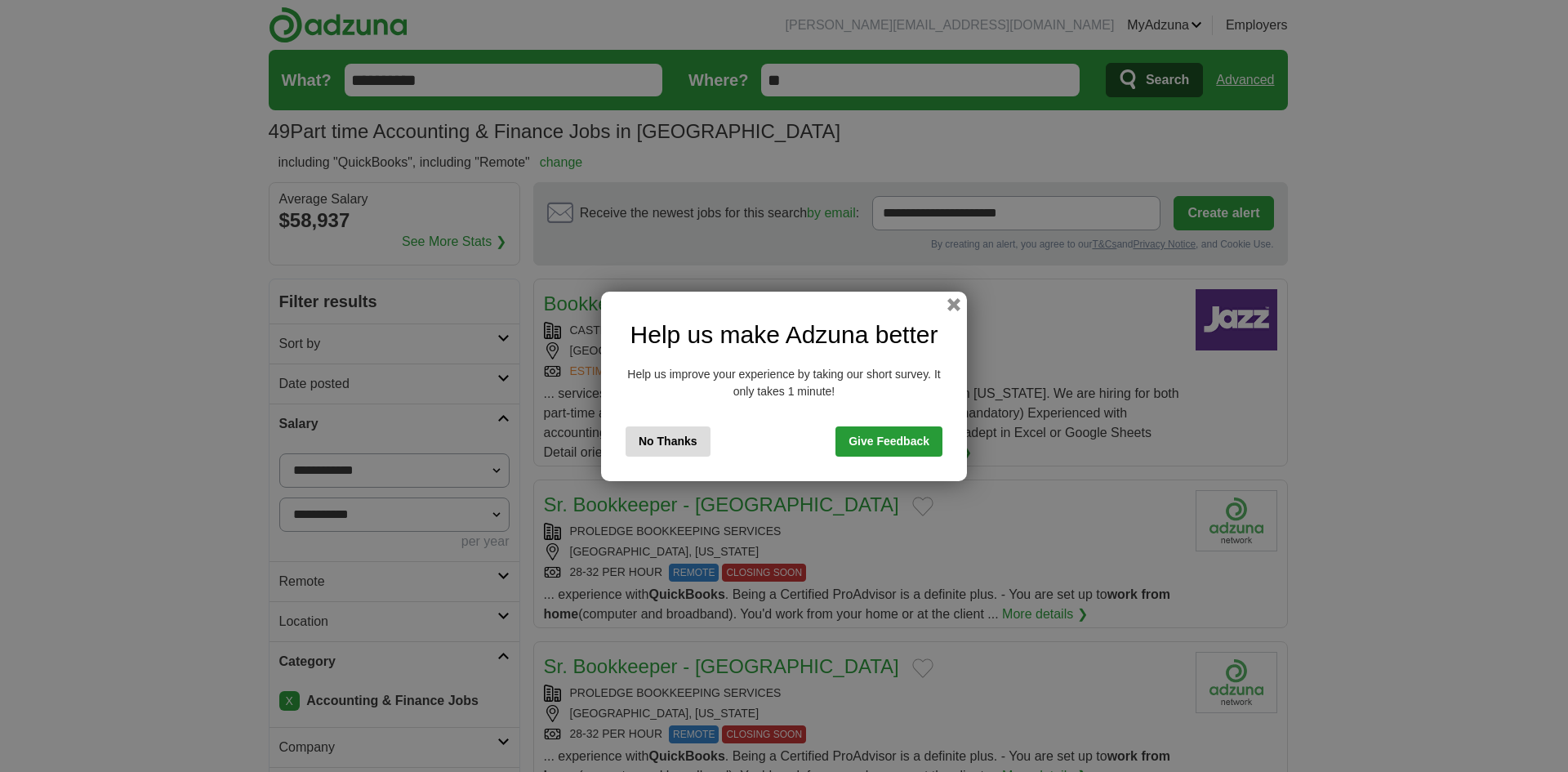
click at [680, 438] on button "No Thanks" at bounding box center [668, 442] width 85 height 30
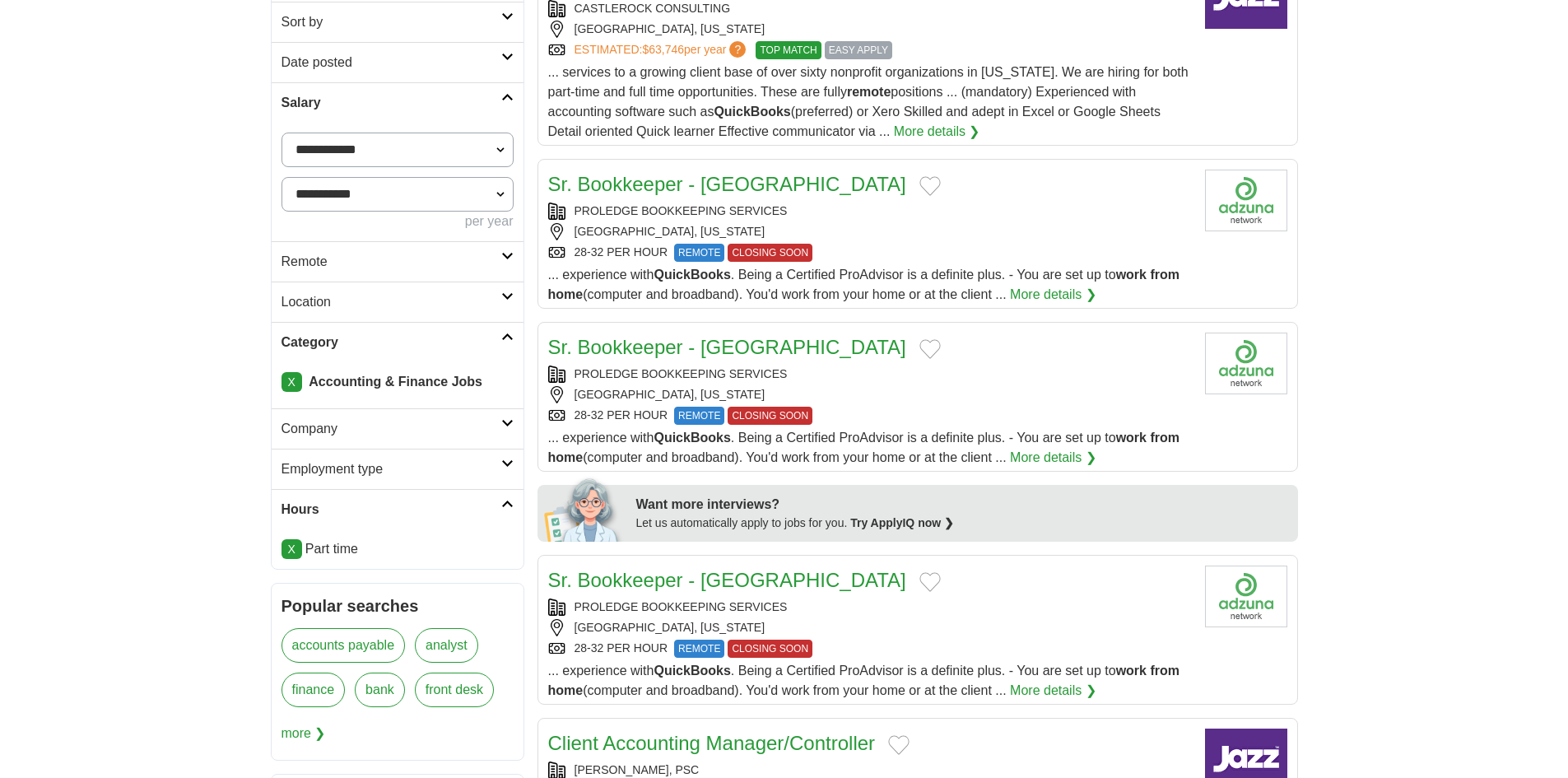
scroll to position [329, 0]
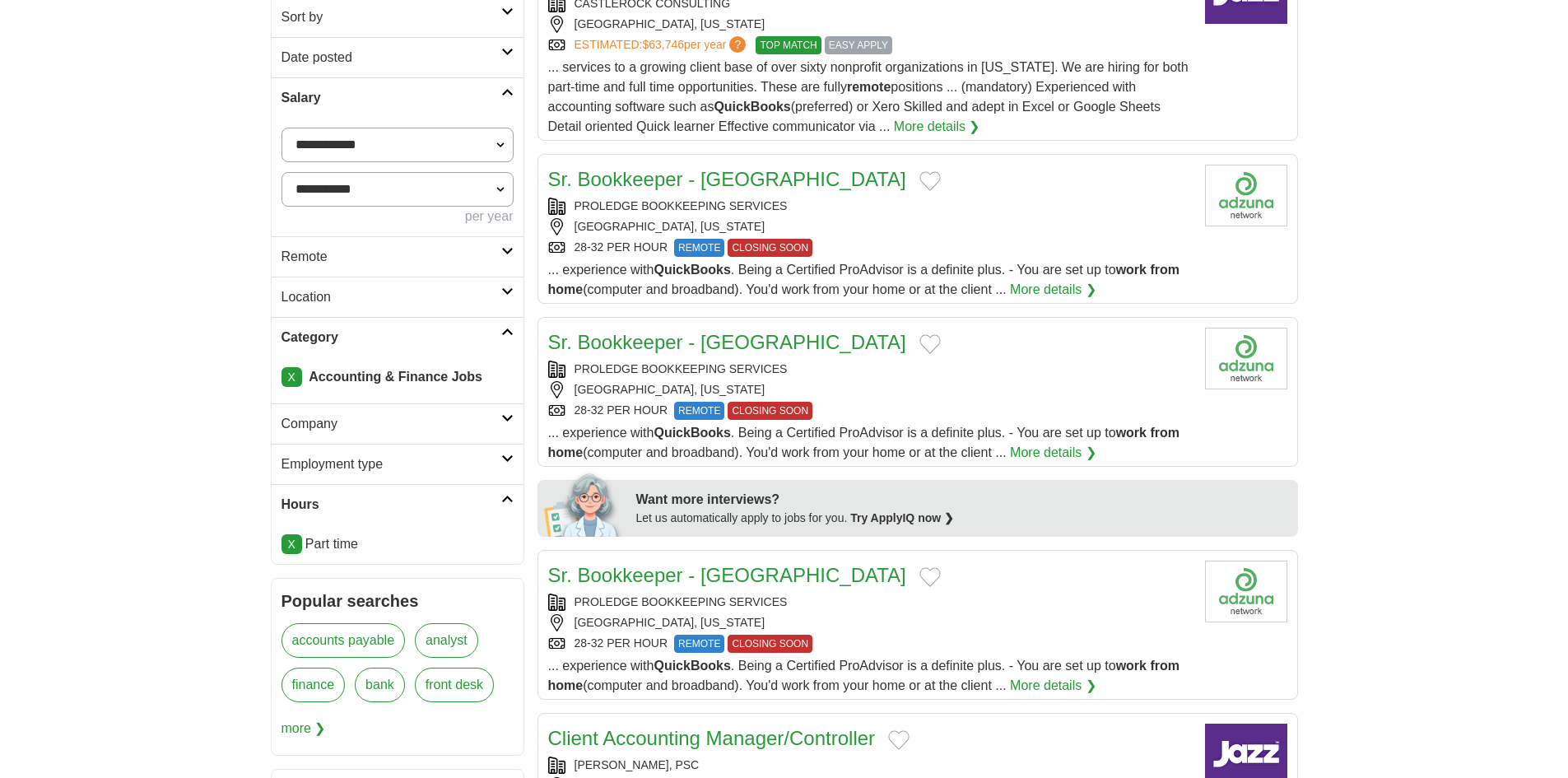
click at [685, 180] on link "Sr. Bookkeeper - [GEOGRAPHIC_DATA]" at bounding box center [727, 179] width 358 height 22
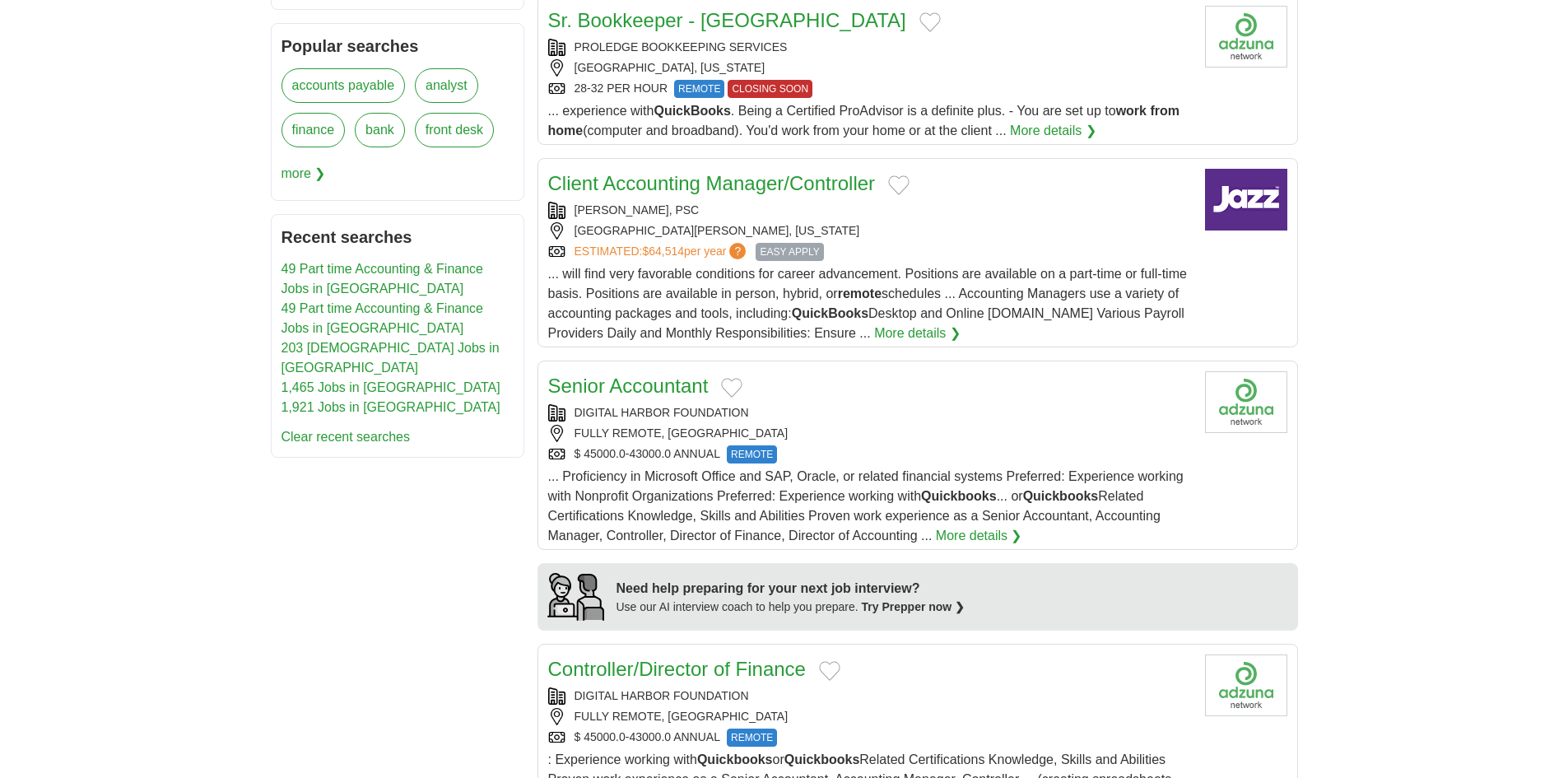
scroll to position [988, 0]
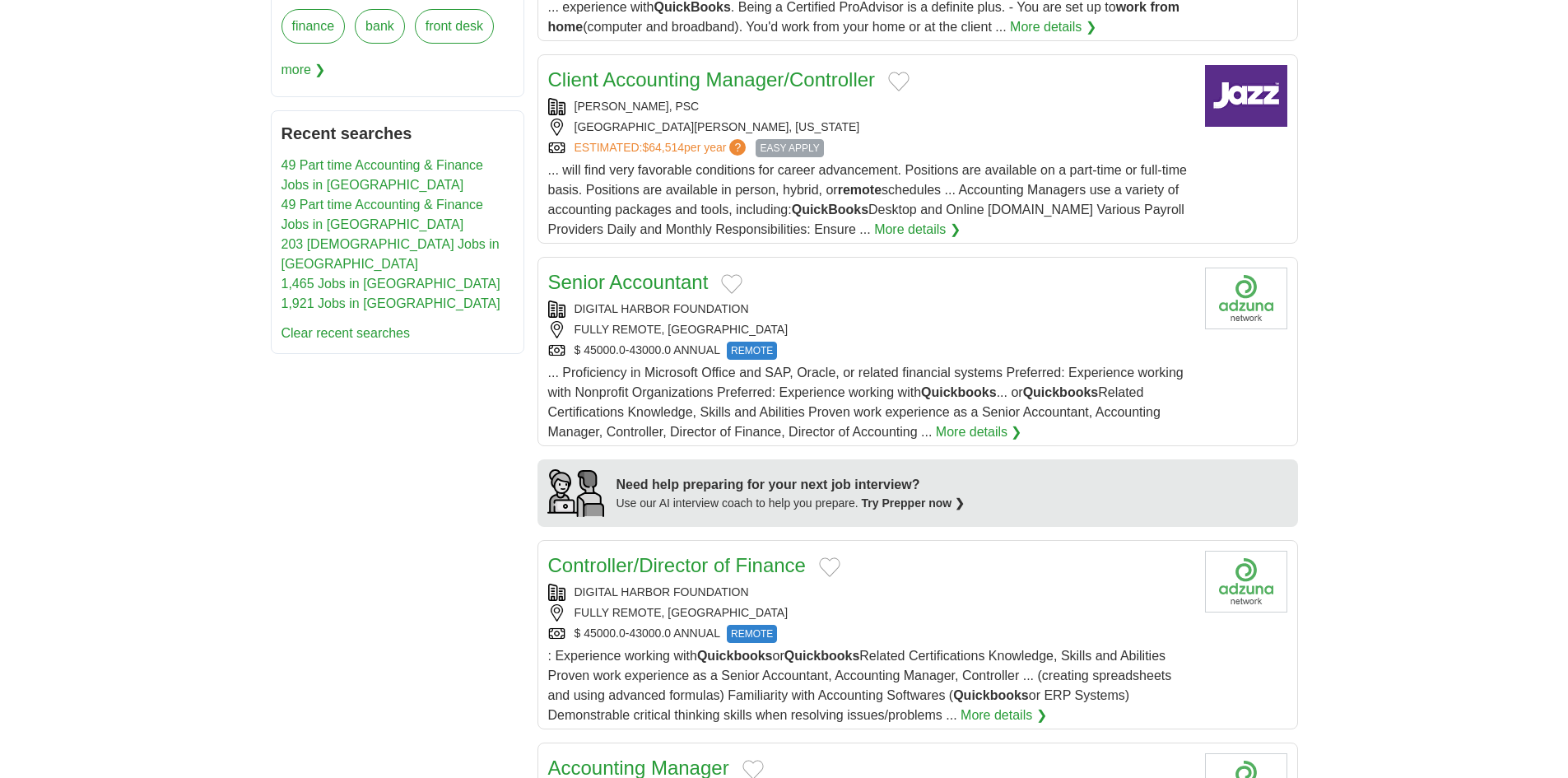
click at [636, 276] on link "Senior Accountant" at bounding box center [628, 282] width 160 height 22
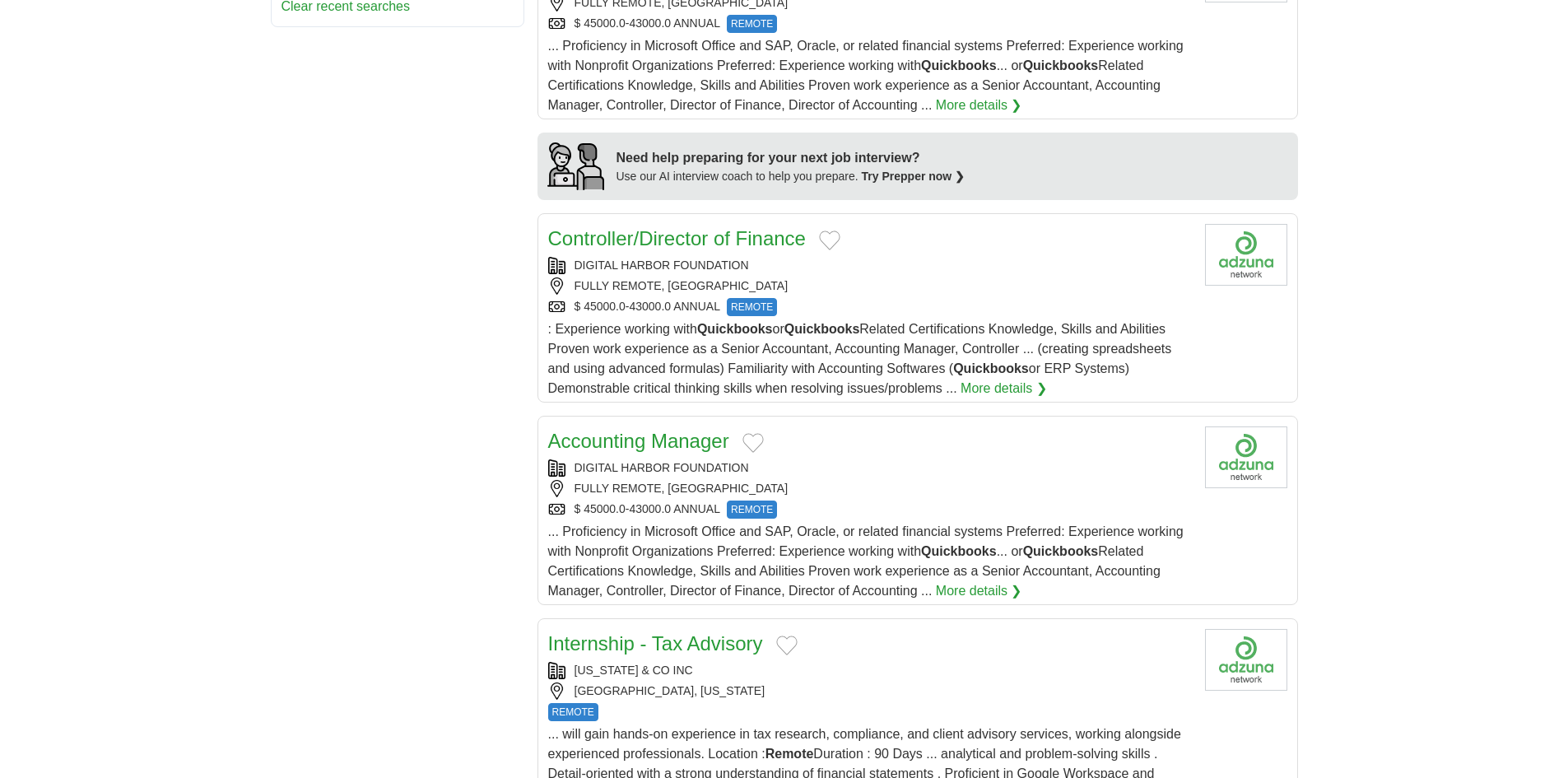
scroll to position [1317, 0]
click at [714, 230] on link "Controller/Director of Finance" at bounding box center [677, 236] width 258 height 22
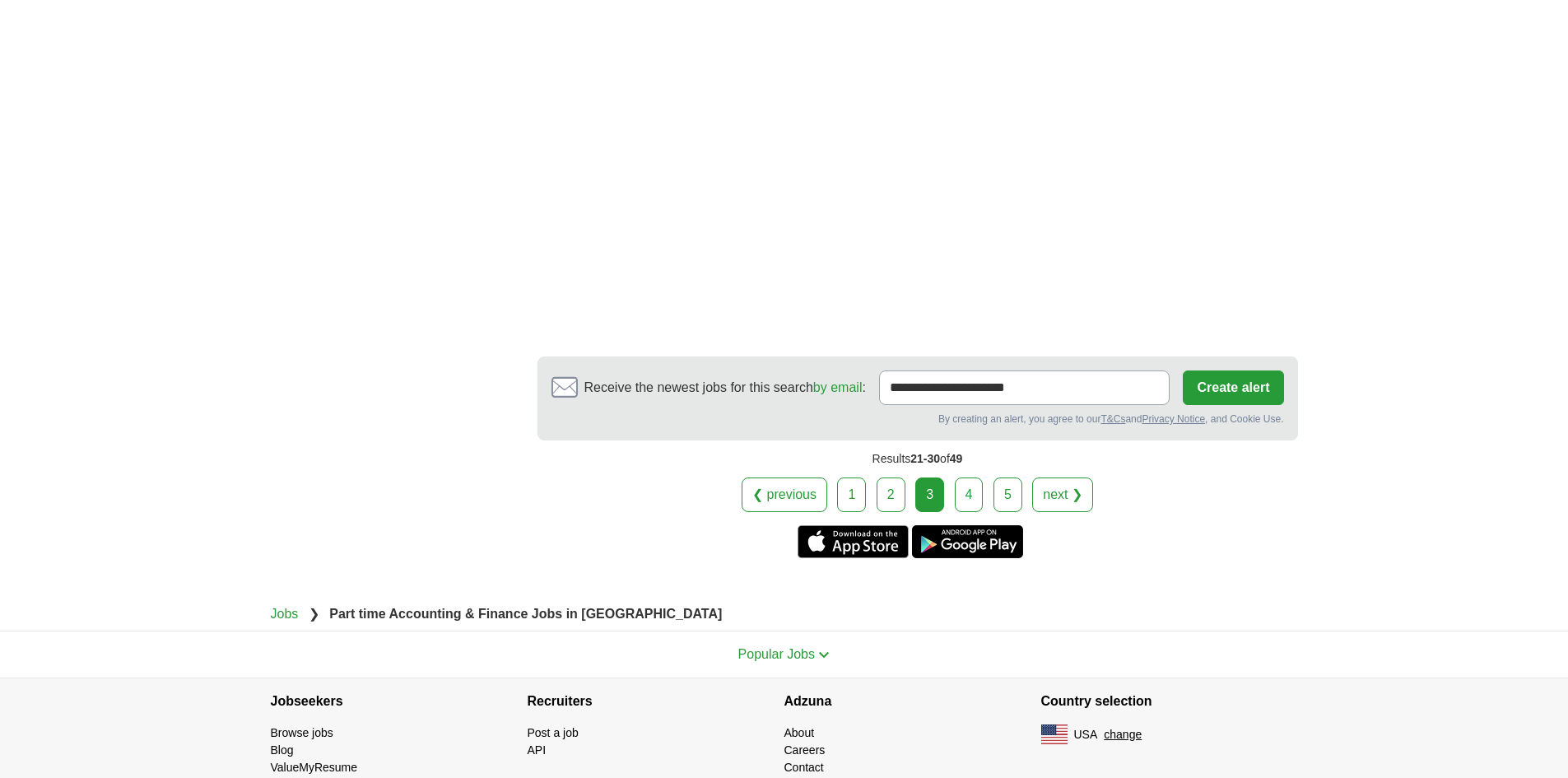
scroll to position [2683, 0]
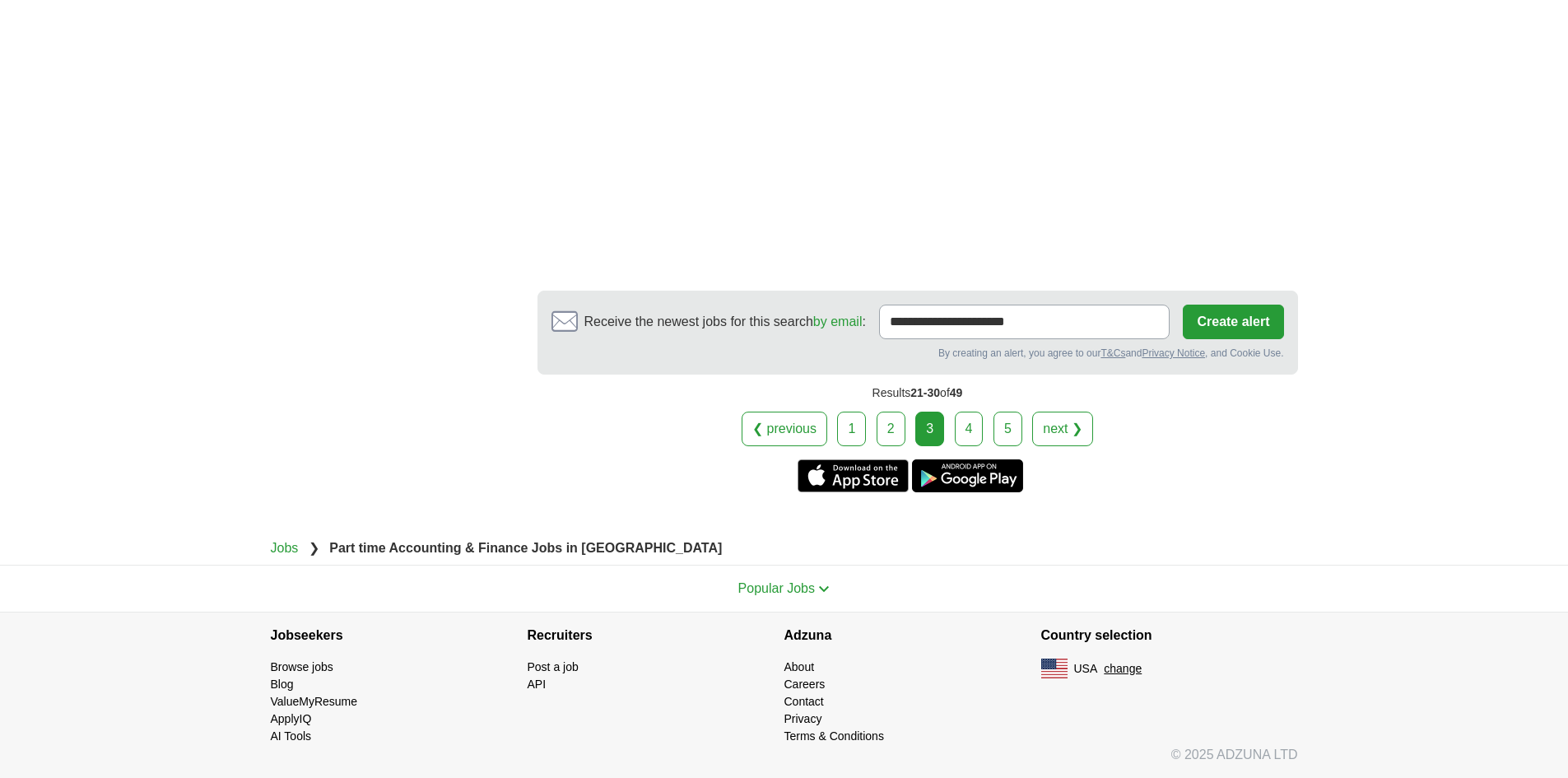
click at [969, 418] on link "4" at bounding box center [969, 428] width 29 height 35
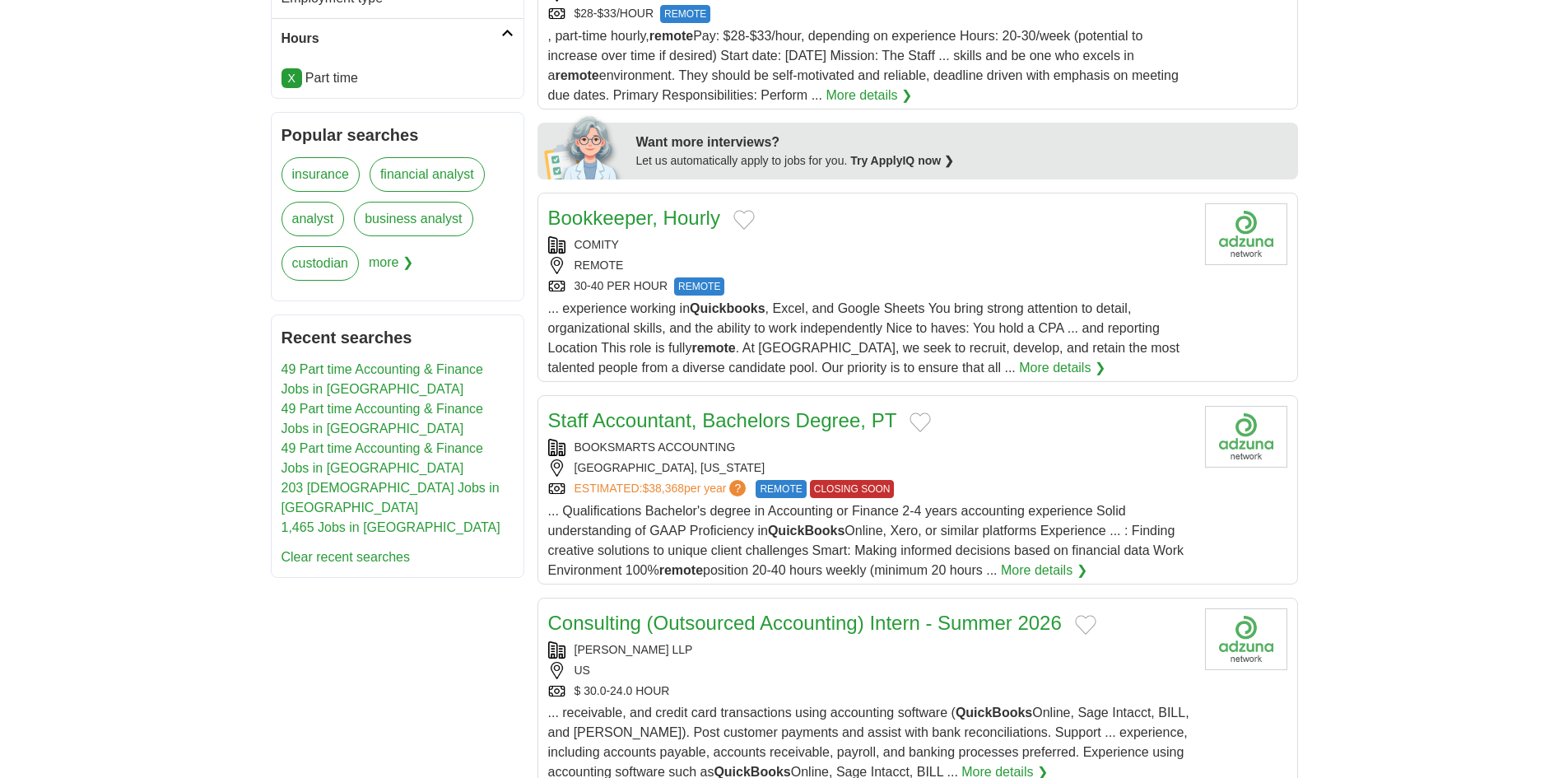
scroll to position [741, 0]
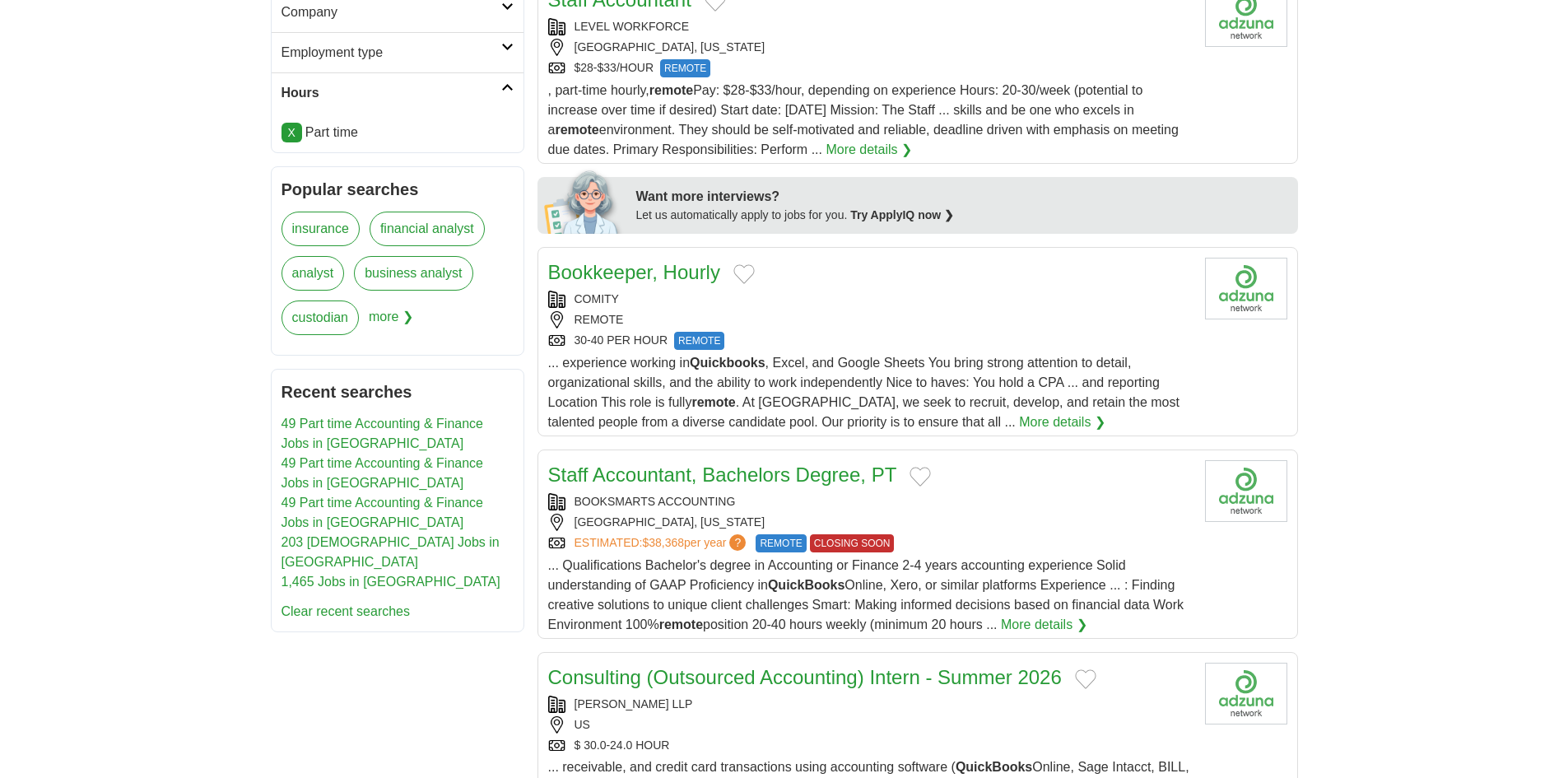
click at [682, 261] on link "Bookkeeper, Hourly" at bounding box center [634, 272] width 172 height 22
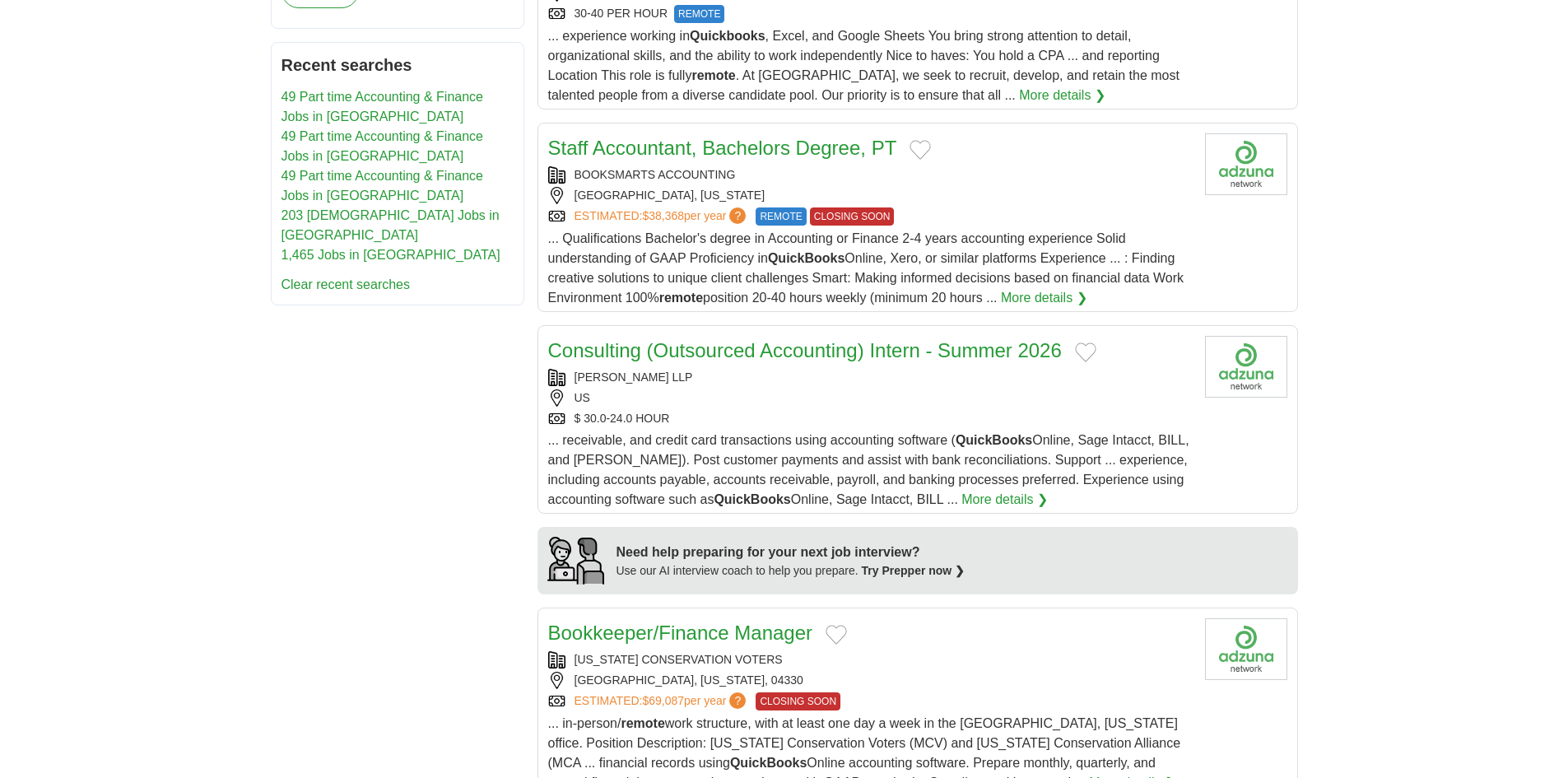
scroll to position [1070, 0]
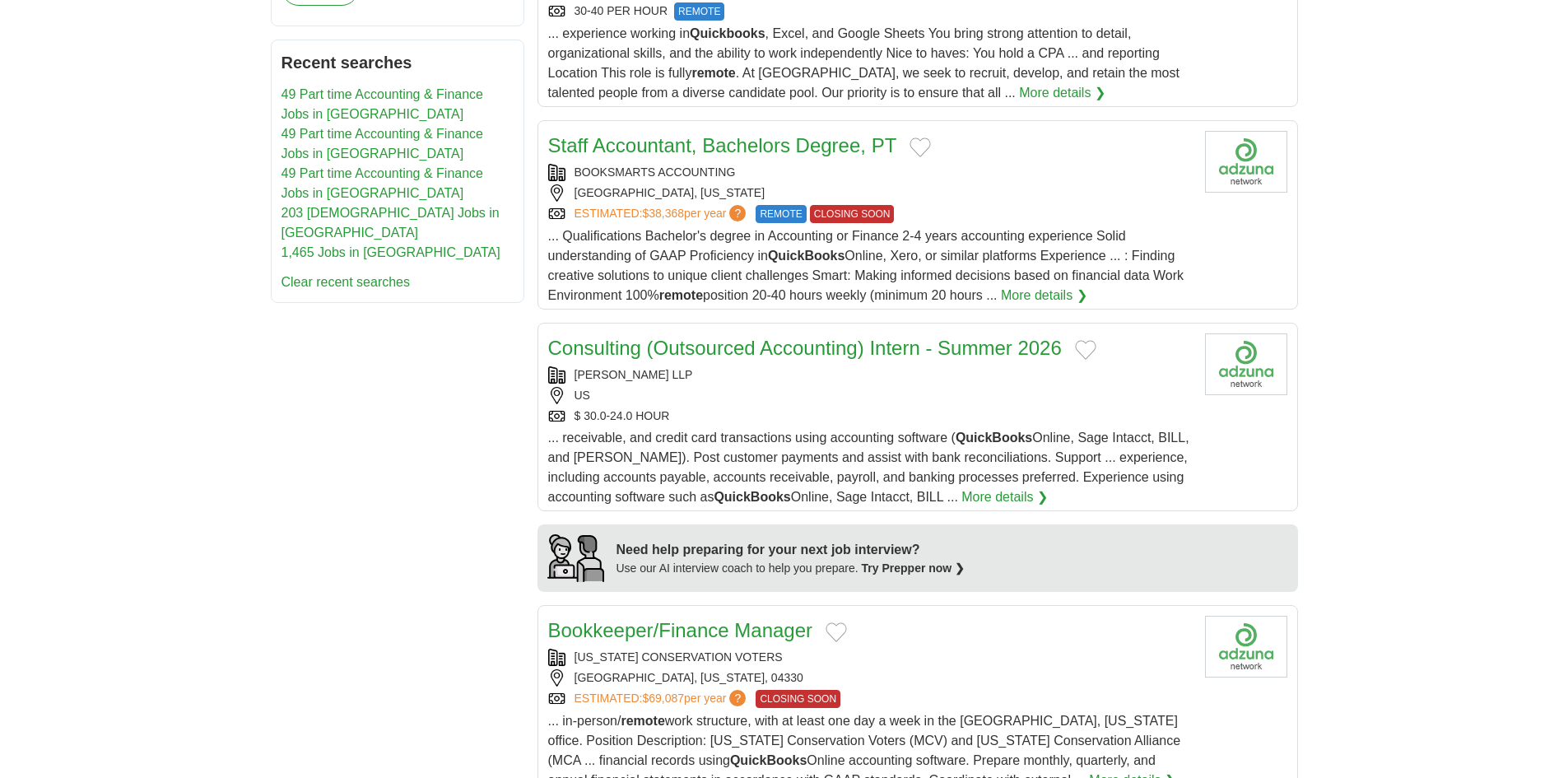
click at [797, 134] on link "Staff Accountant, Bachelors Degree, PT" at bounding box center [722, 145] width 349 height 22
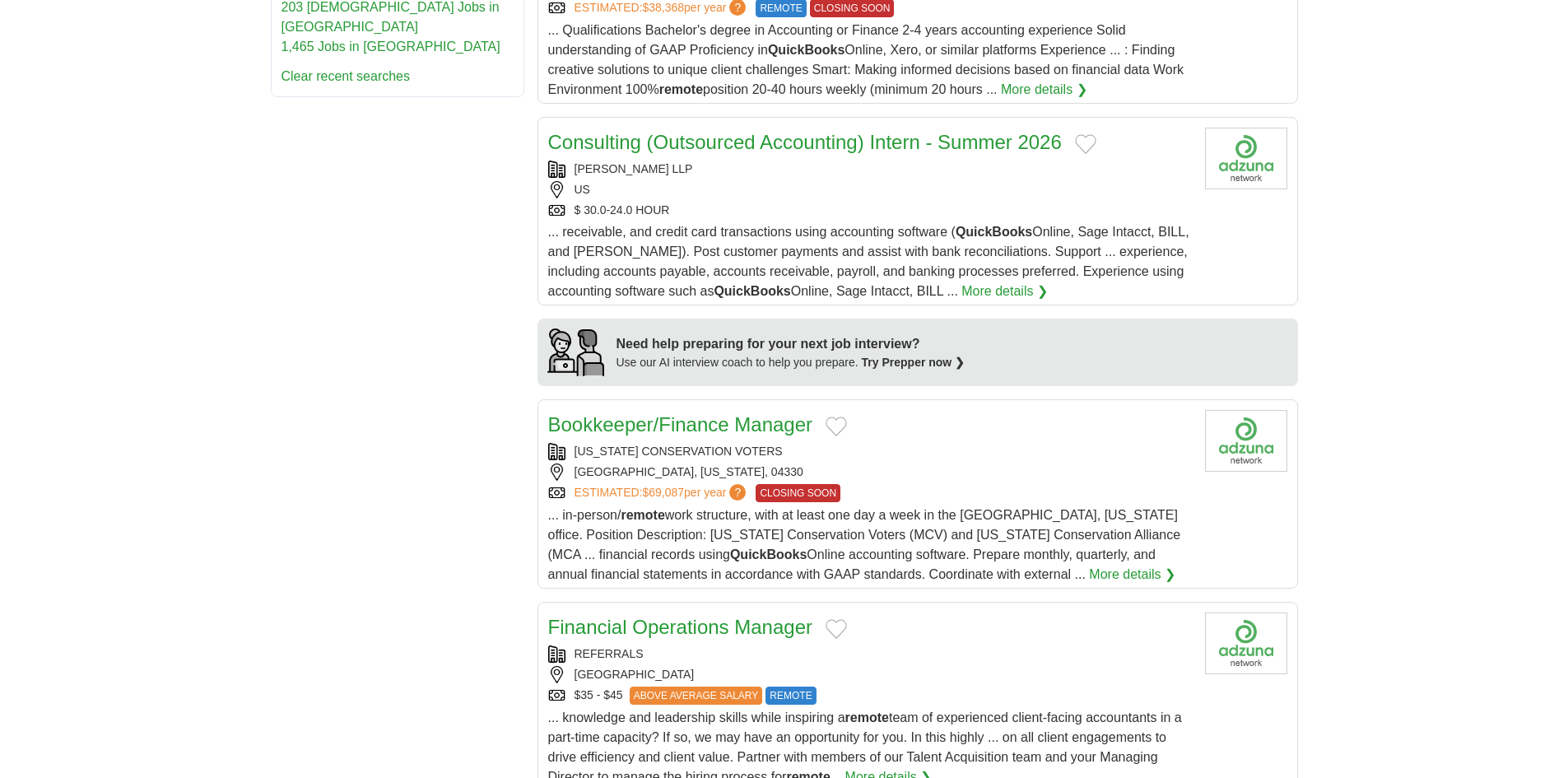
scroll to position [1317, 0]
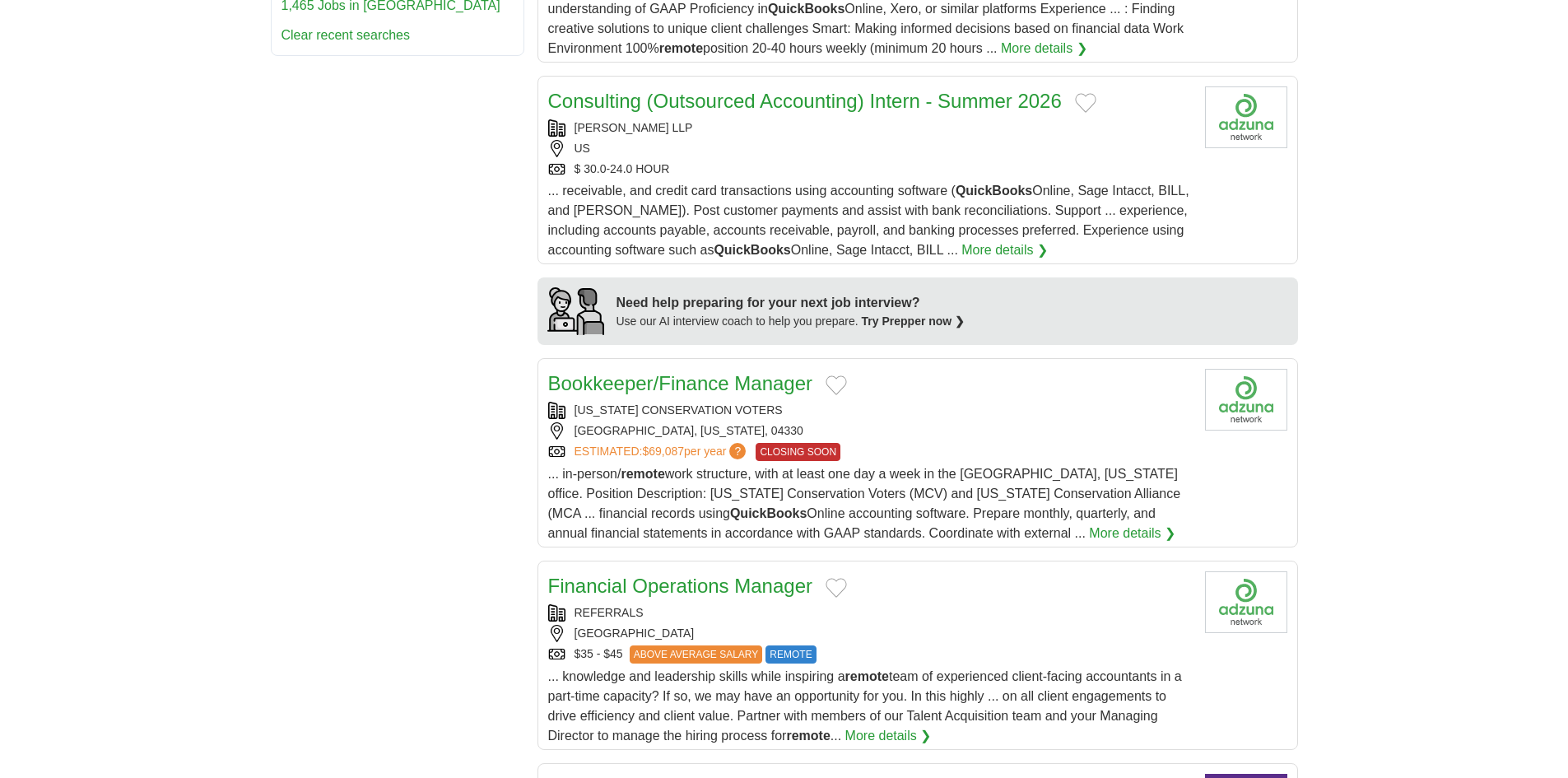
click at [728, 372] on link "Bookkeeper/Finance Manager" at bounding box center [680, 383] width 265 height 22
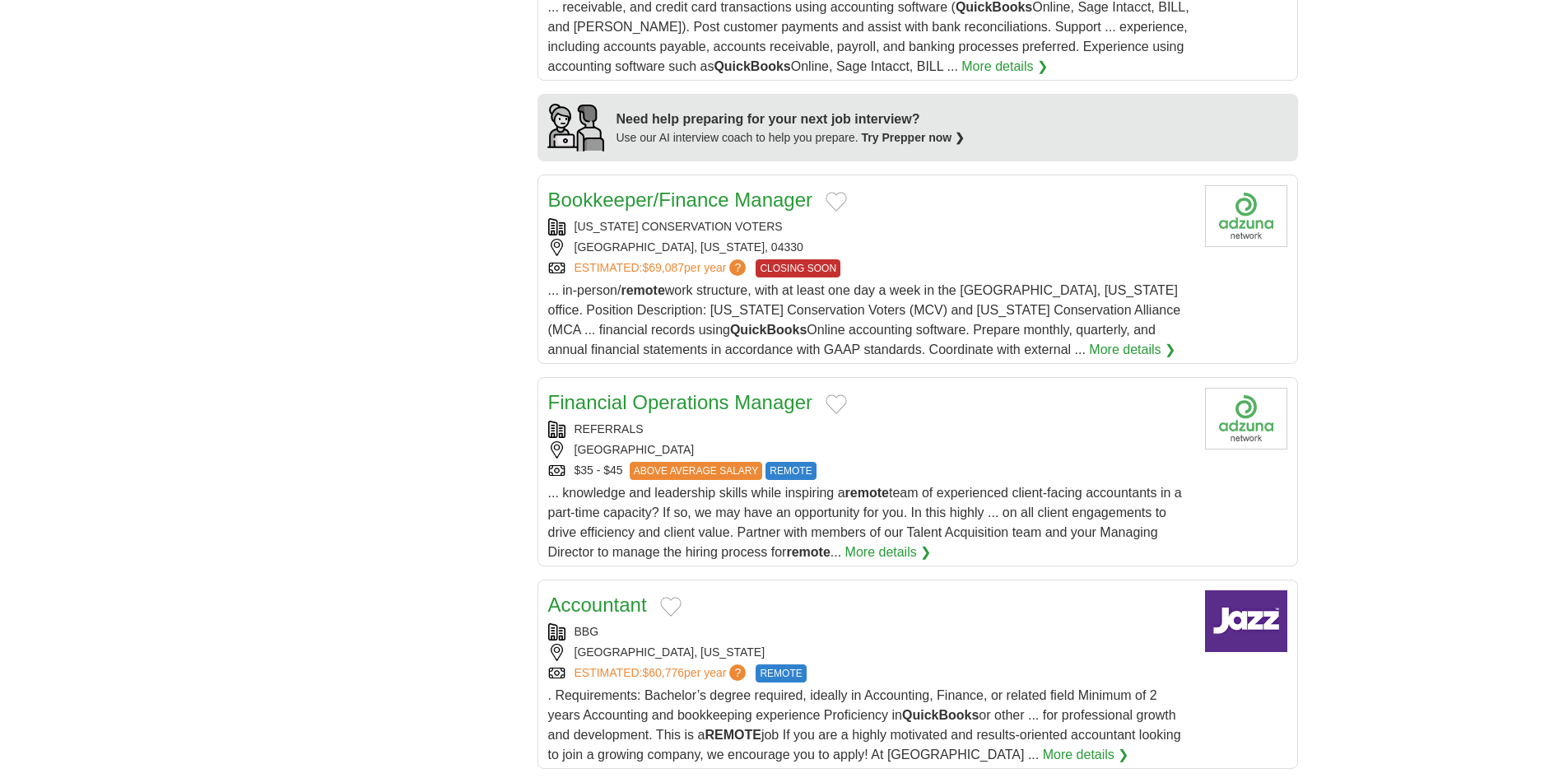
scroll to position [1564, 0]
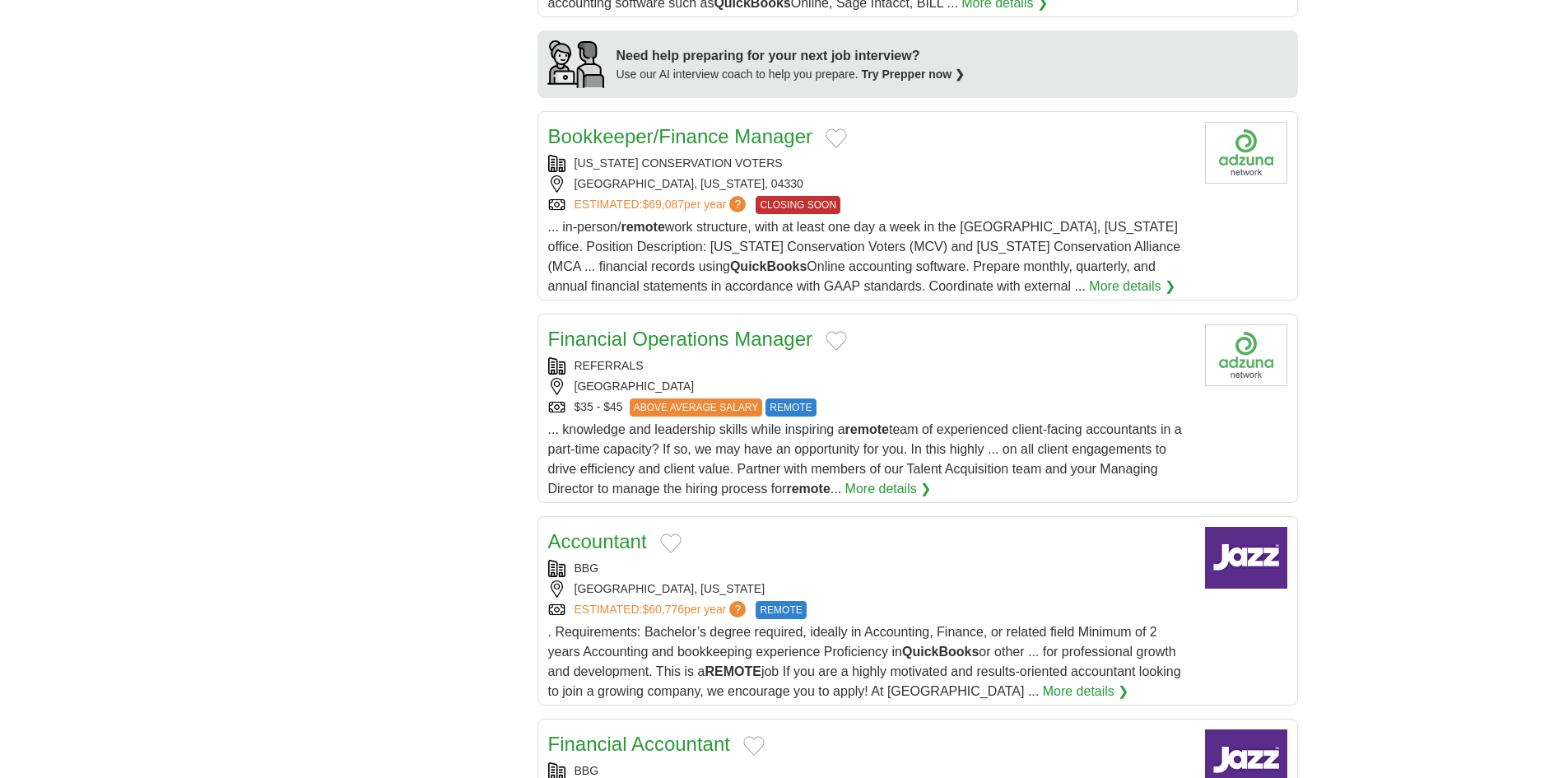
click at [725, 328] on link "Financial Operations Manager" at bounding box center [680, 339] width 265 height 22
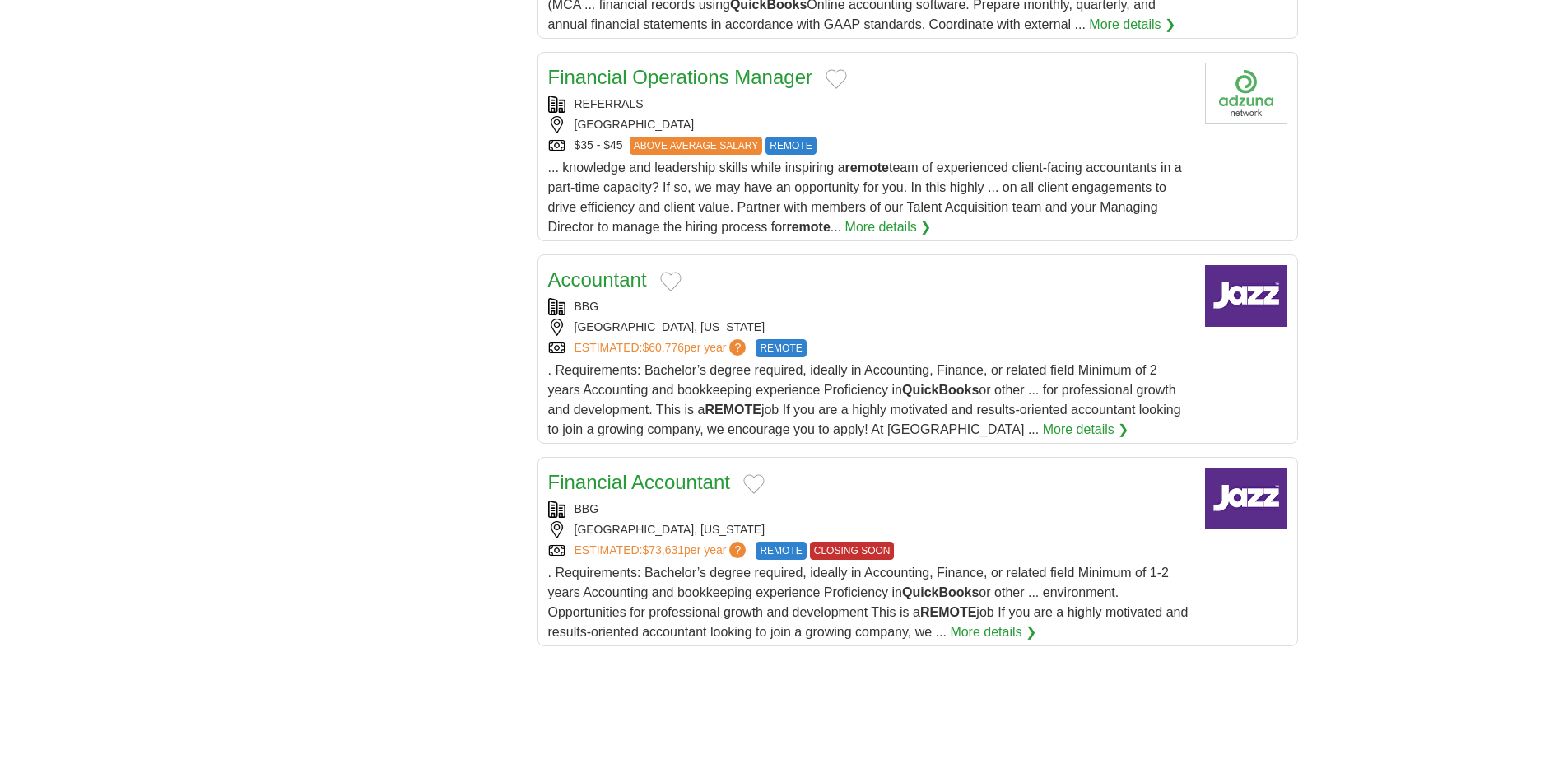
scroll to position [1893, 0]
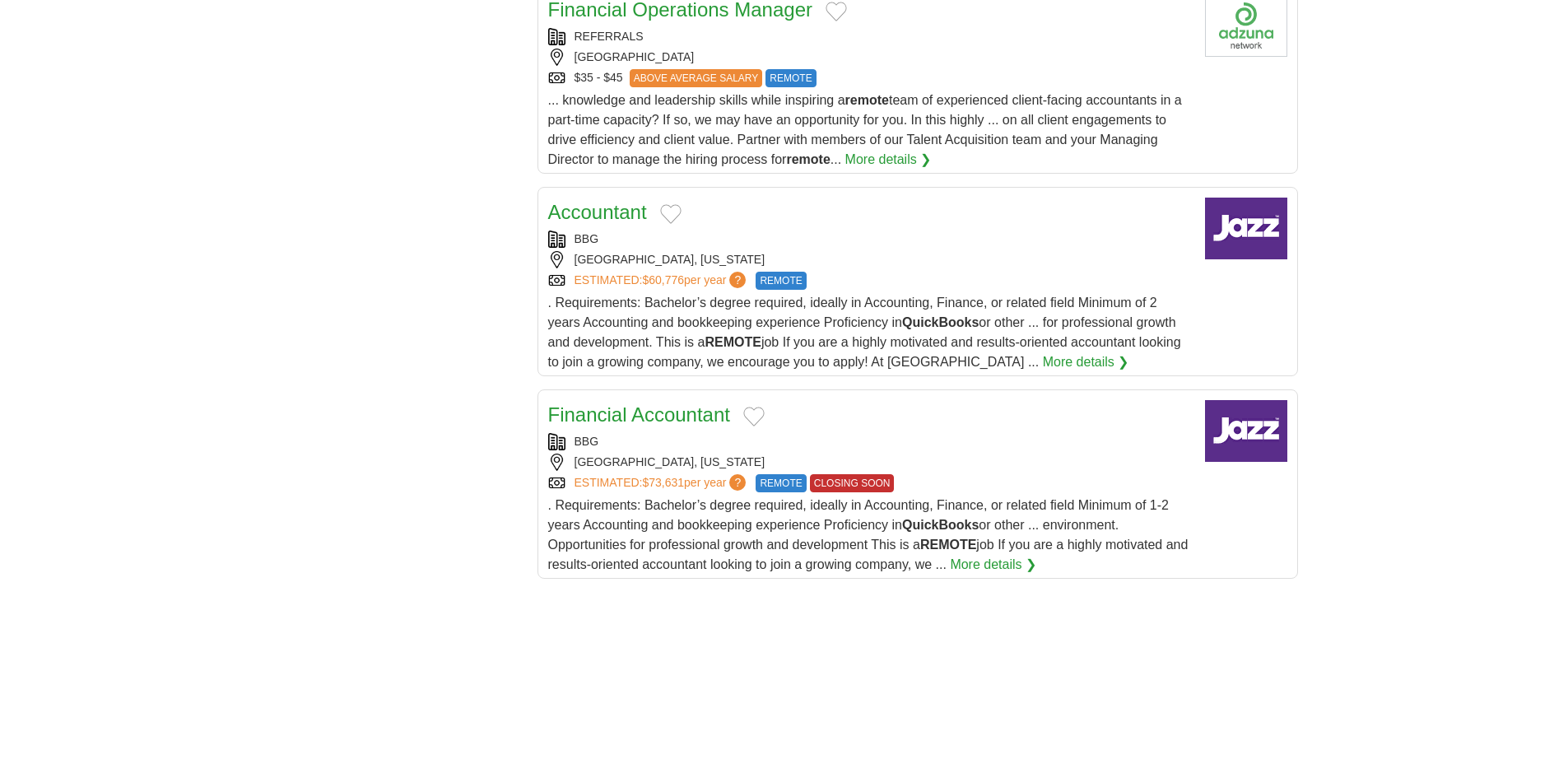
click at [613, 201] on link "Accountant" at bounding box center [597, 212] width 99 height 22
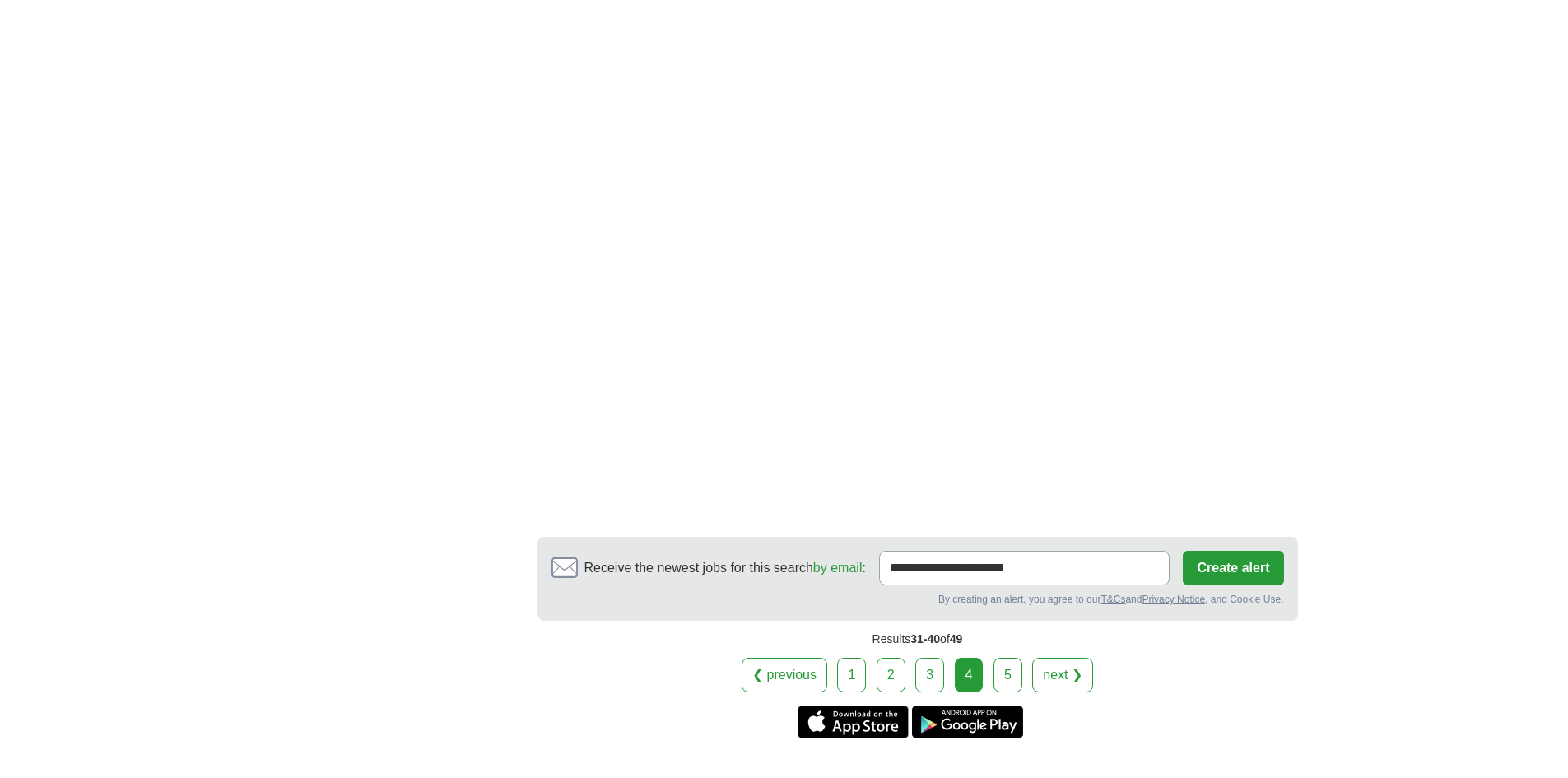
scroll to position [2880, 0]
